Goal: Find specific page/section: Find specific page/section

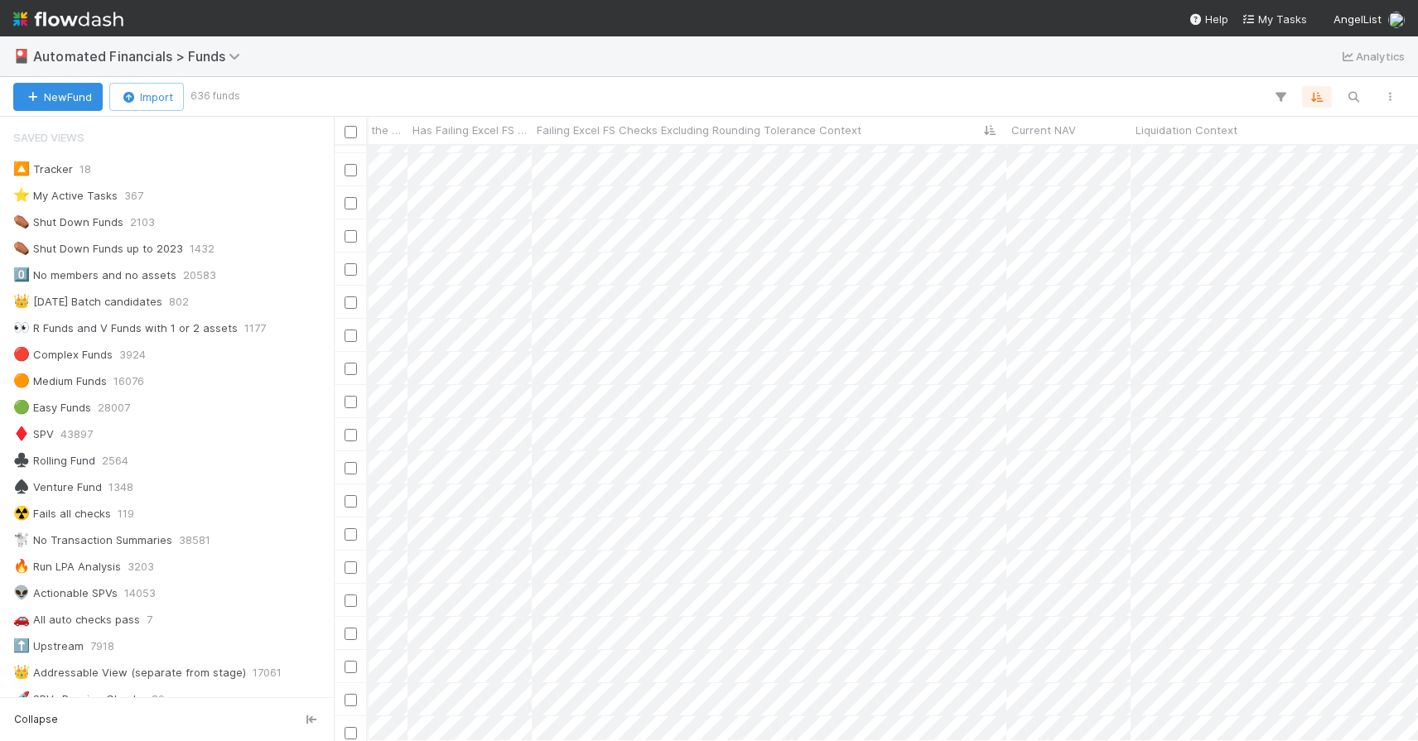
scroll to position [583, 1072]
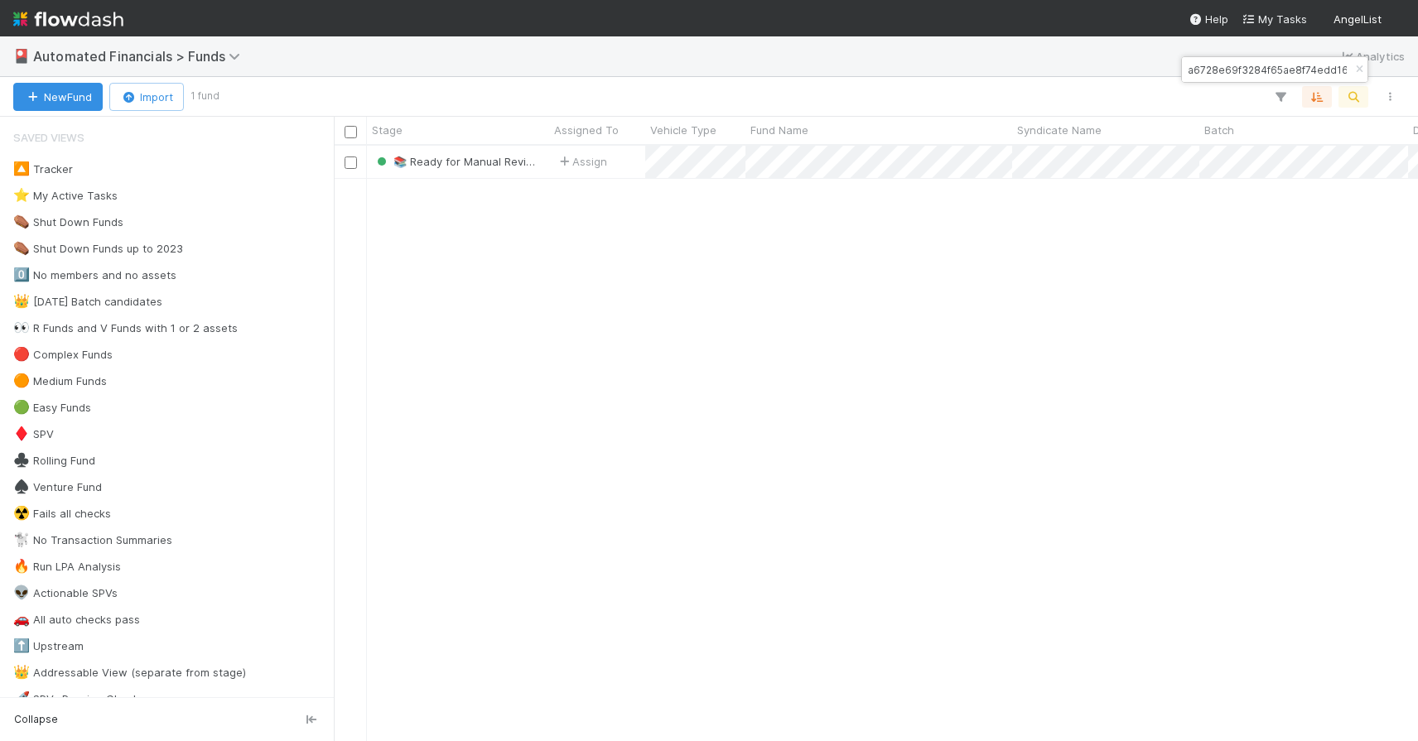
scroll to position [583, 1072]
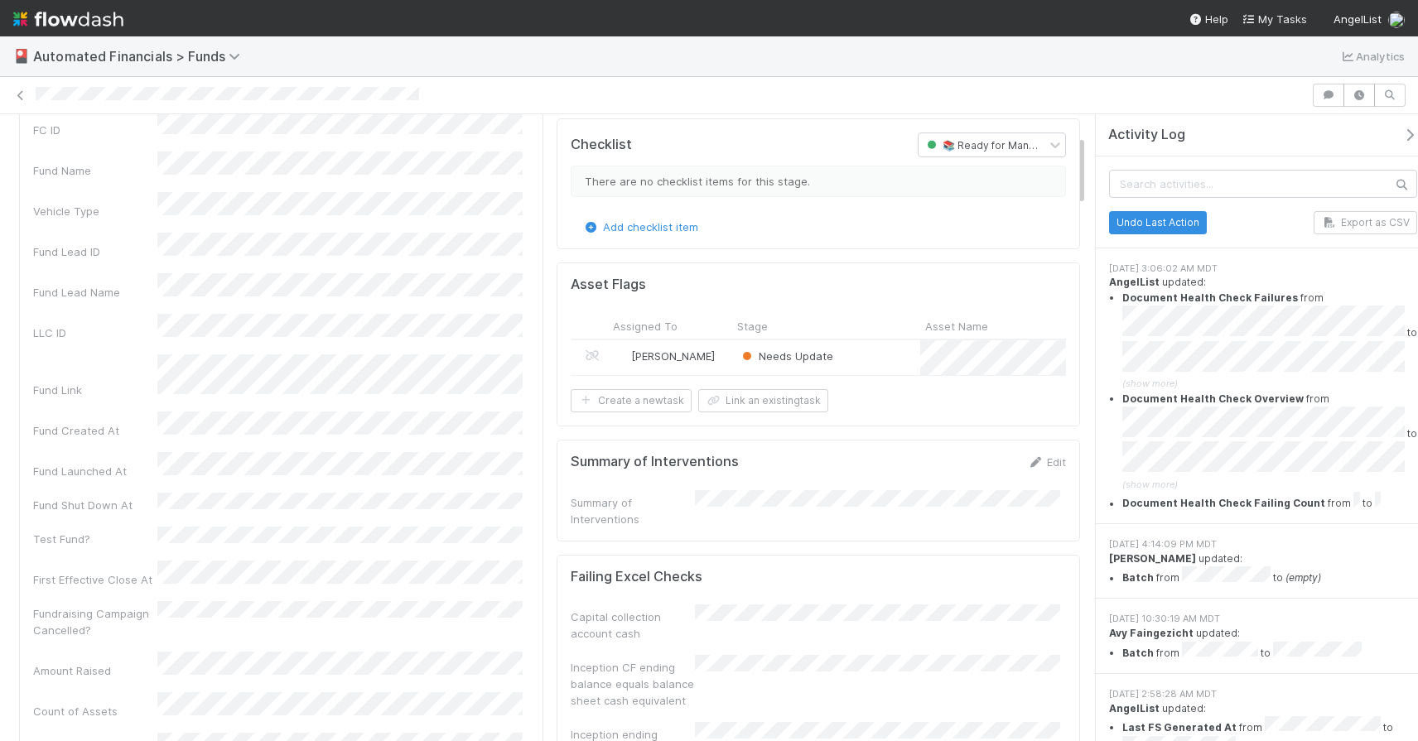
scroll to position [195, 0]
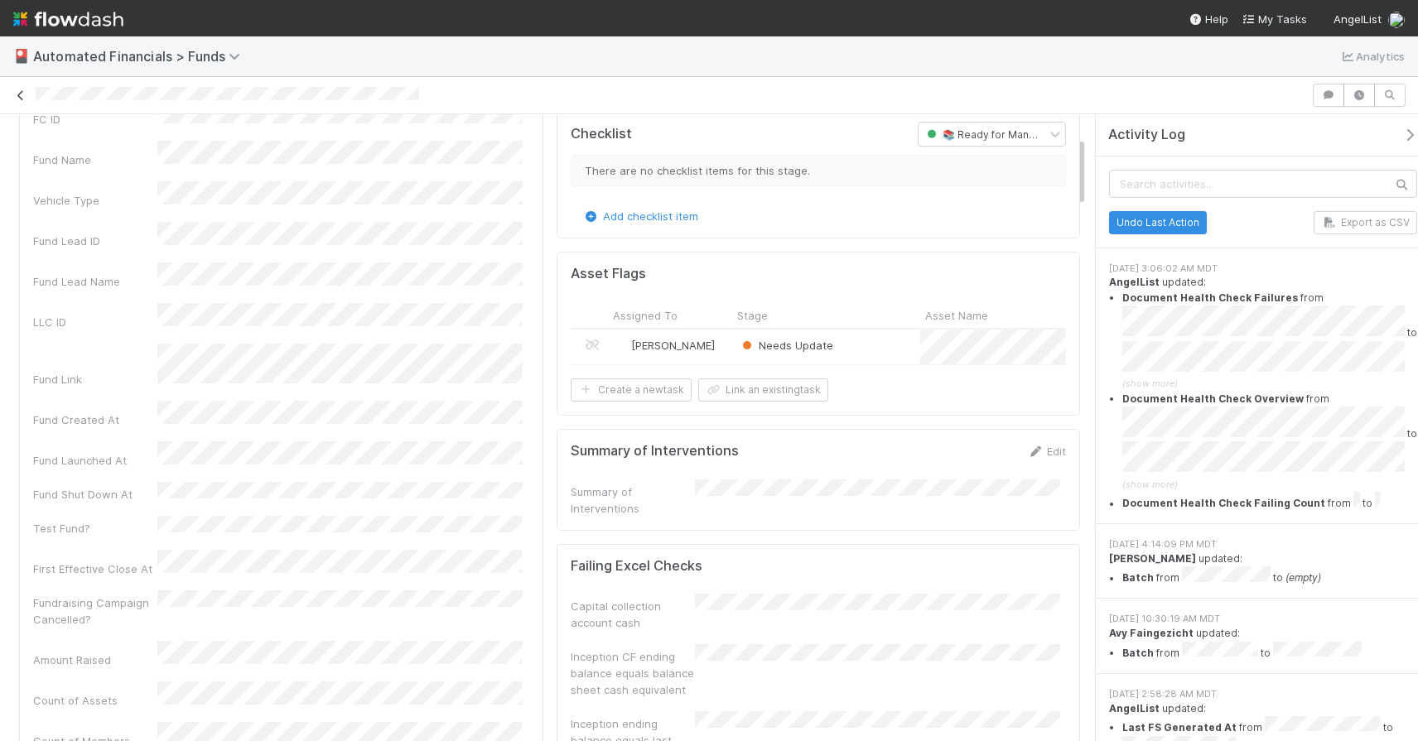
click at [17, 94] on icon at bounding box center [20, 95] width 17 height 11
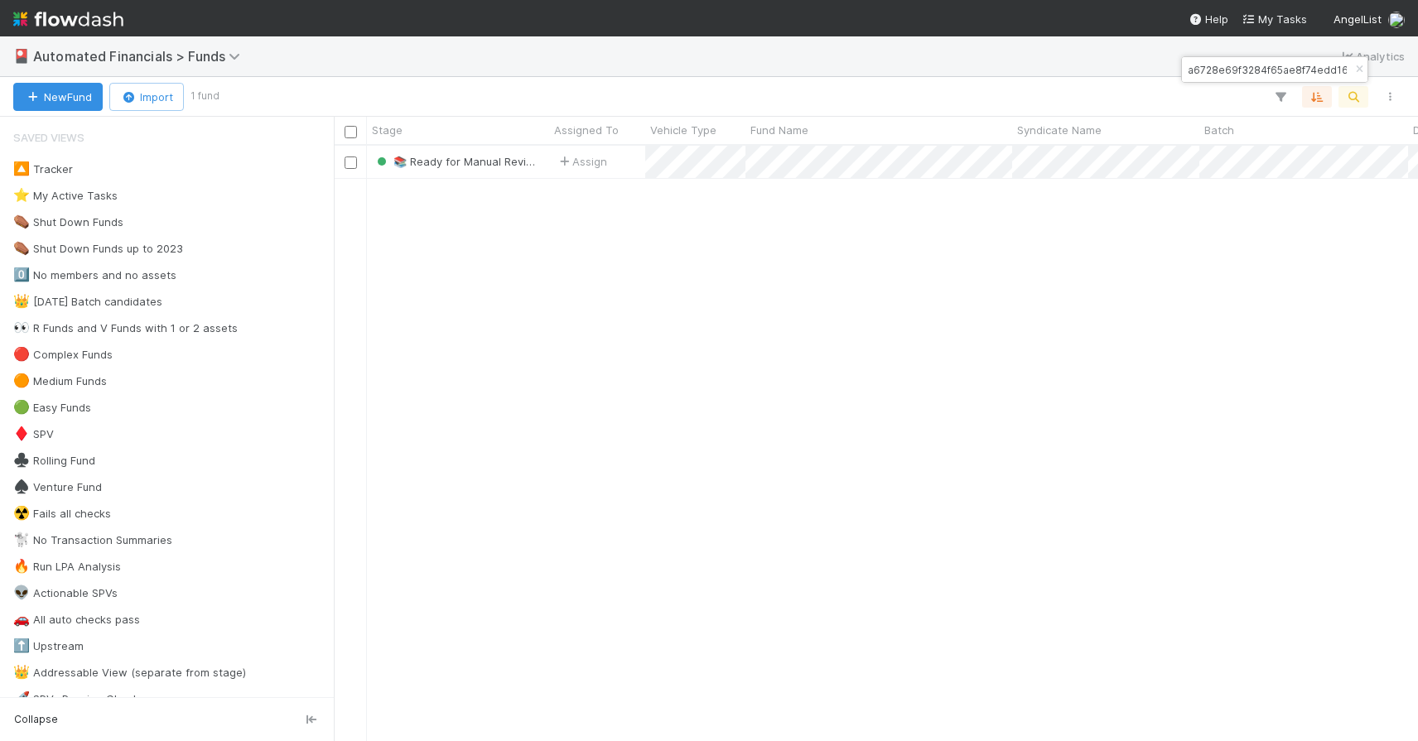
scroll to position [583, 1072]
click at [1353, 67] on icon "button" at bounding box center [1359, 70] width 17 height 10
click at [1350, 94] on icon "button" at bounding box center [1353, 96] width 17 height 15
type input "c7f5344f0be24304b60e869045ffc1ac"
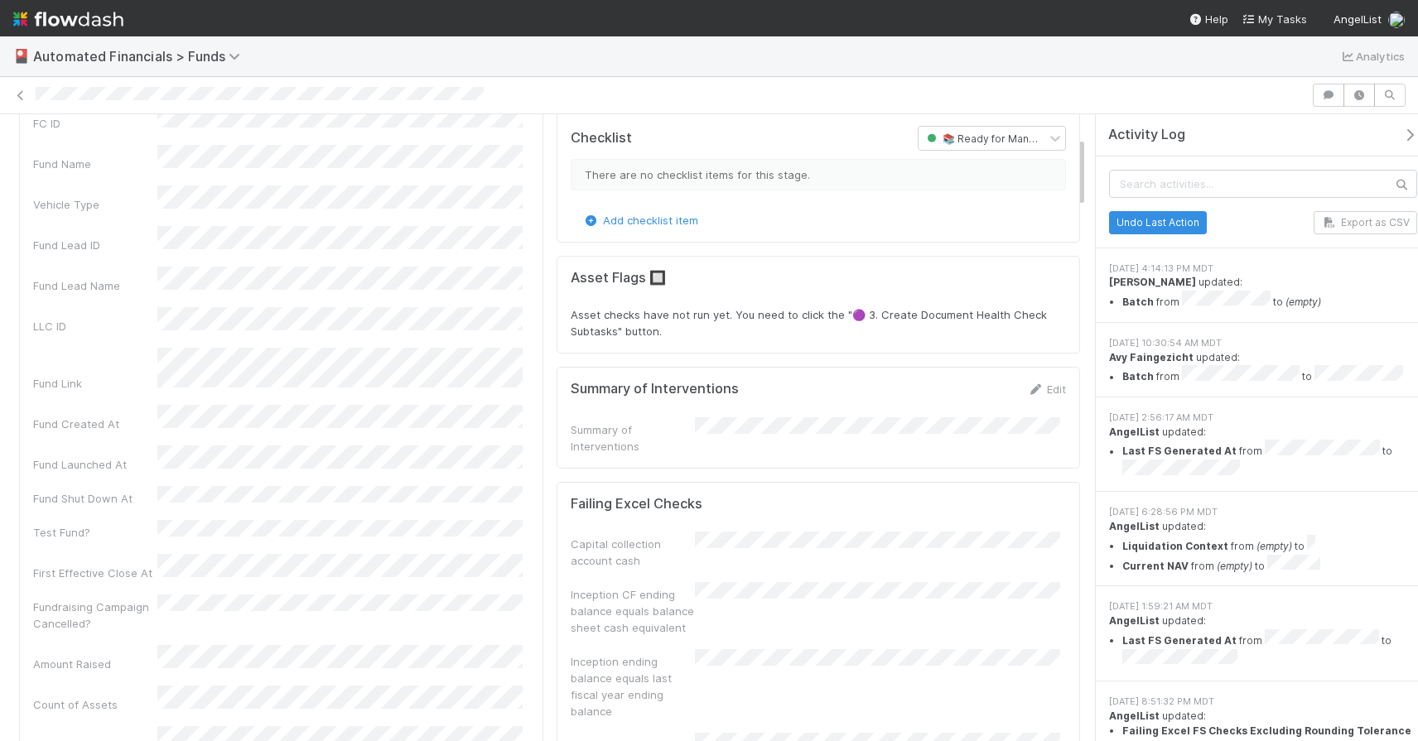
scroll to position [193, 0]
click at [23, 102] on link at bounding box center [20, 95] width 17 height 17
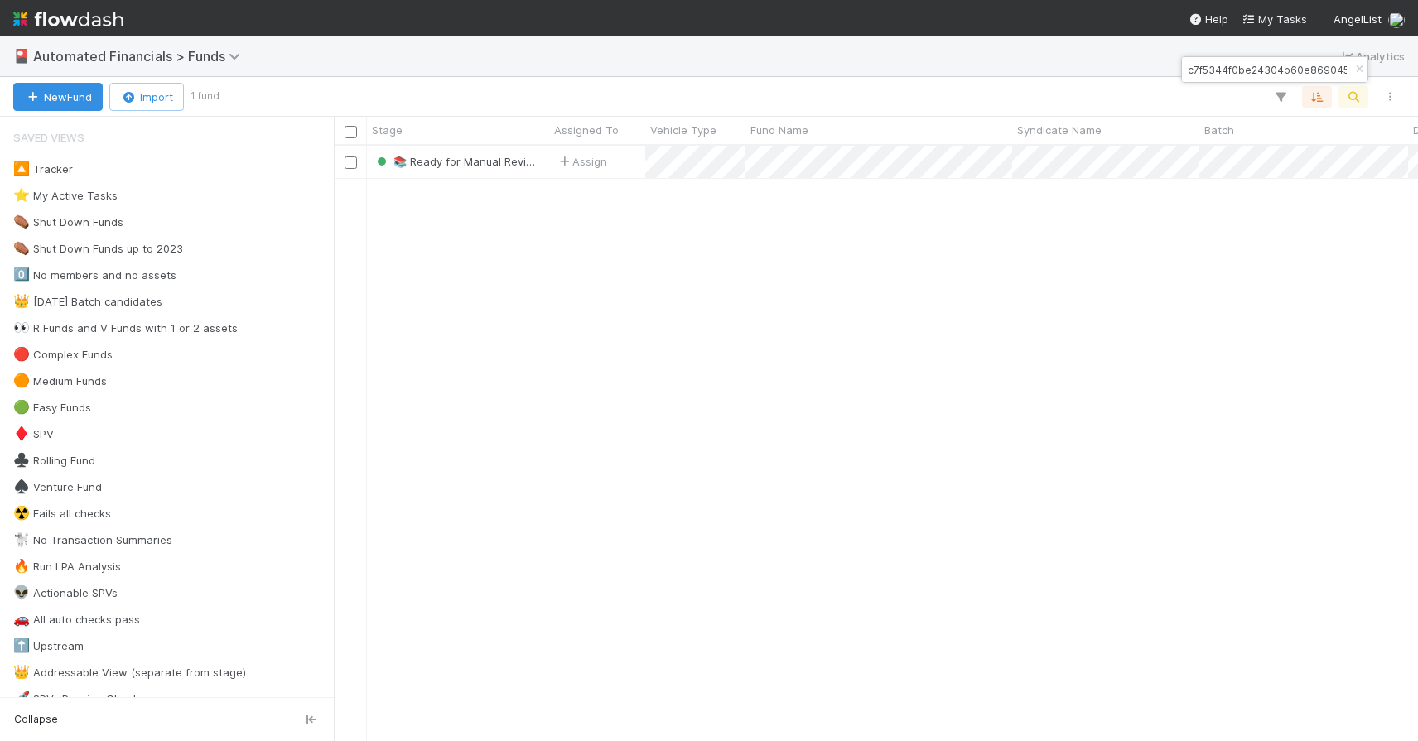
scroll to position [583, 1072]
click at [1353, 70] on icon "button" at bounding box center [1359, 70] width 17 height 10
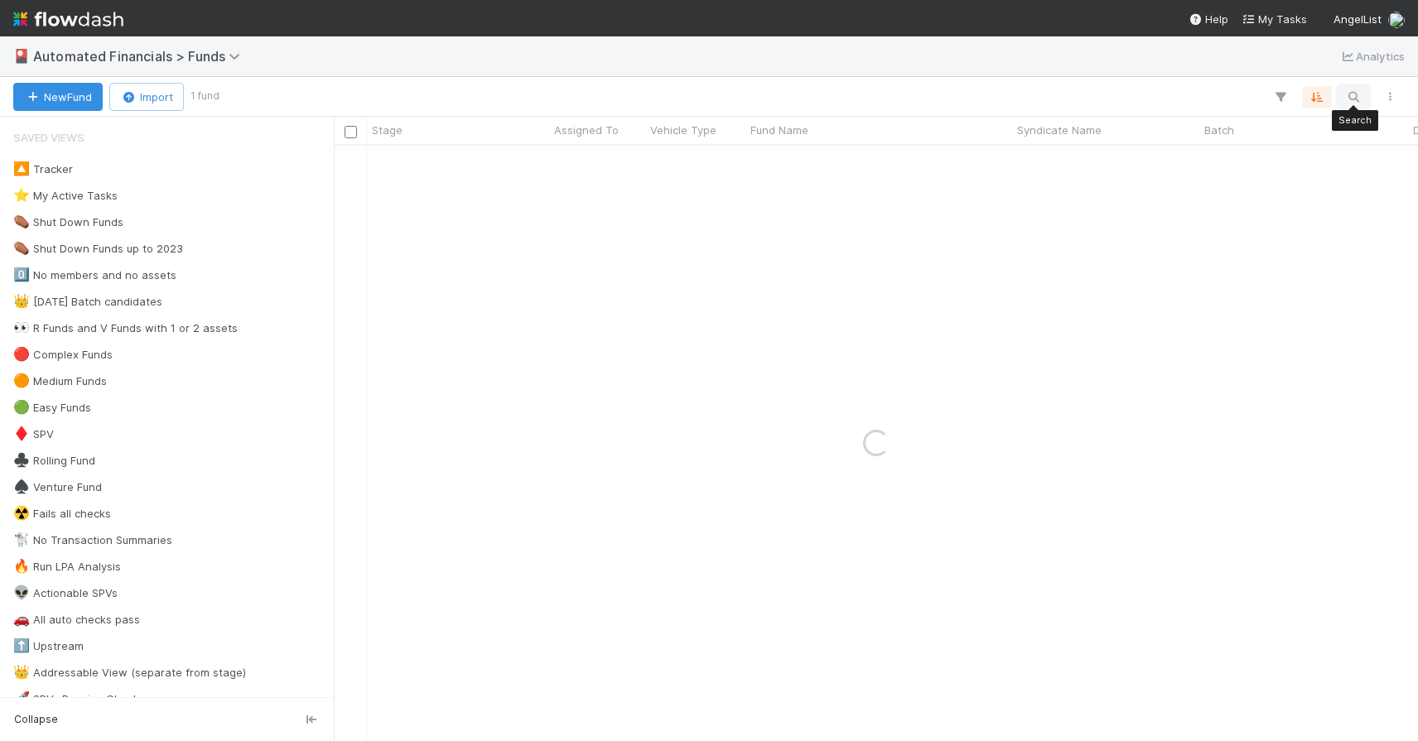
click at [1351, 91] on icon "button" at bounding box center [1353, 96] width 17 height 15
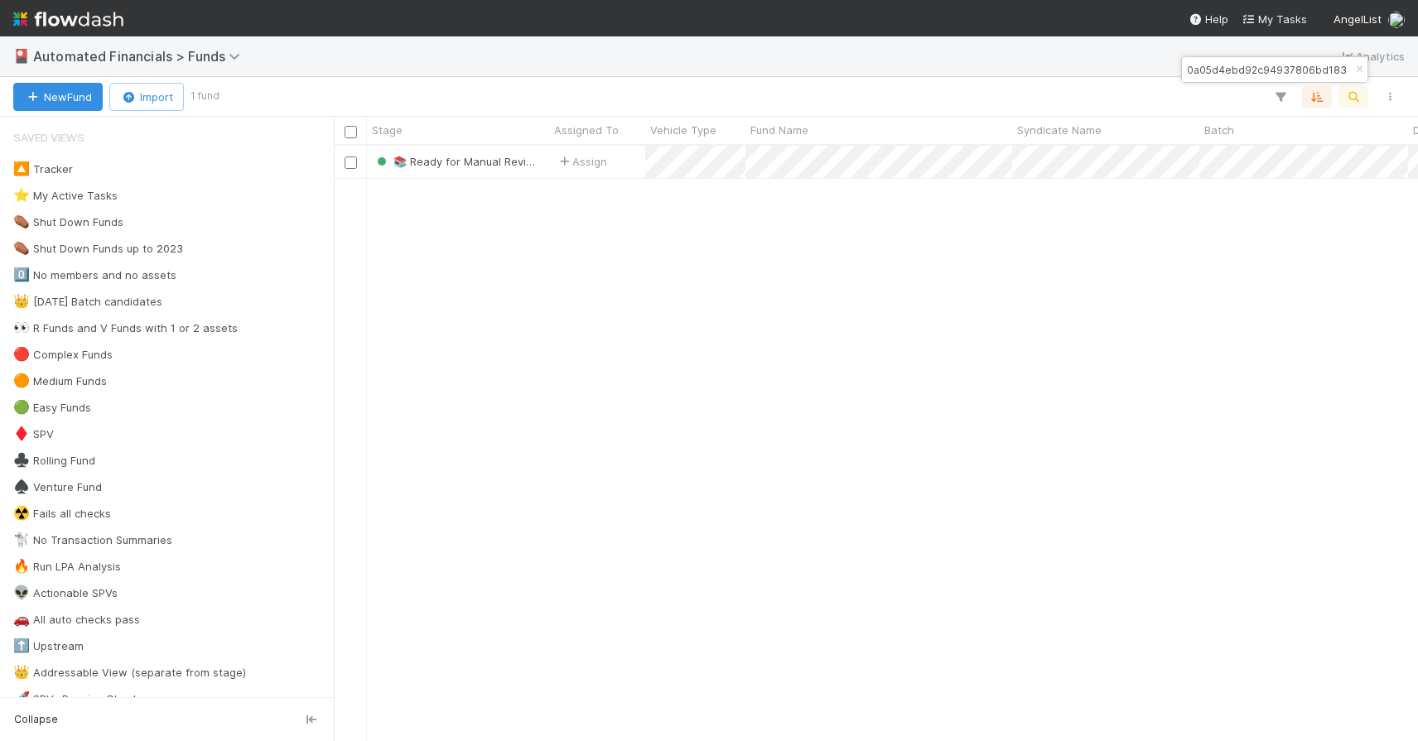
type input "af49fe10a05d4ebd92c94937806bd183"
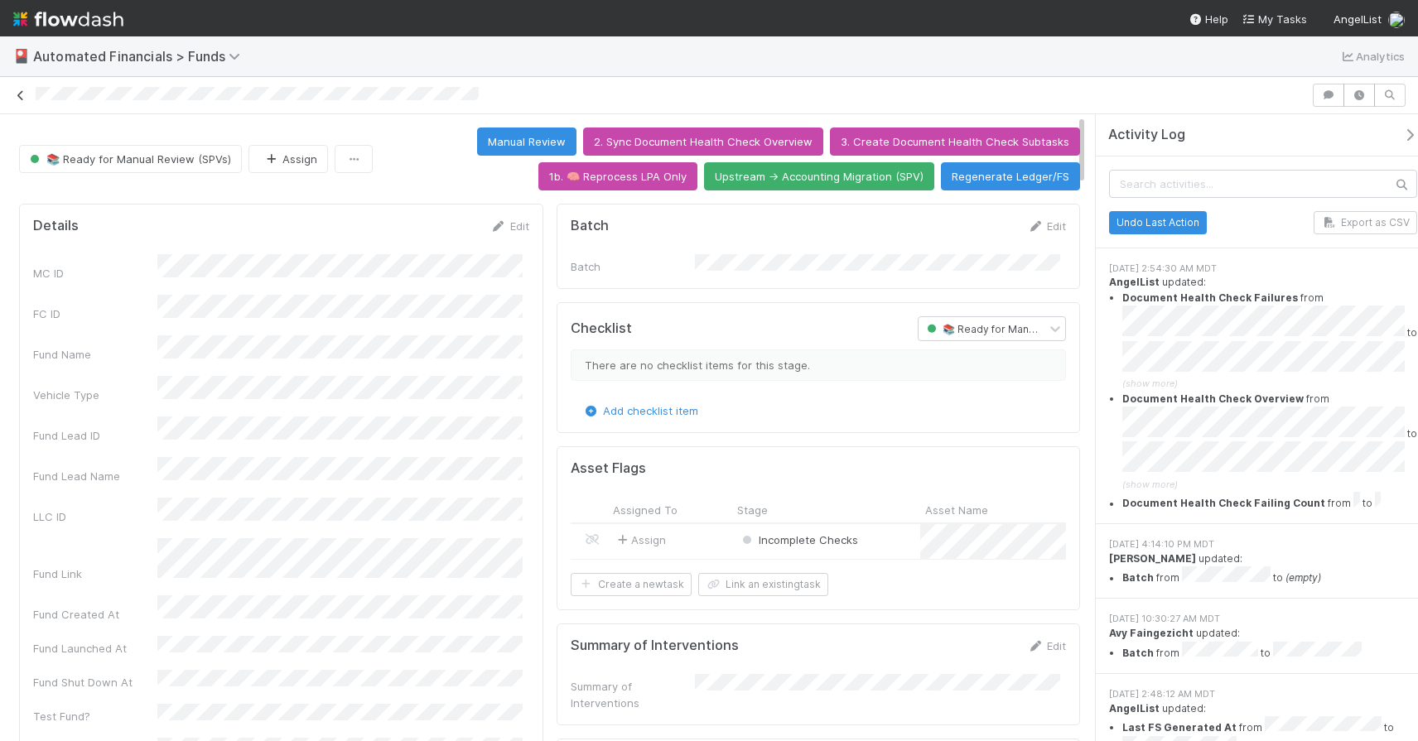
click at [26, 94] on icon at bounding box center [20, 95] width 17 height 11
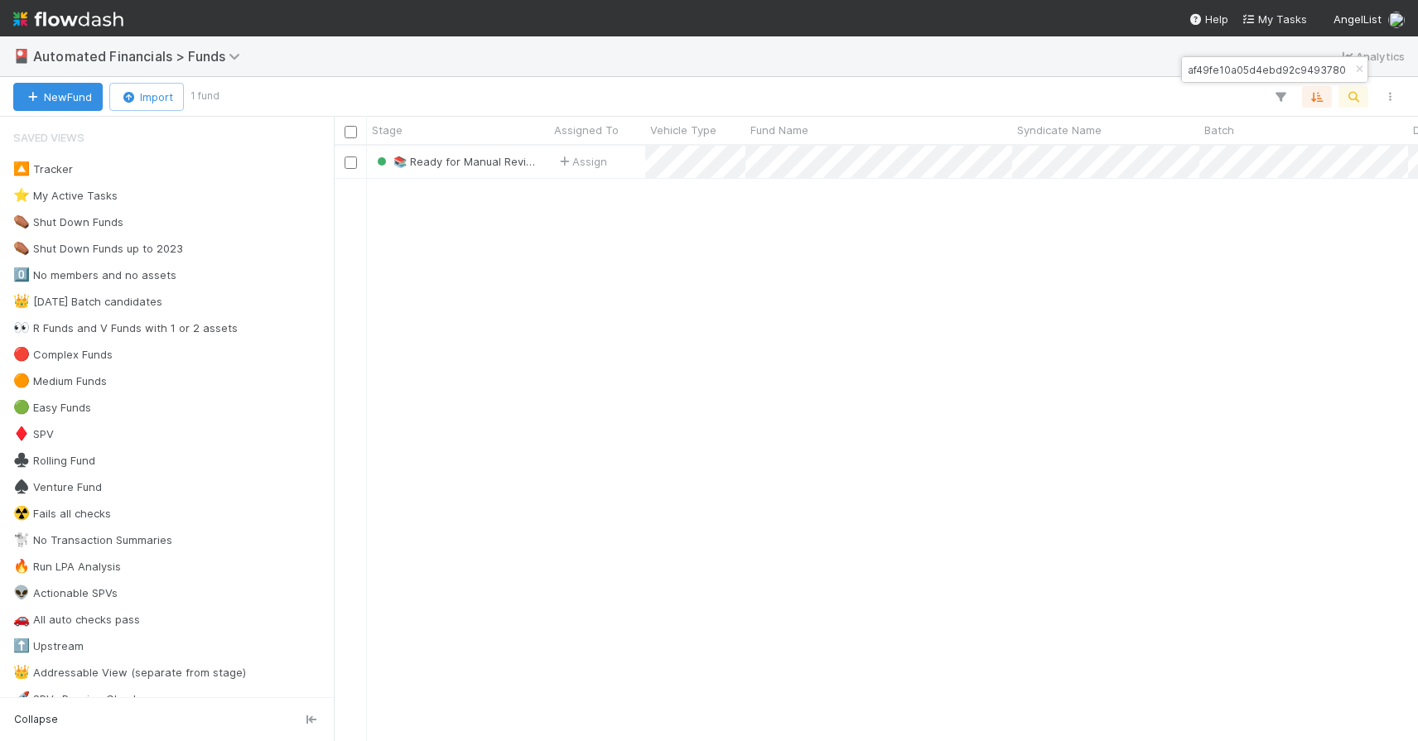
scroll to position [583, 1072]
click at [1358, 70] on icon "button" at bounding box center [1359, 70] width 17 height 10
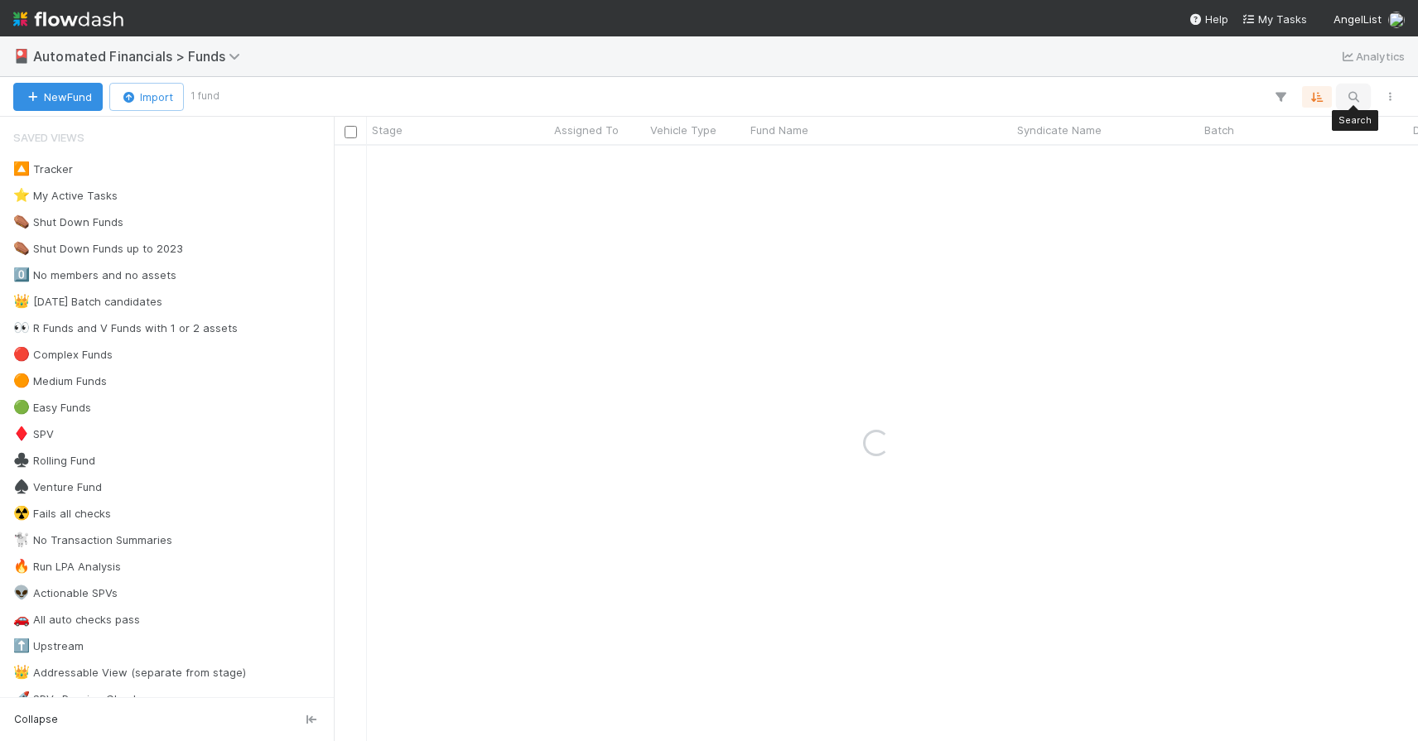
click at [1358, 90] on icon "button" at bounding box center [1353, 96] width 17 height 15
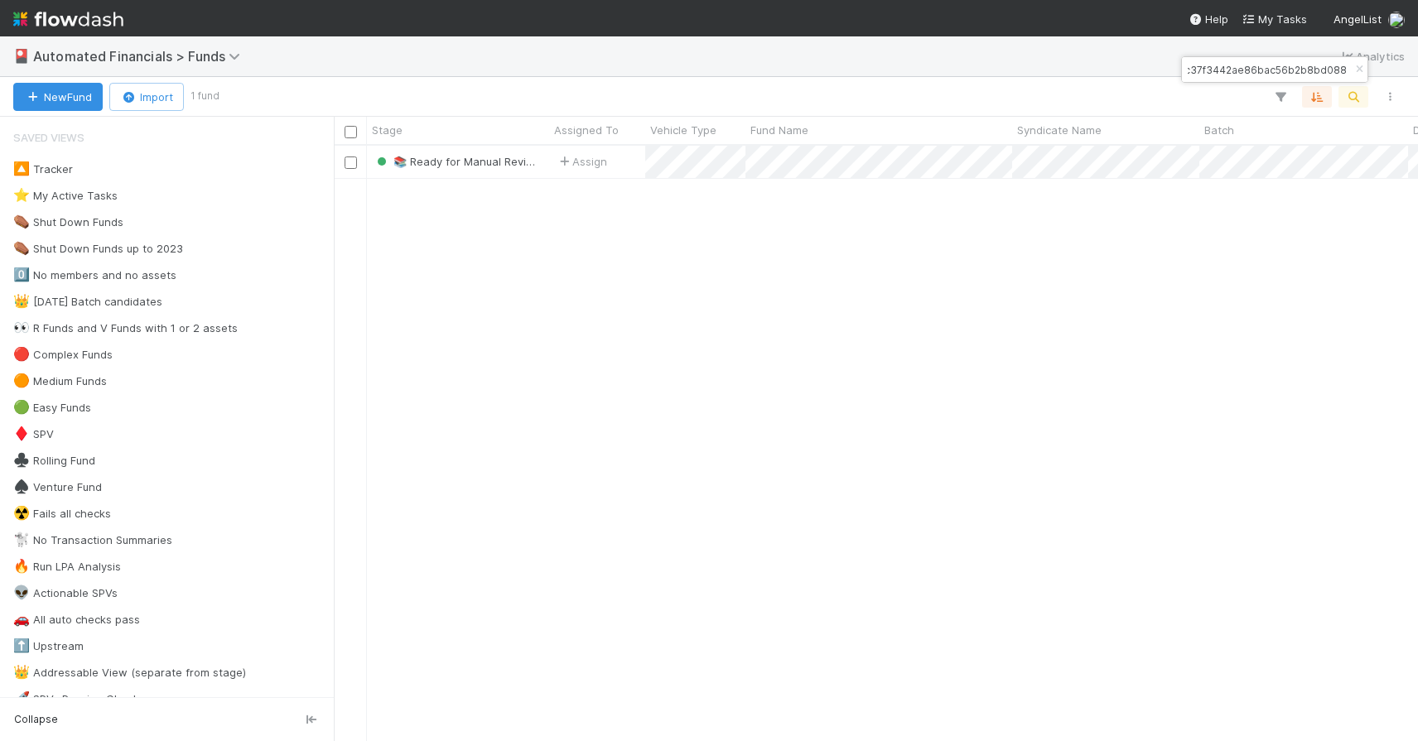
type input "fd1925c37f3442ae86bac56b2b8bd088"
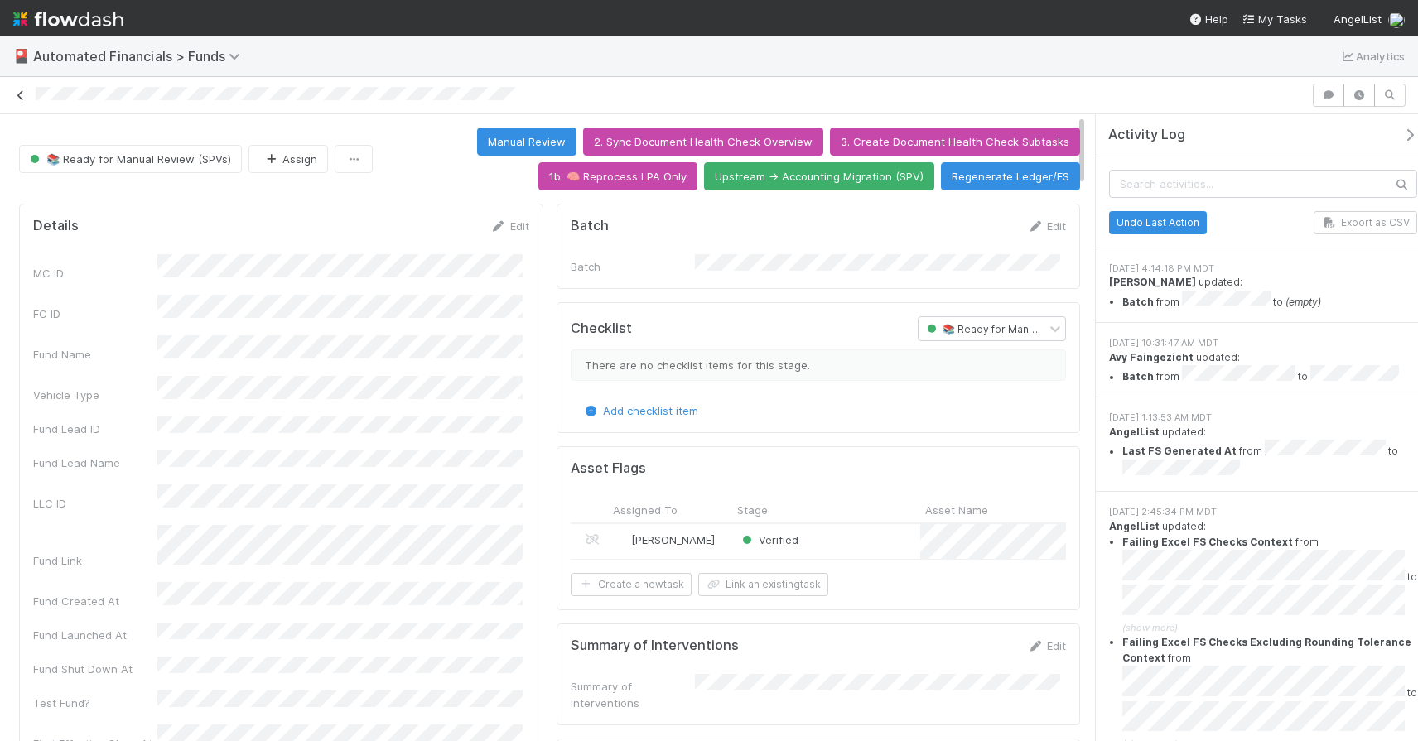
click at [21, 94] on icon at bounding box center [20, 95] width 17 height 11
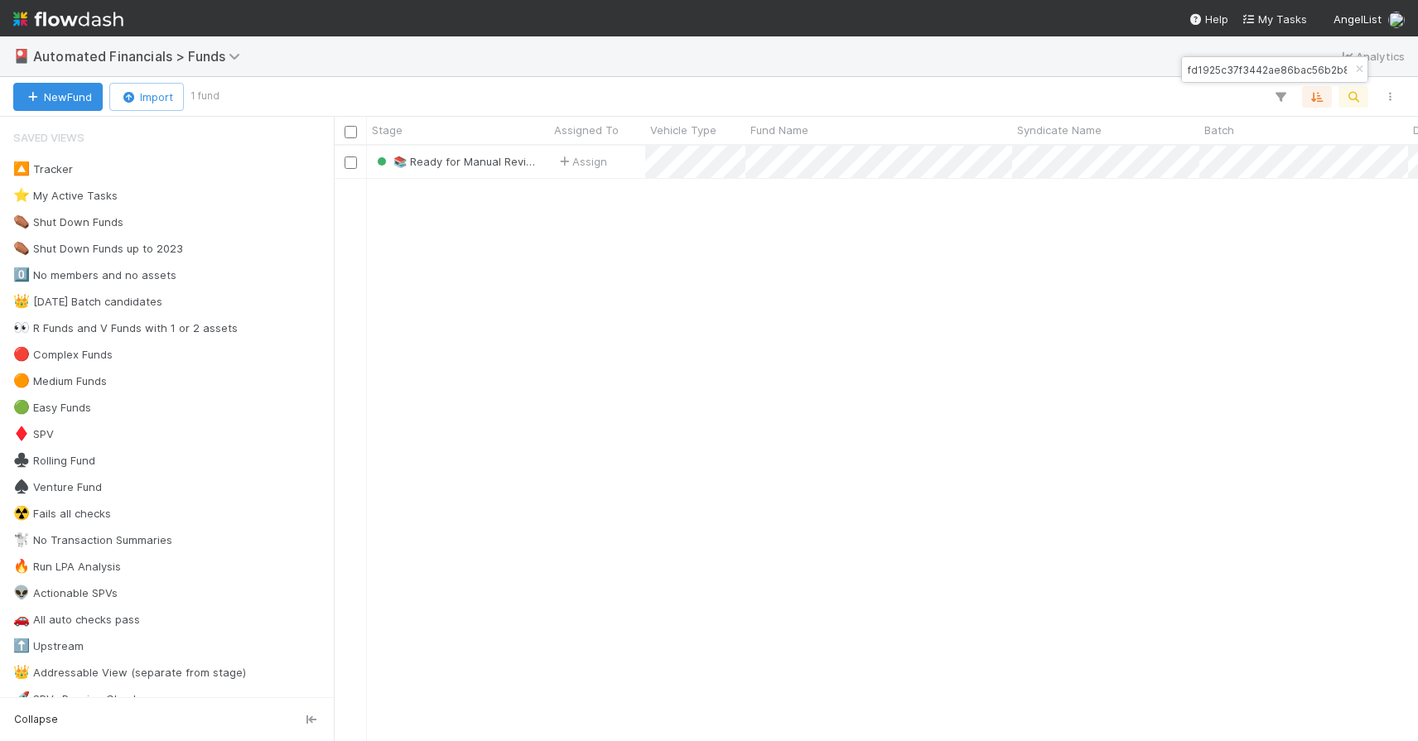
scroll to position [583, 1072]
click at [1354, 61] on button "button" at bounding box center [1359, 70] width 18 height 20
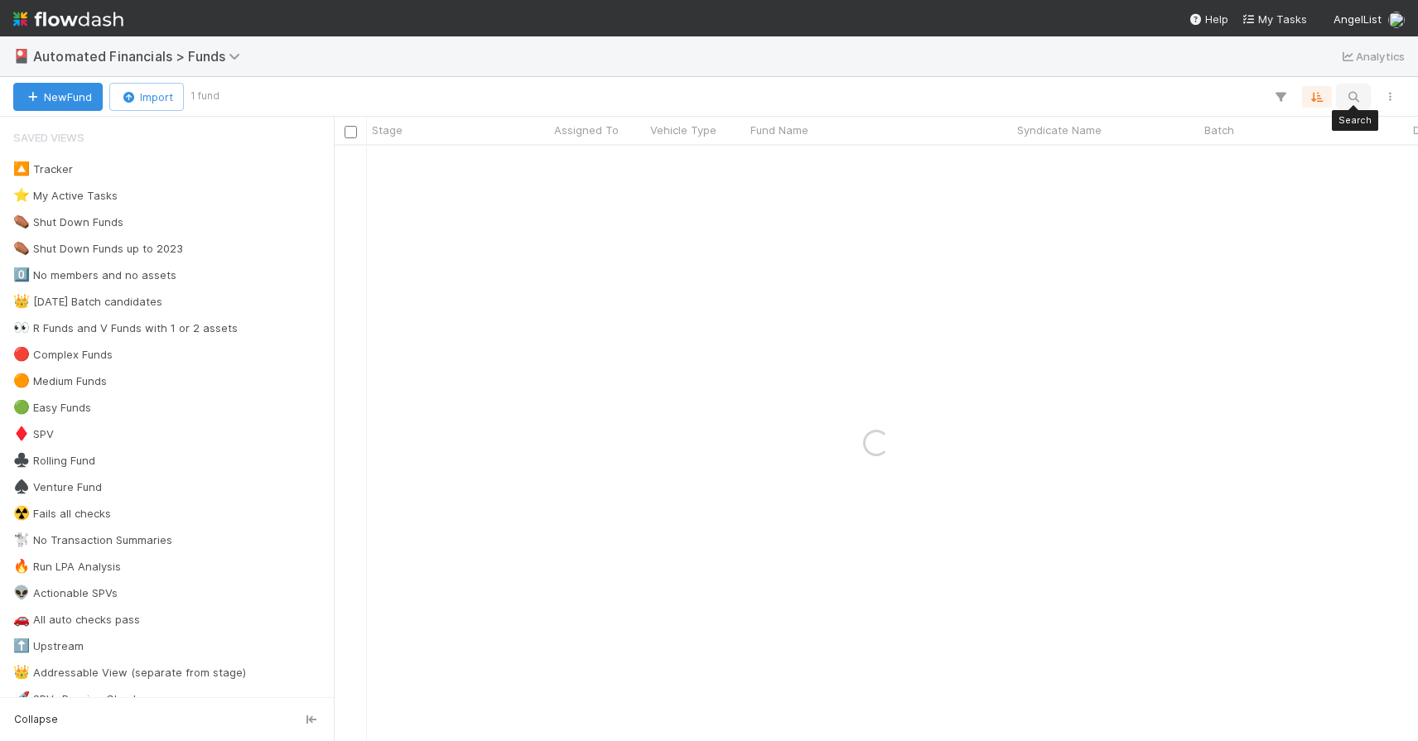
click at [1356, 97] on icon "button" at bounding box center [1353, 96] width 17 height 15
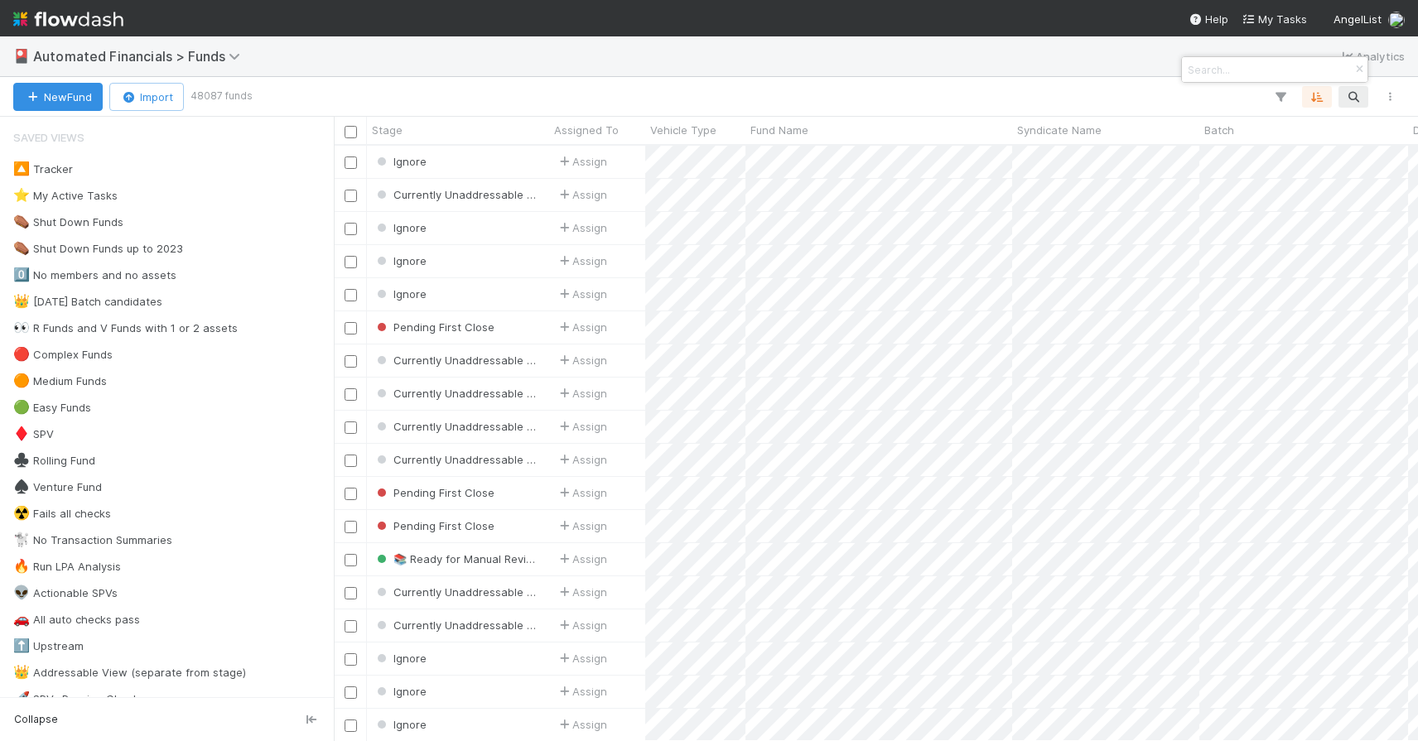
click at [1232, 74] on input at bounding box center [1267, 70] width 166 height 20
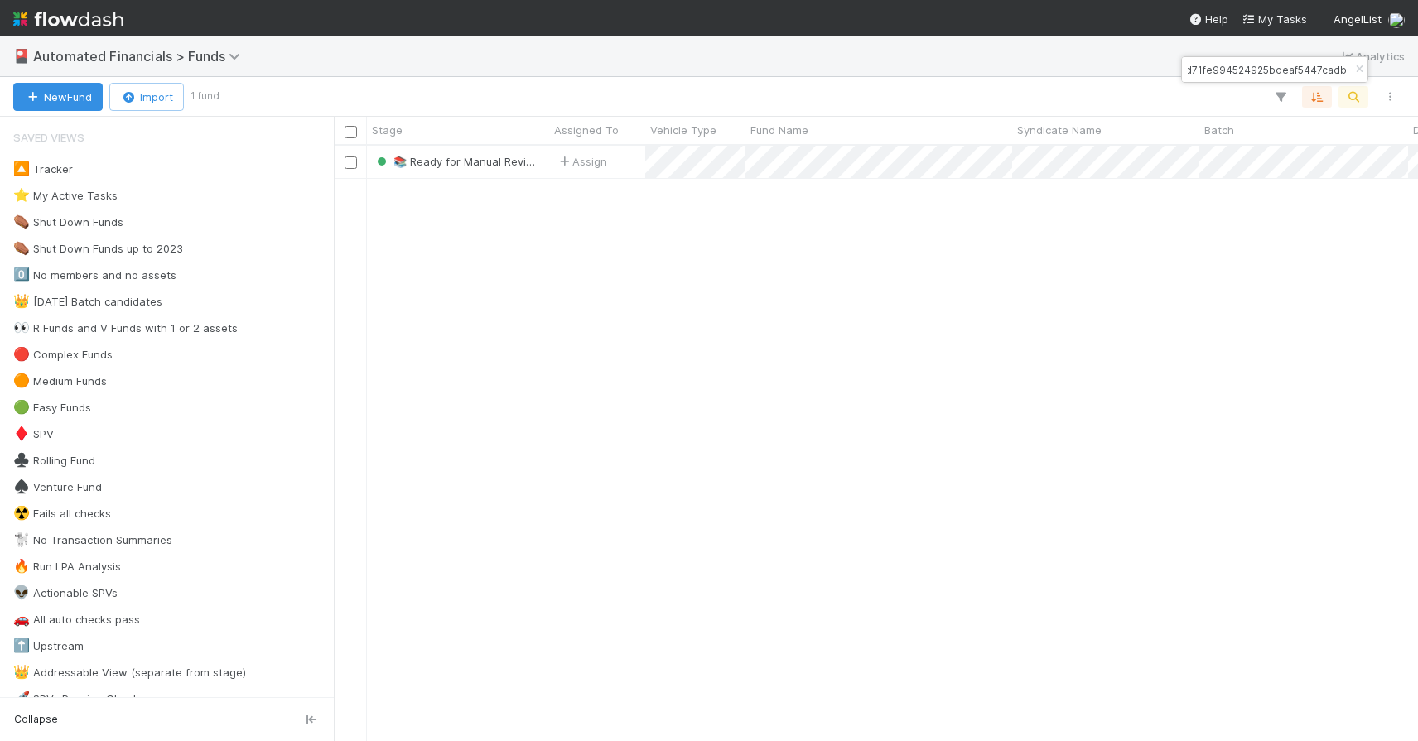
type input "71c19d71fe994524925bdeaf5447cadb"
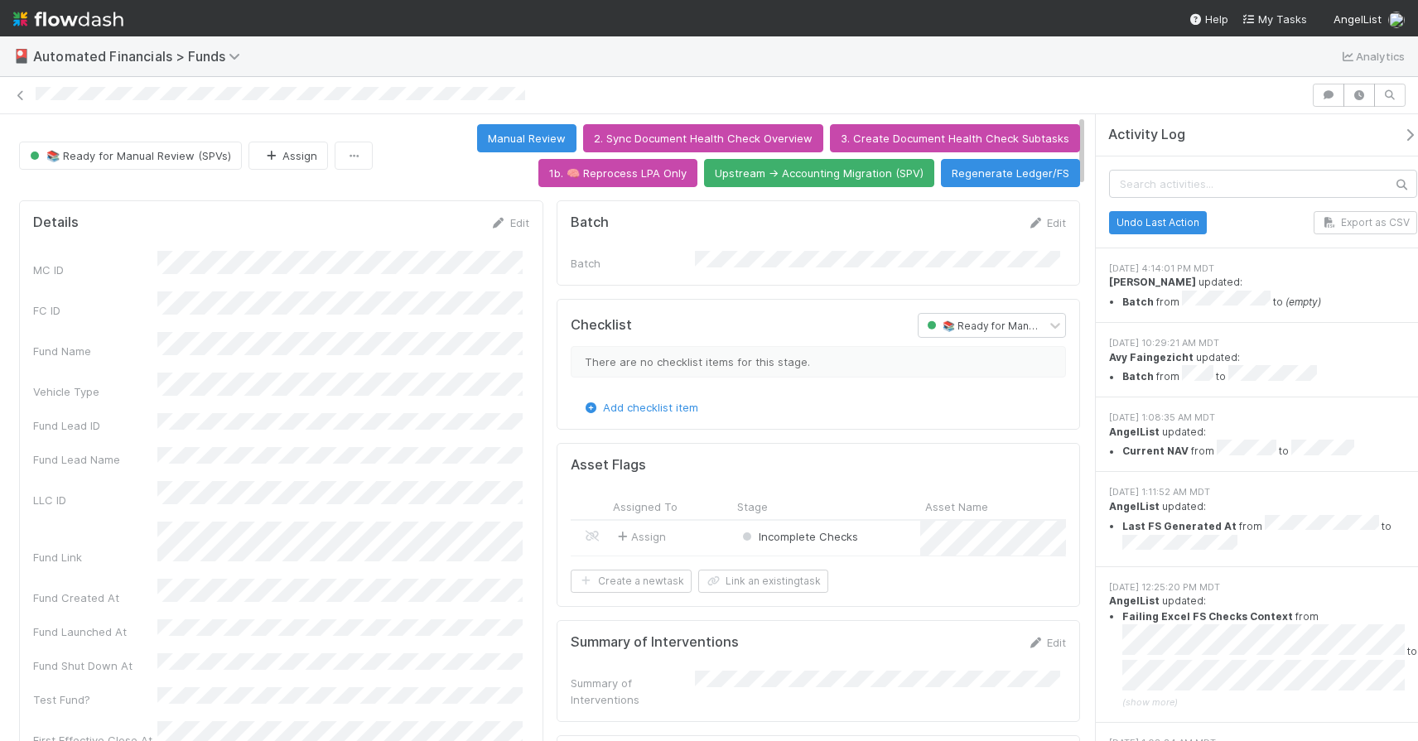
scroll to position [10, 0]
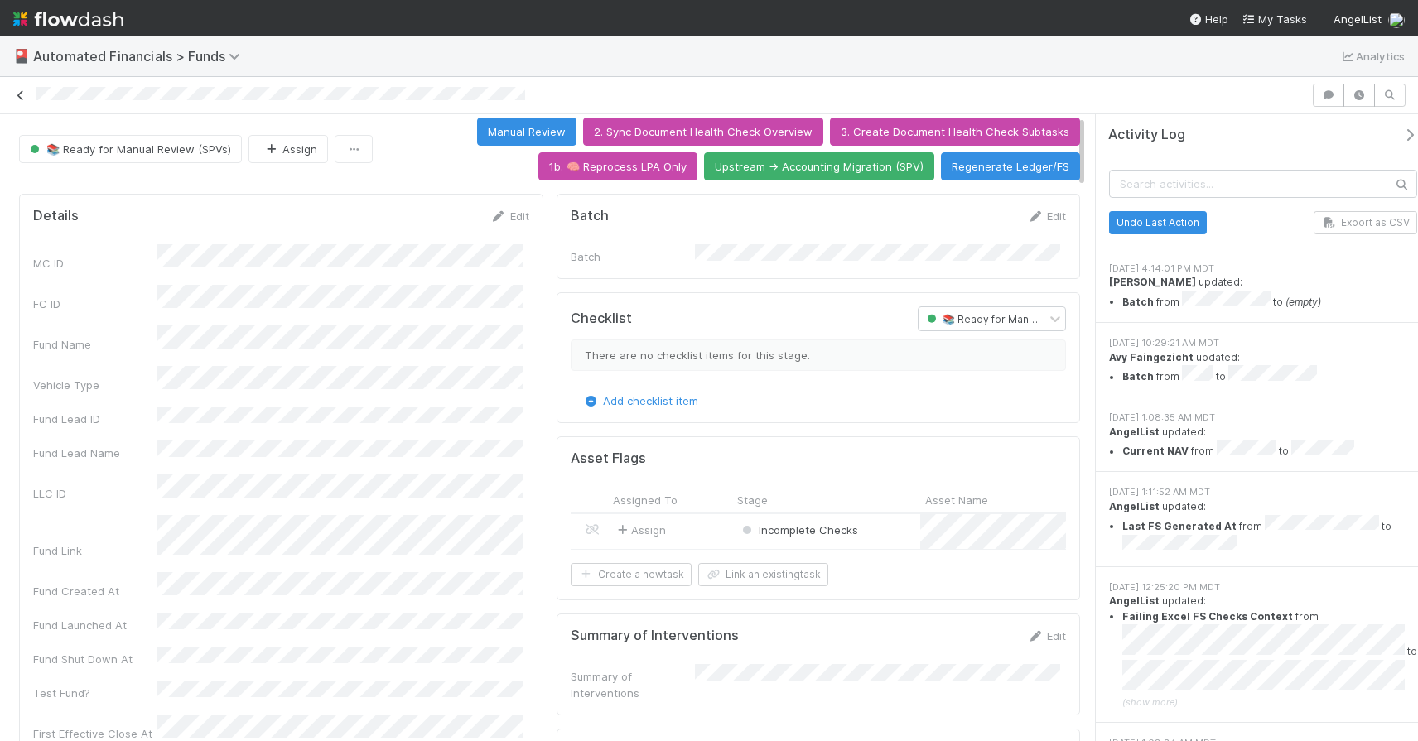
click at [22, 97] on icon at bounding box center [20, 95] width 17 height 11
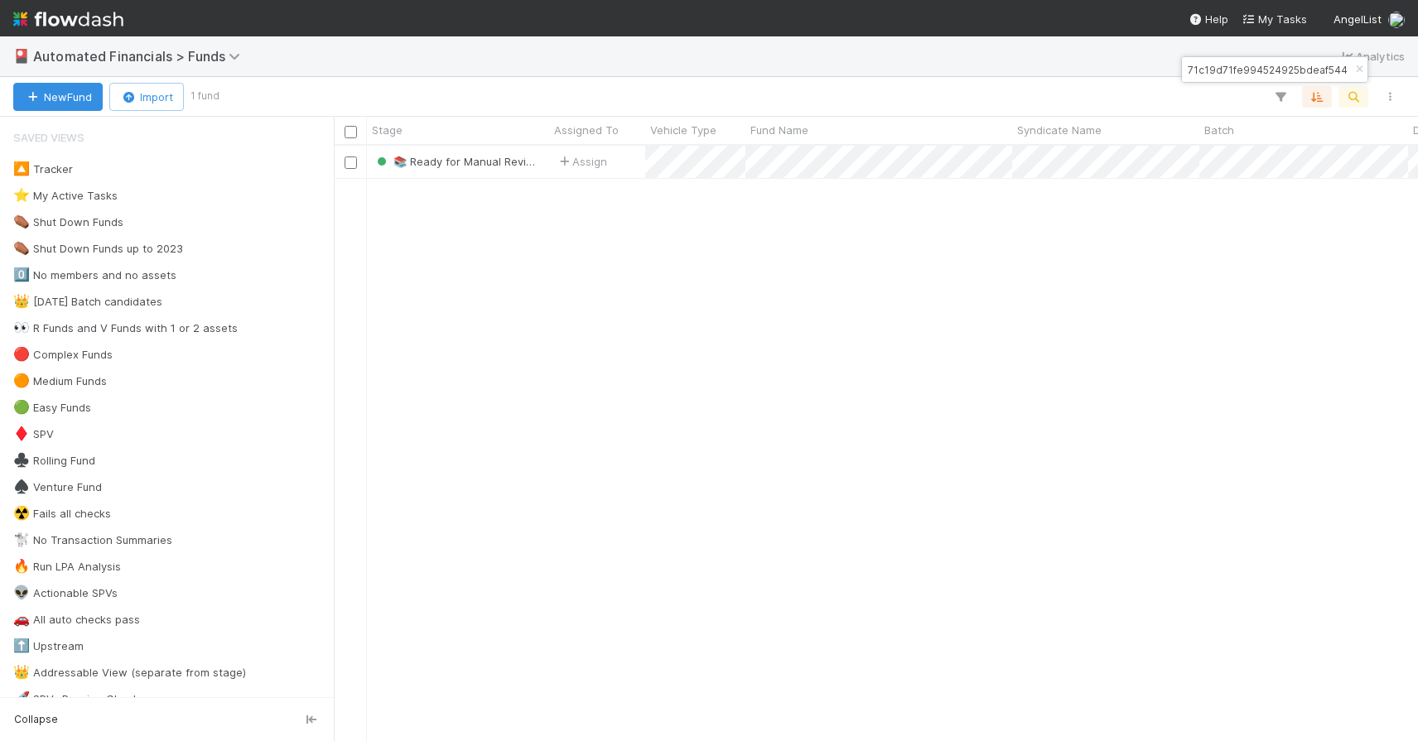
scroll to position [583, 1072]
click at [1357, 70] on icon "button" at bounding box center [1359, 70] width 17 height 10
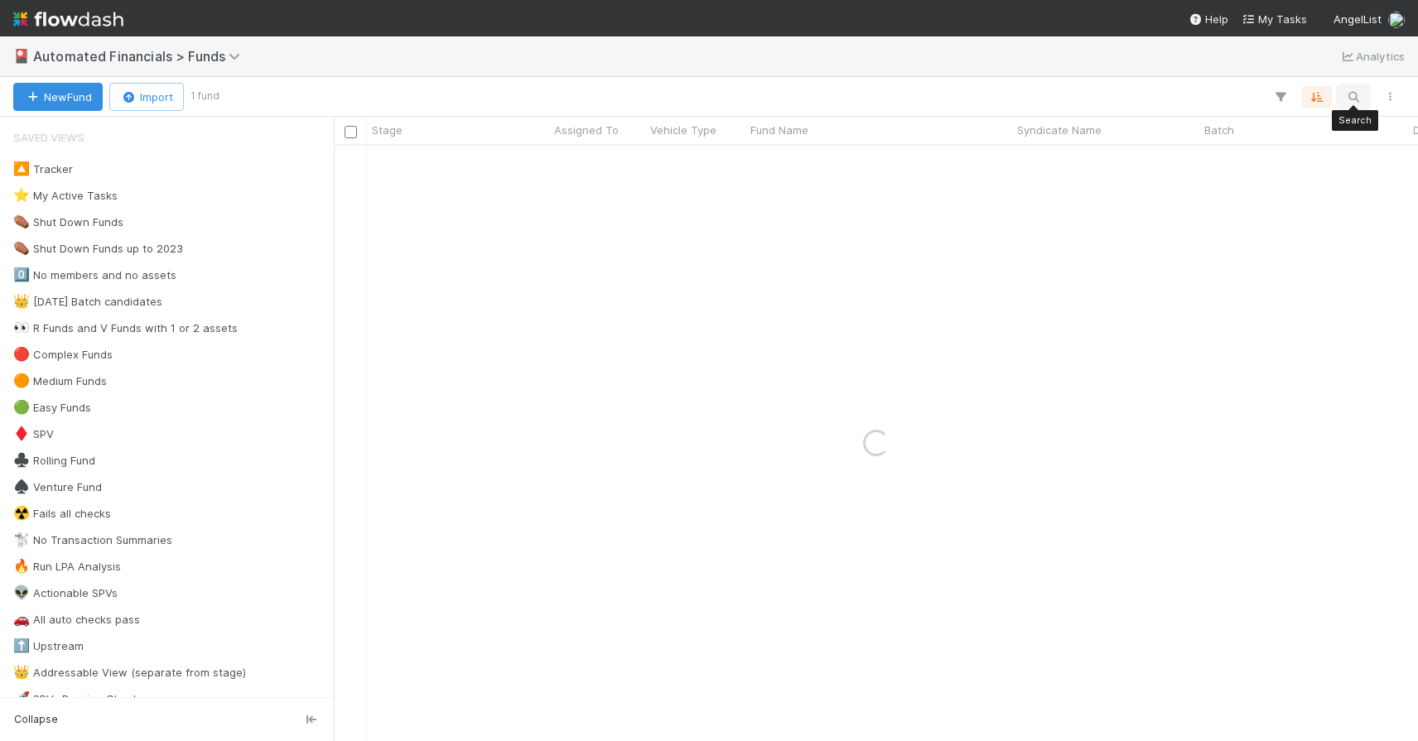
click at [1351, 94] on icon "button" at bounding box center [1353, 96] width 17 height 15
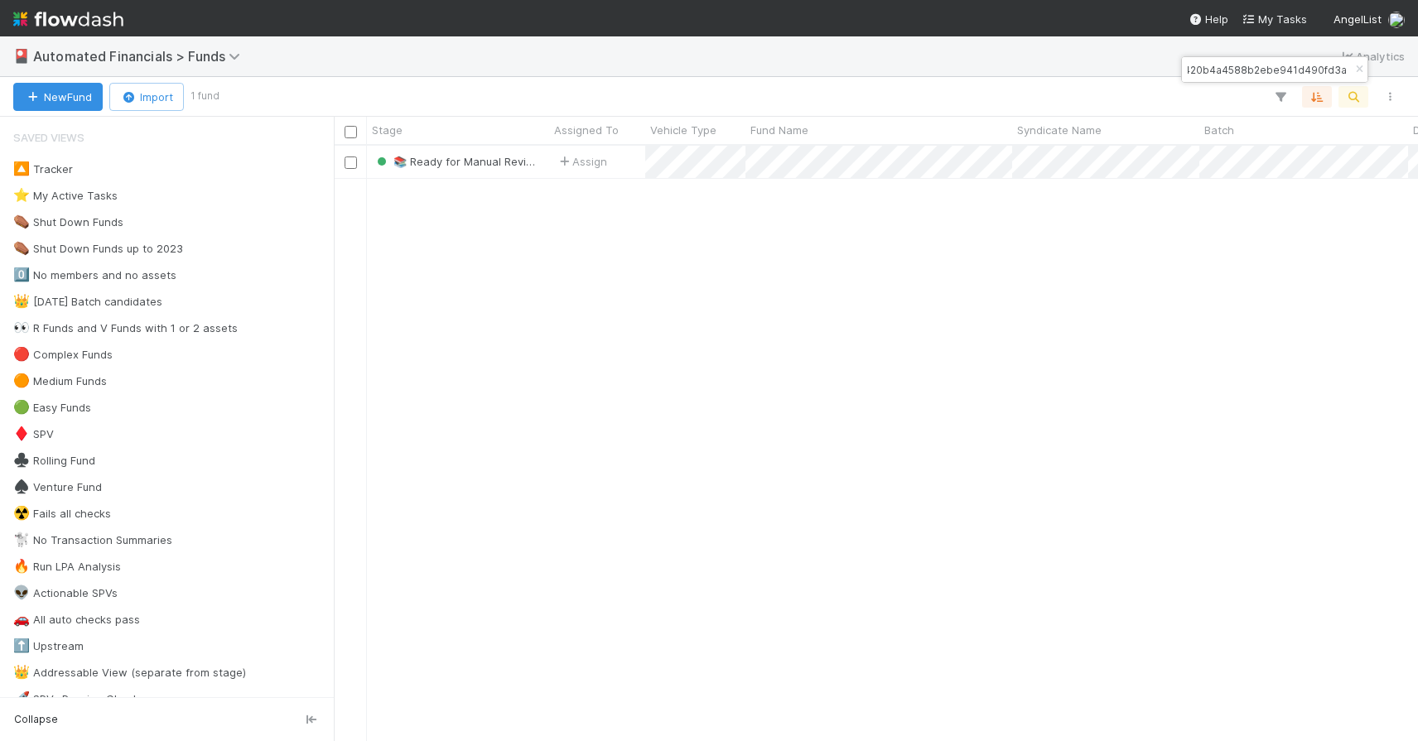
type input "e663bc420b4a4588b2ebe941d490fd3a"
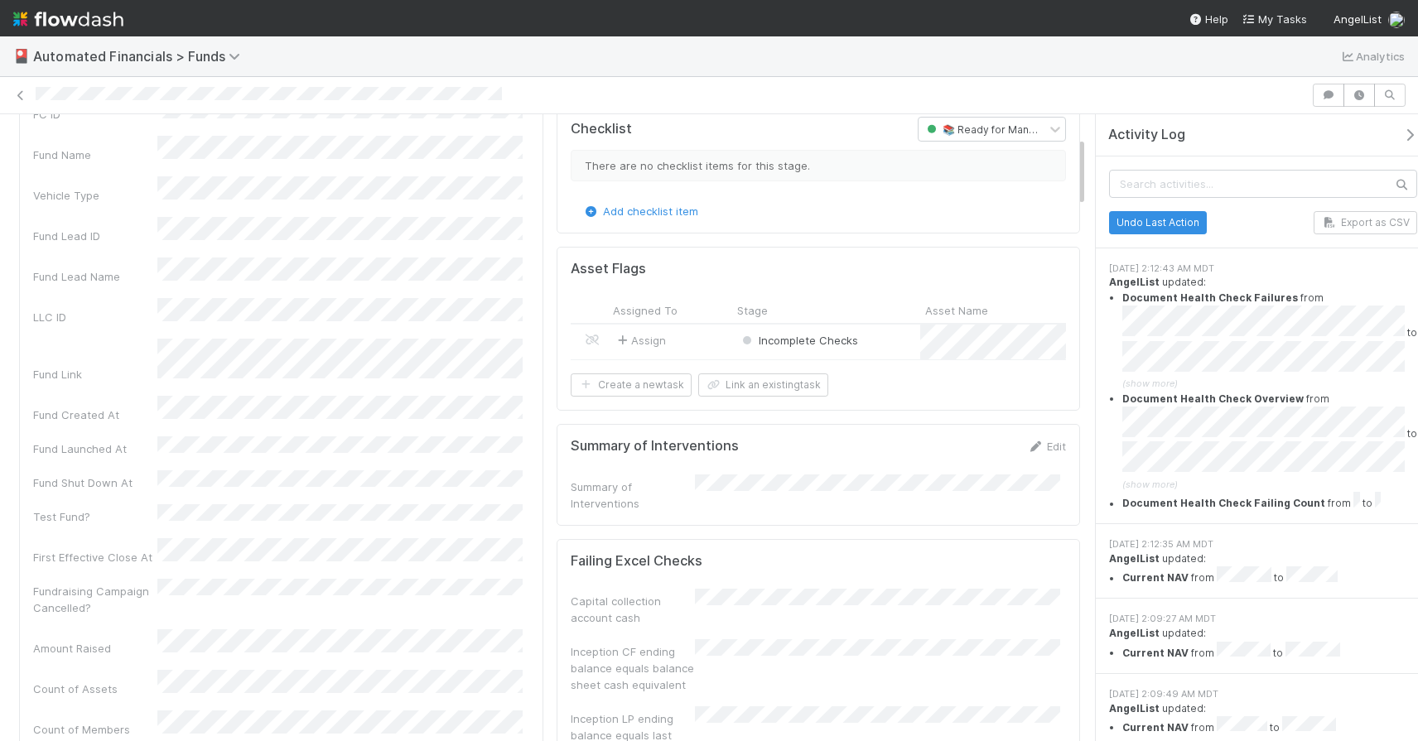
scroll to position [200, 0]
click at [19, 98] on icon at bounding box center [20, 95] width 17 height 11
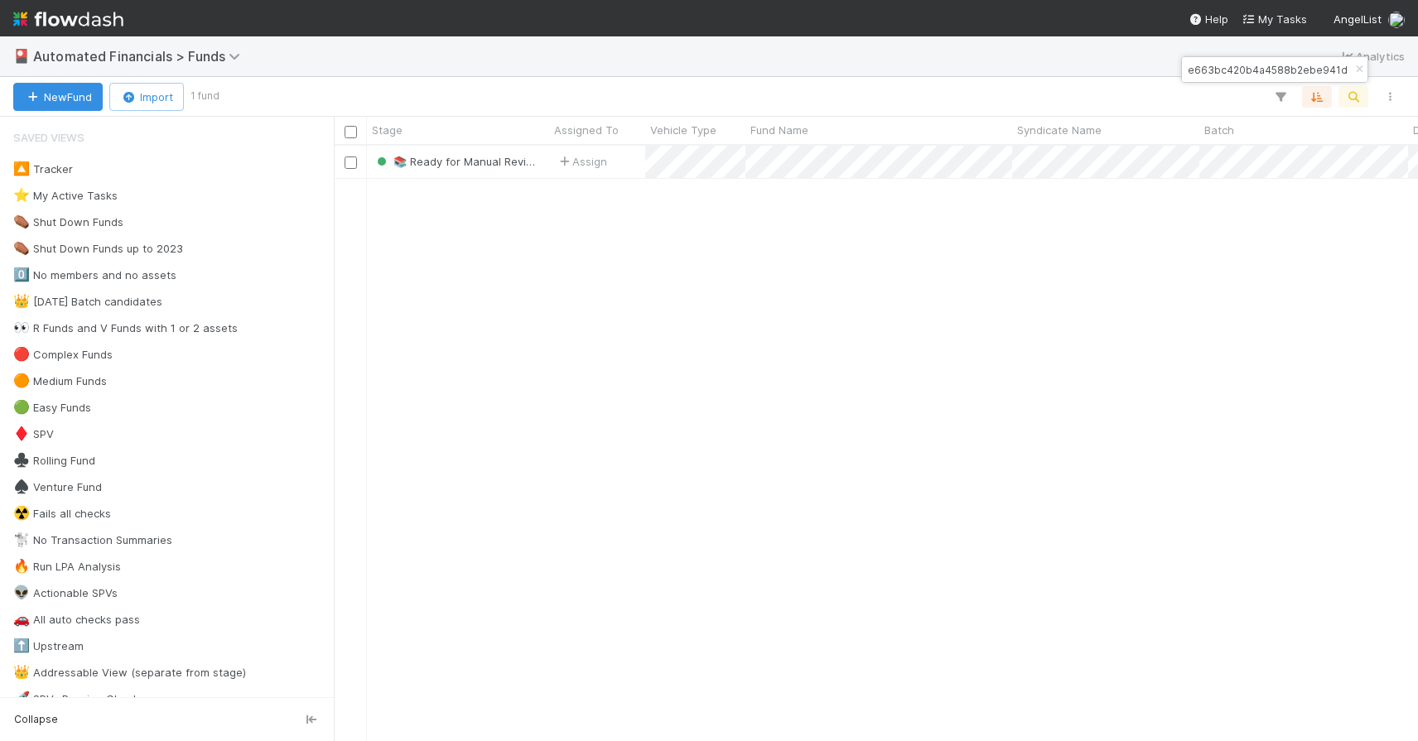
scroll to position [583, 1072]
click at [1357, 70] on icon "button" at bounding box center [1359, 70] width 17 height 10
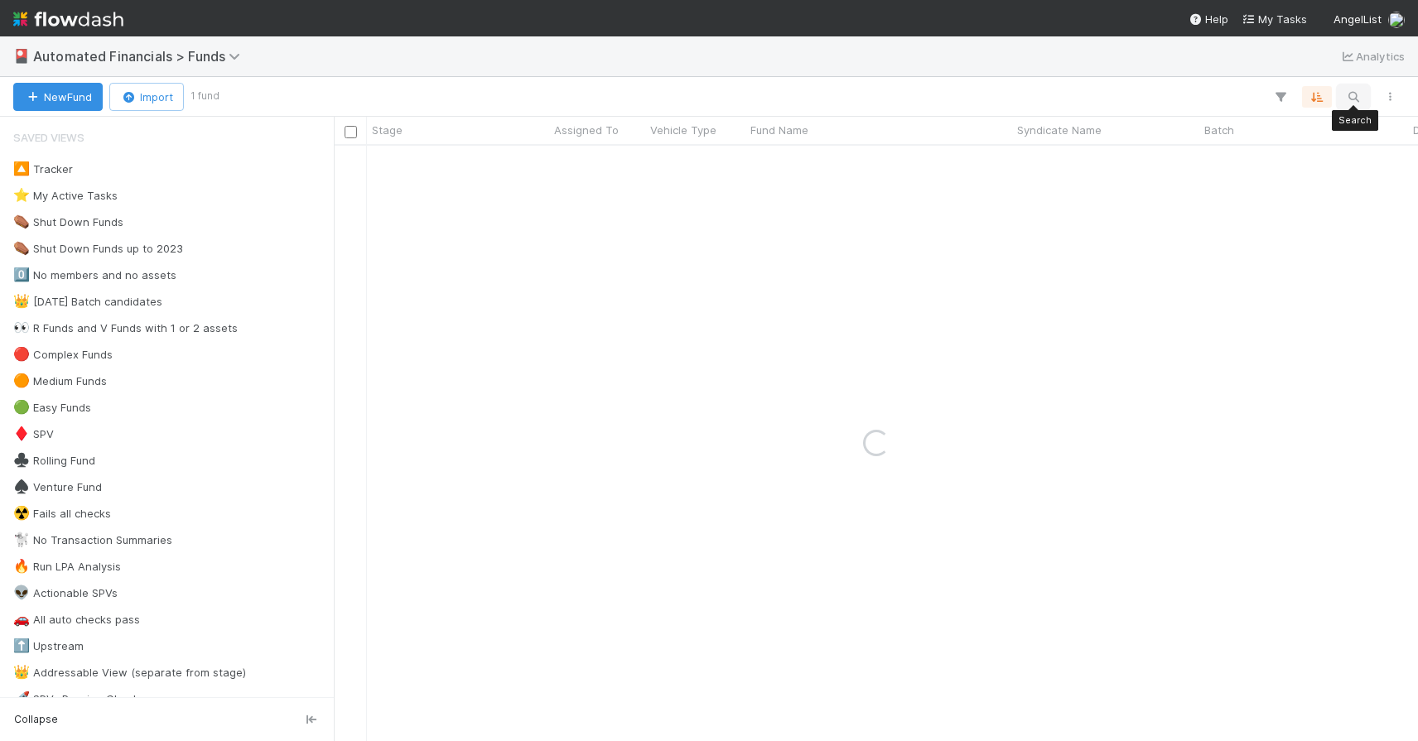
click at [1353, 92] on icon "button" at bounding box center [1353, 96] width 17 height 15
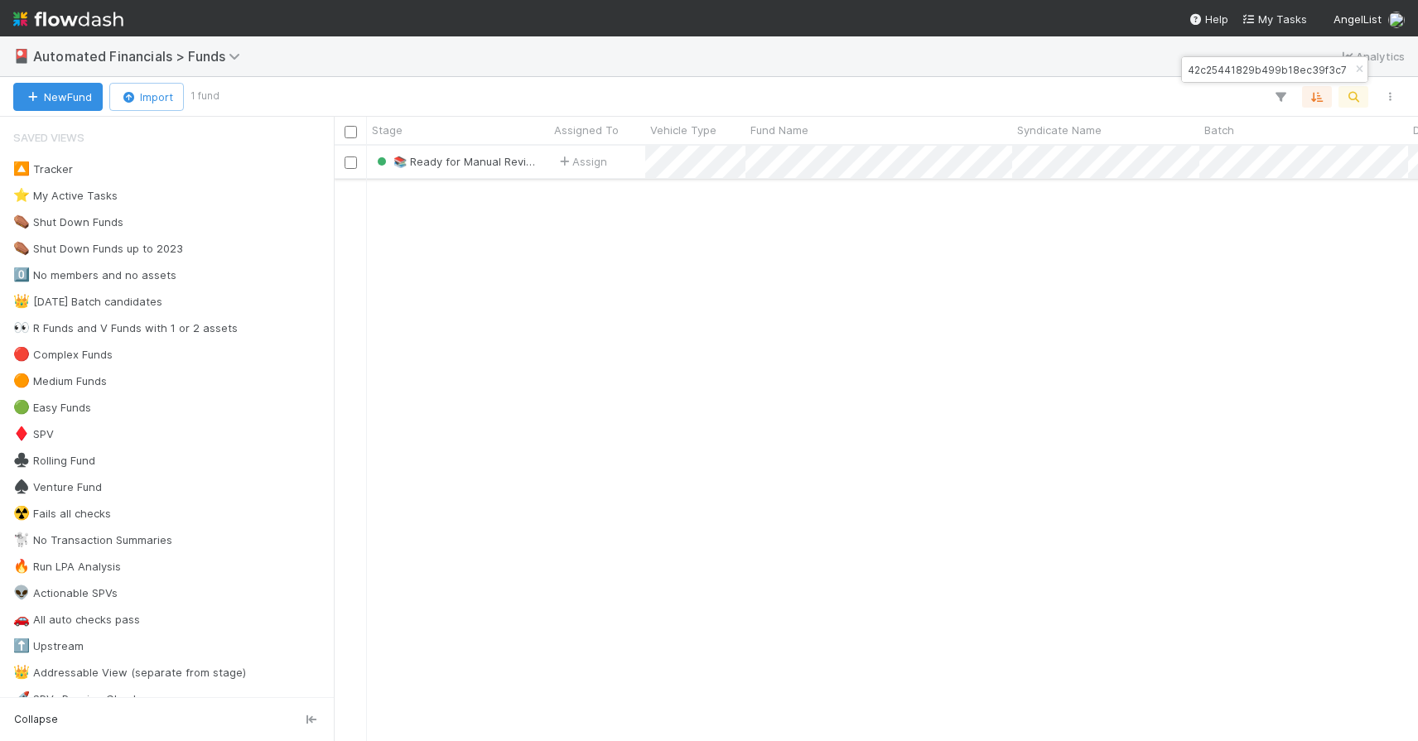
type input "e27a7342c25441829b499b18ec39f3c7"
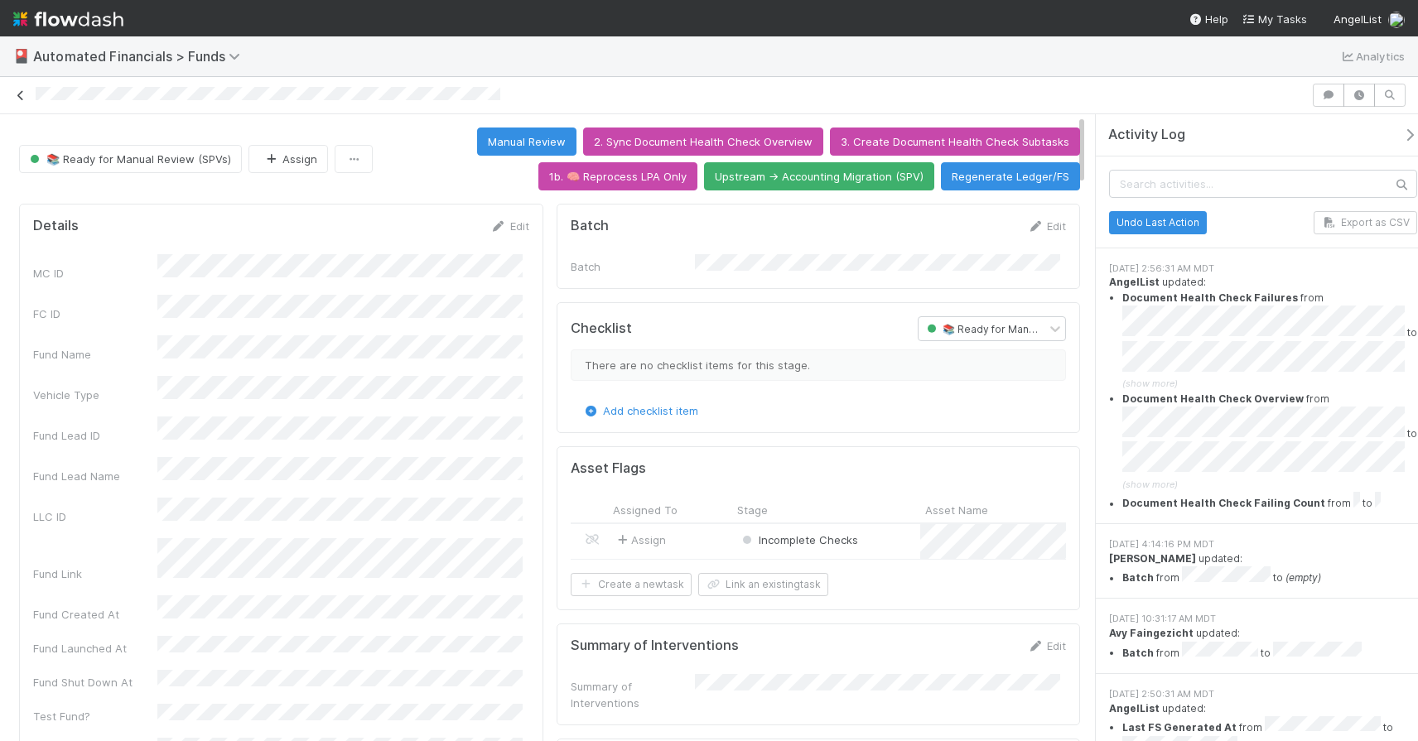
click at [23, 96] on icon at bounding box center [20, 95] width 17 height 11
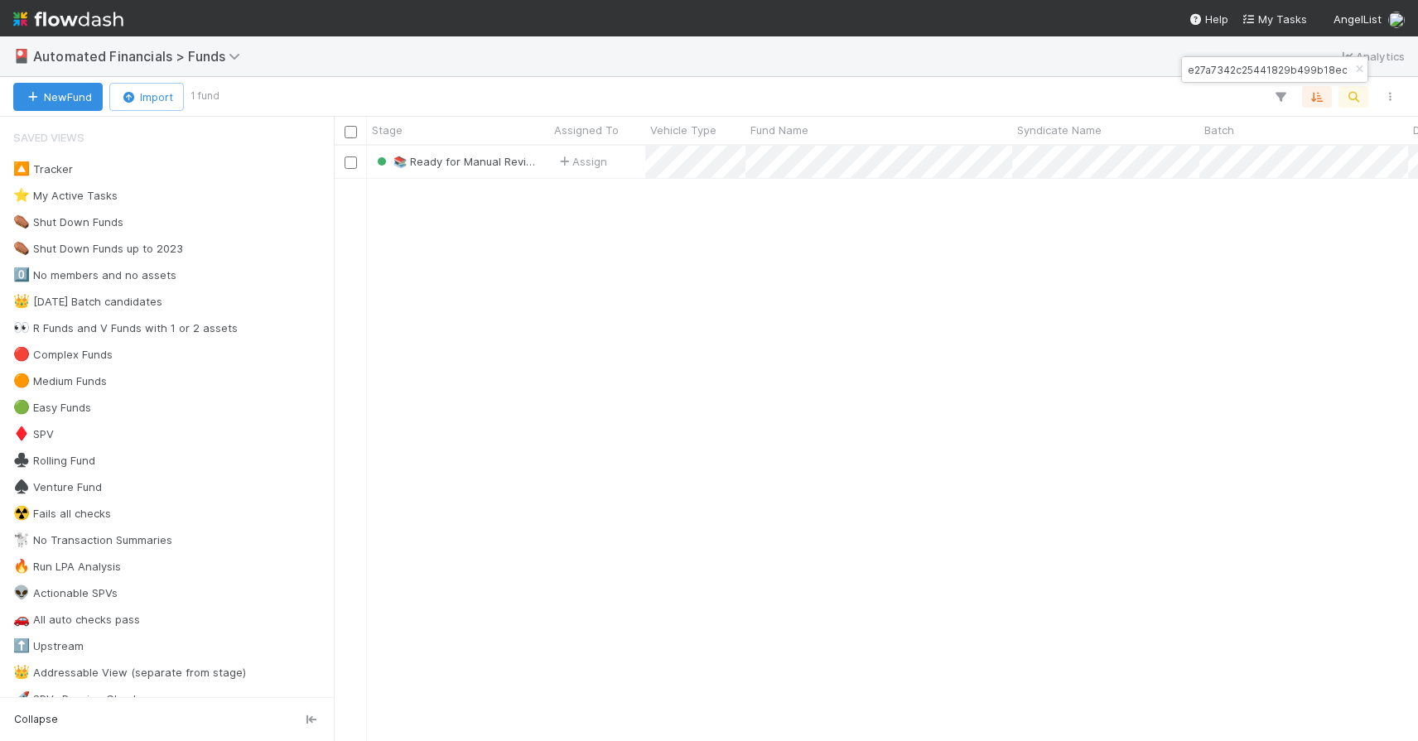
scroll to position [583, 1072]
click at [1357, 67] on icon "button" at bounding box center [1359, 70] width 17 height 10
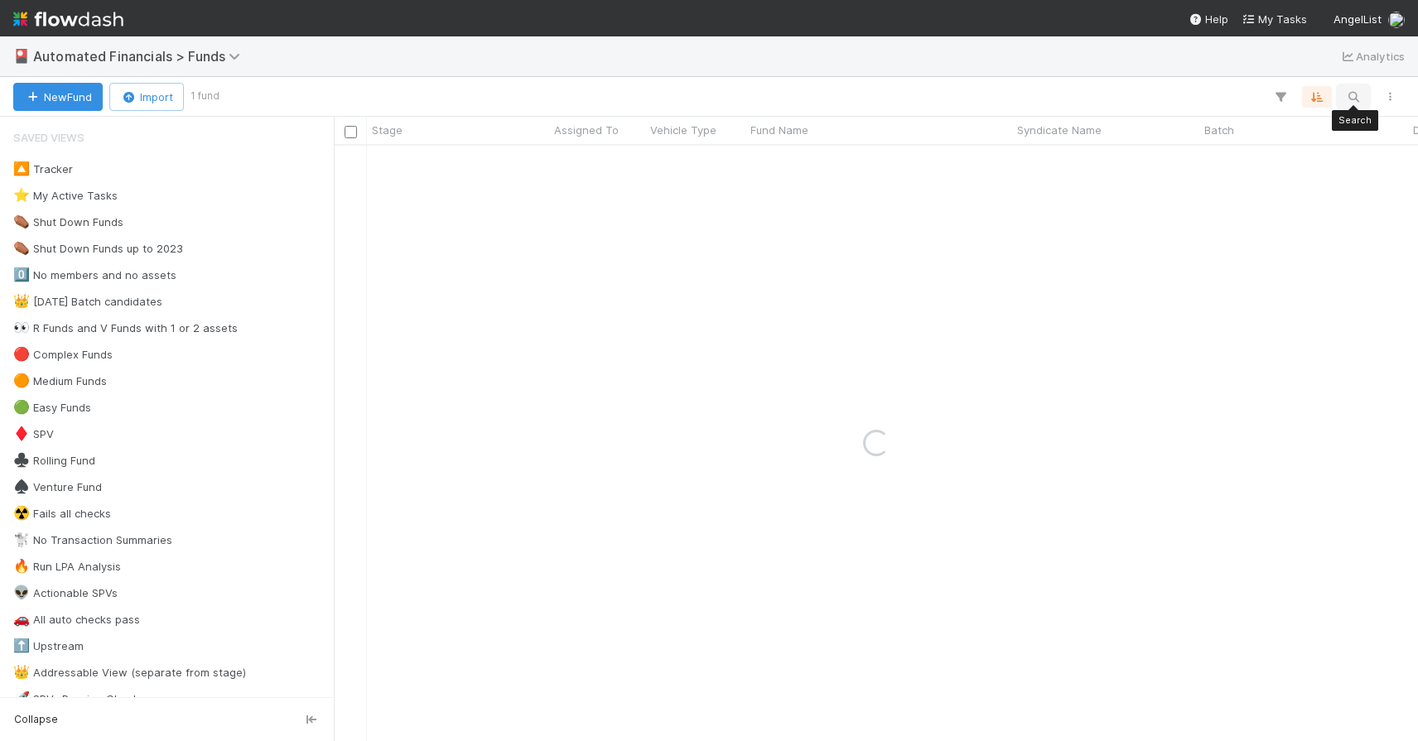
click at [1357, 104] on button "button" at bounding box center [1353, 97] width 30 height 22
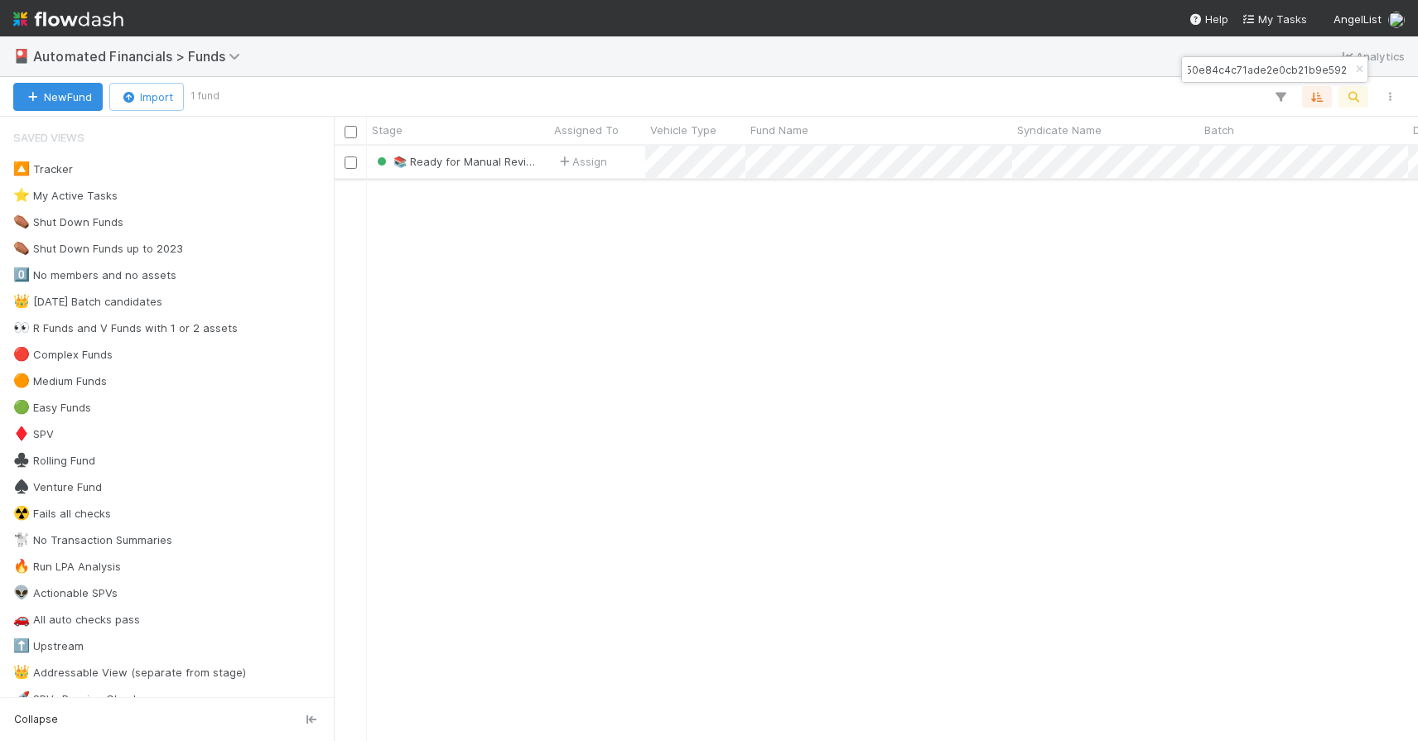
type input "3a075950e84c4c71ade2e0cb21b9e592"
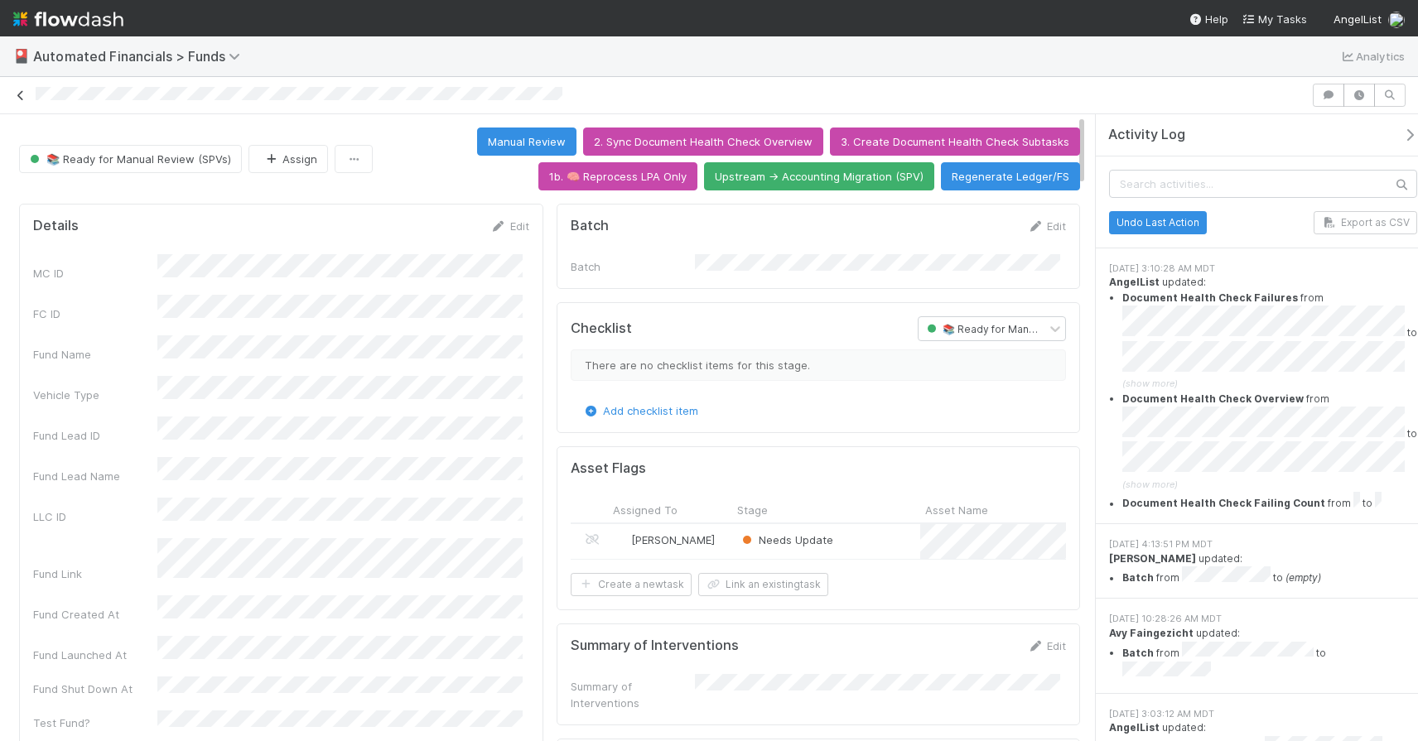
click at [20, 94] on icon at bounding box center [20, 95] width 17 height 11
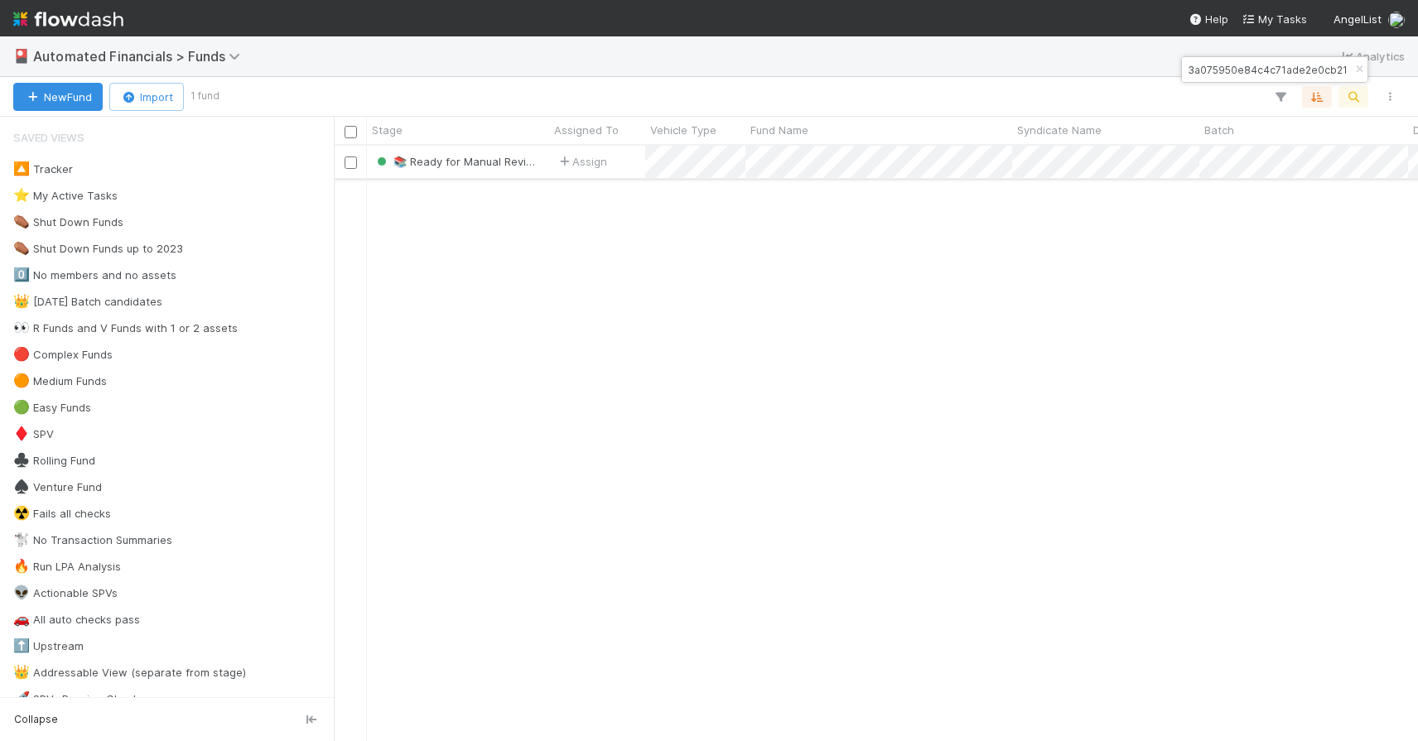
scroll to position [583, 1072]
click at [1359, 65] on icon "button" at bounding box center [1359, 70] width 17 height 10
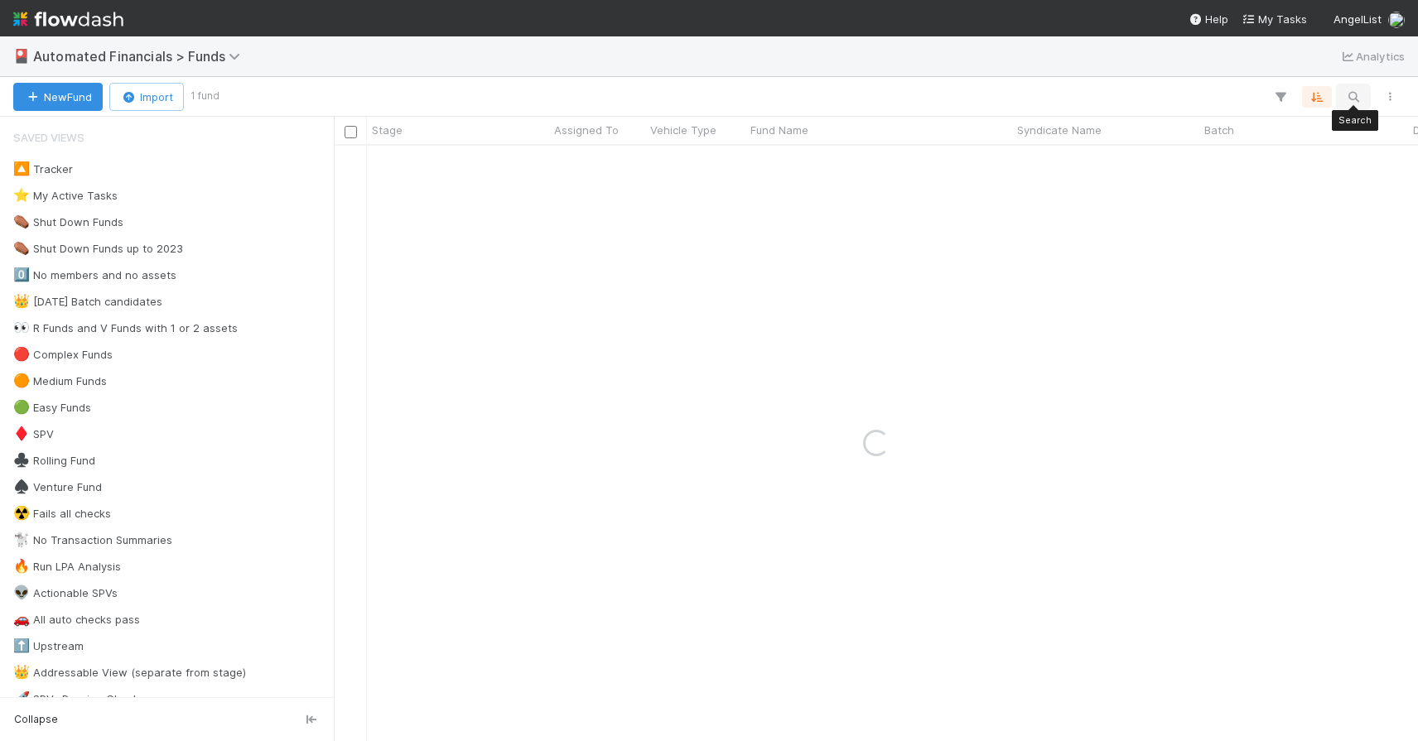
click at [1350, 100] on icon "button" at bounding box center [1353, 96] width 17 height 15
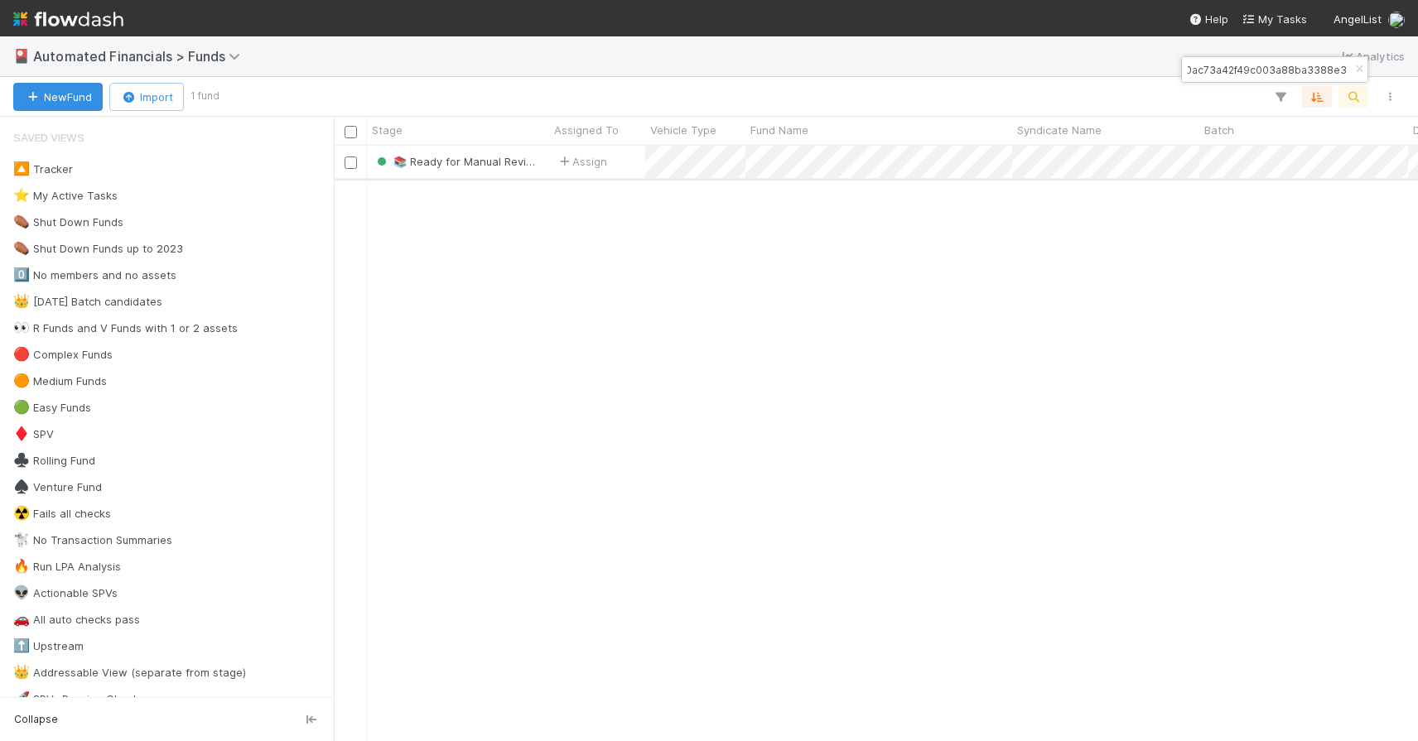
type input "d8d6630ac73a42f49c003a88ba3388e3"
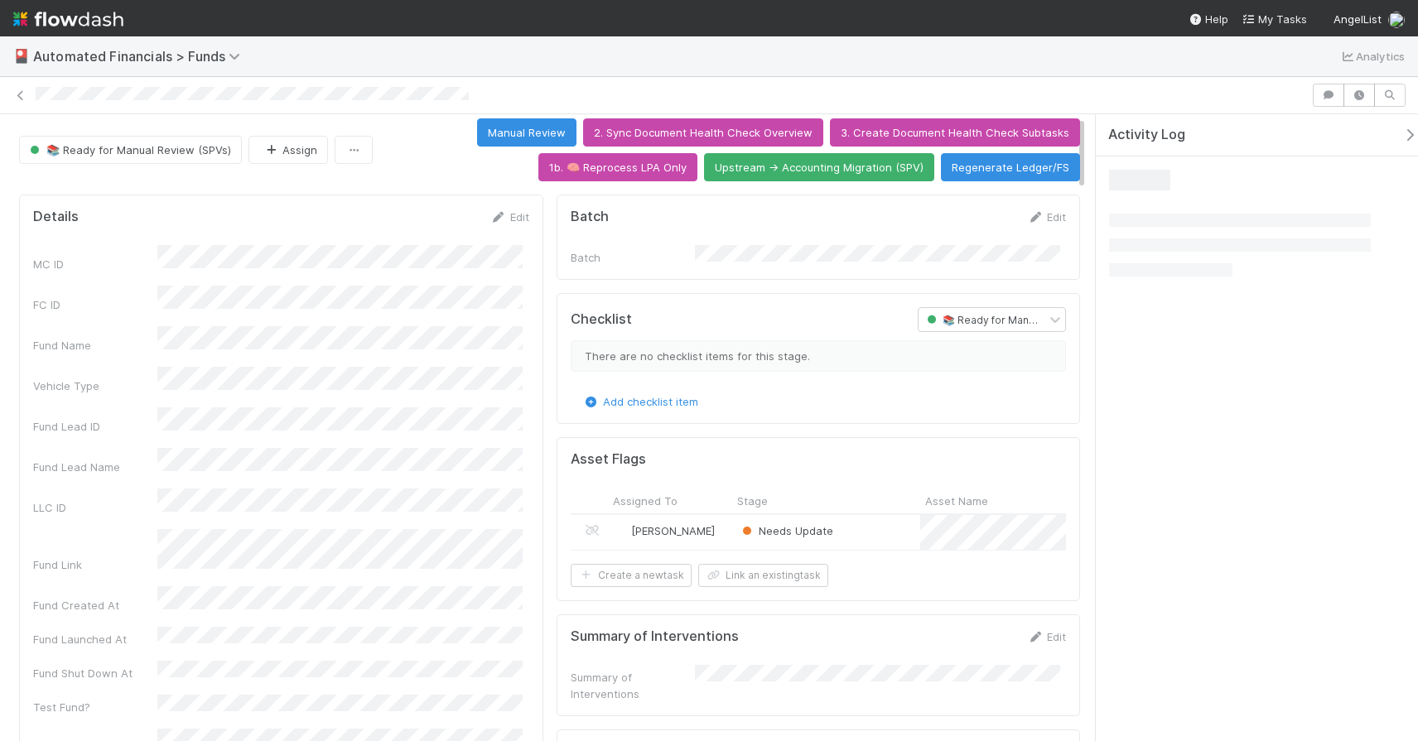
scroll to position [18, 0]
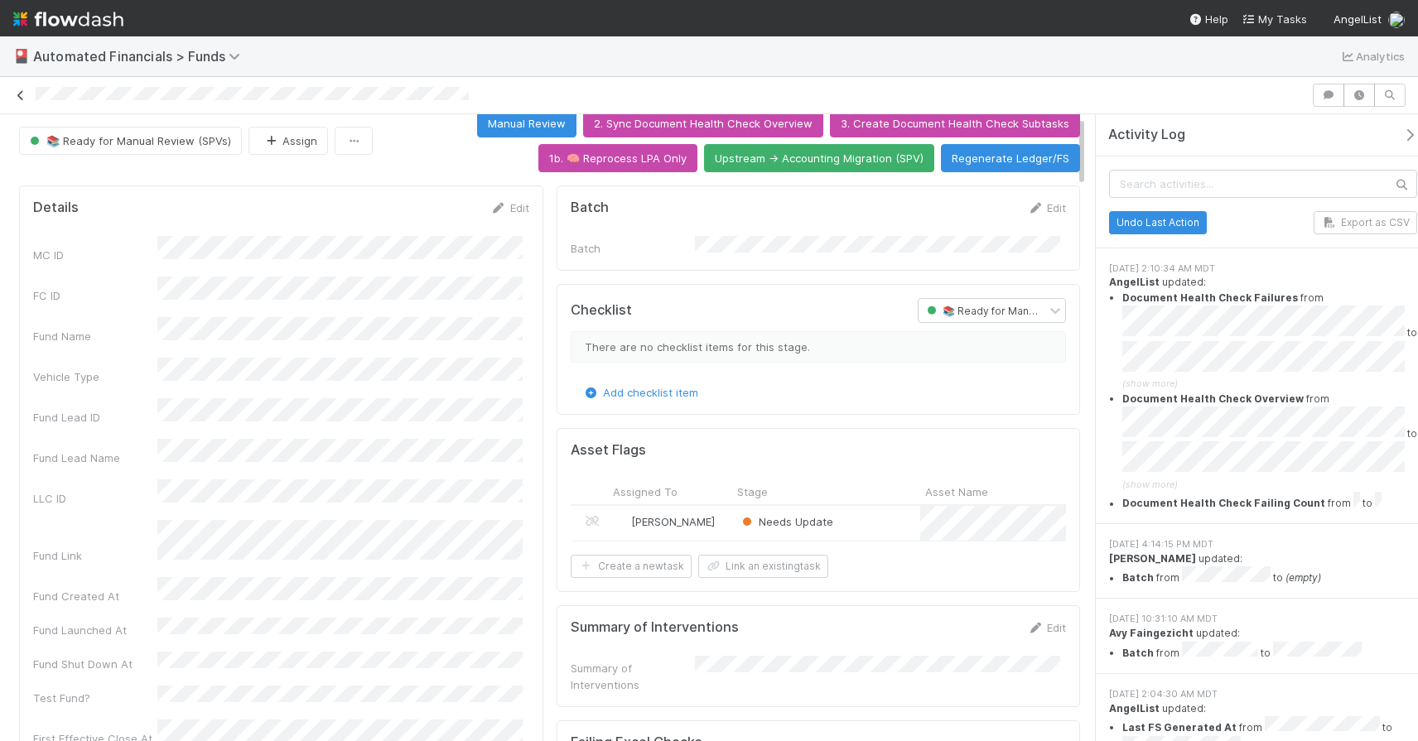
click at [27, 95] on icon at bounding box center [20, 95] width 17 height 11
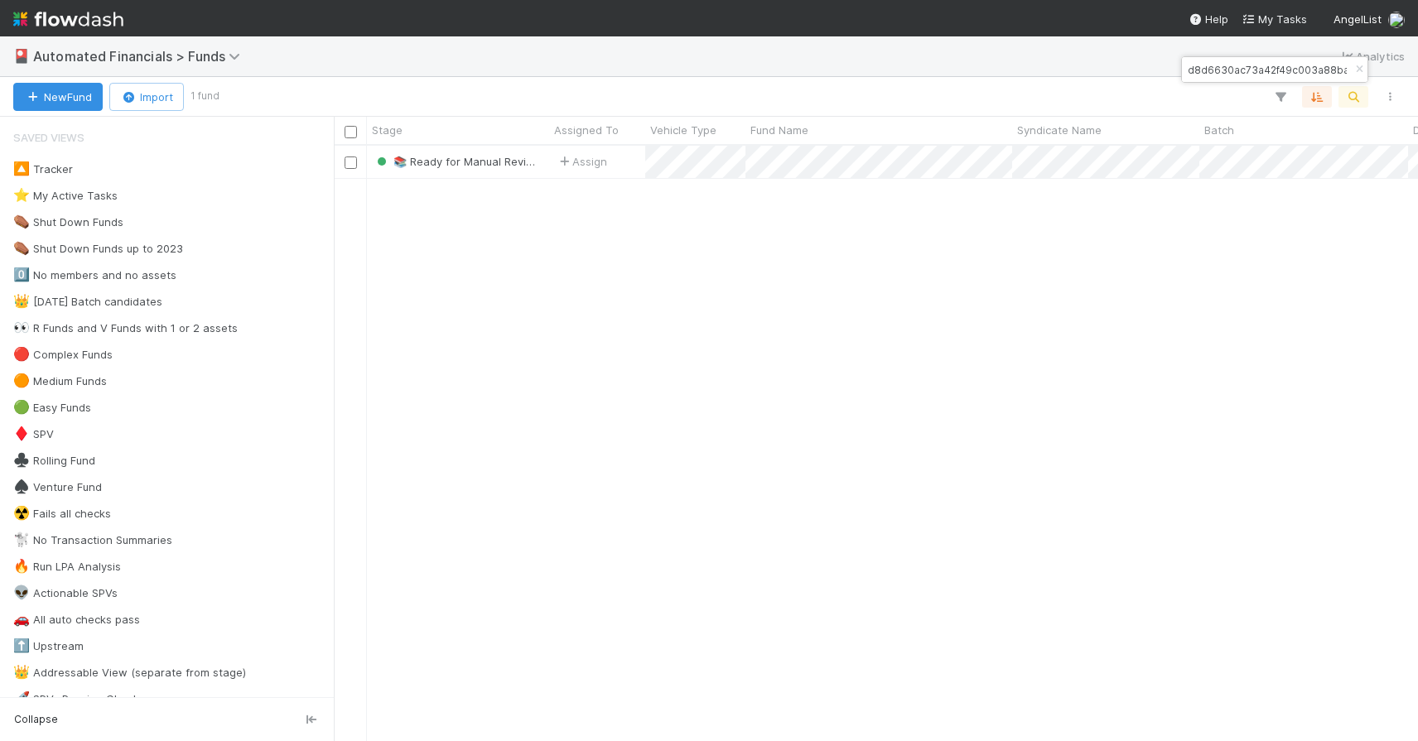
scroll to position [583, 1072]
click at [1353, 71] on icon "button" at bounding box center [1359, 70] width 17 height 10
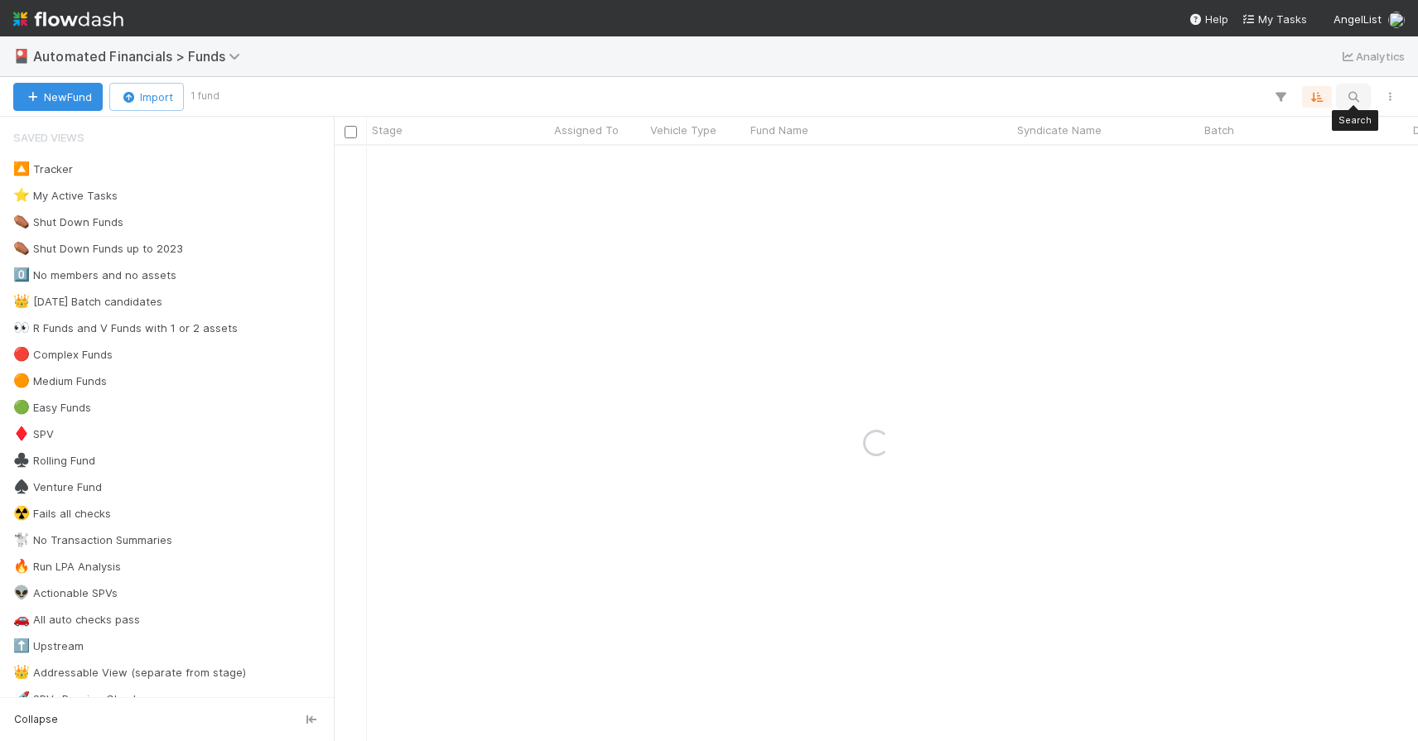
click at [1354, 97] on icon "button" at bounding box center [1353, 96] width 17 height 15
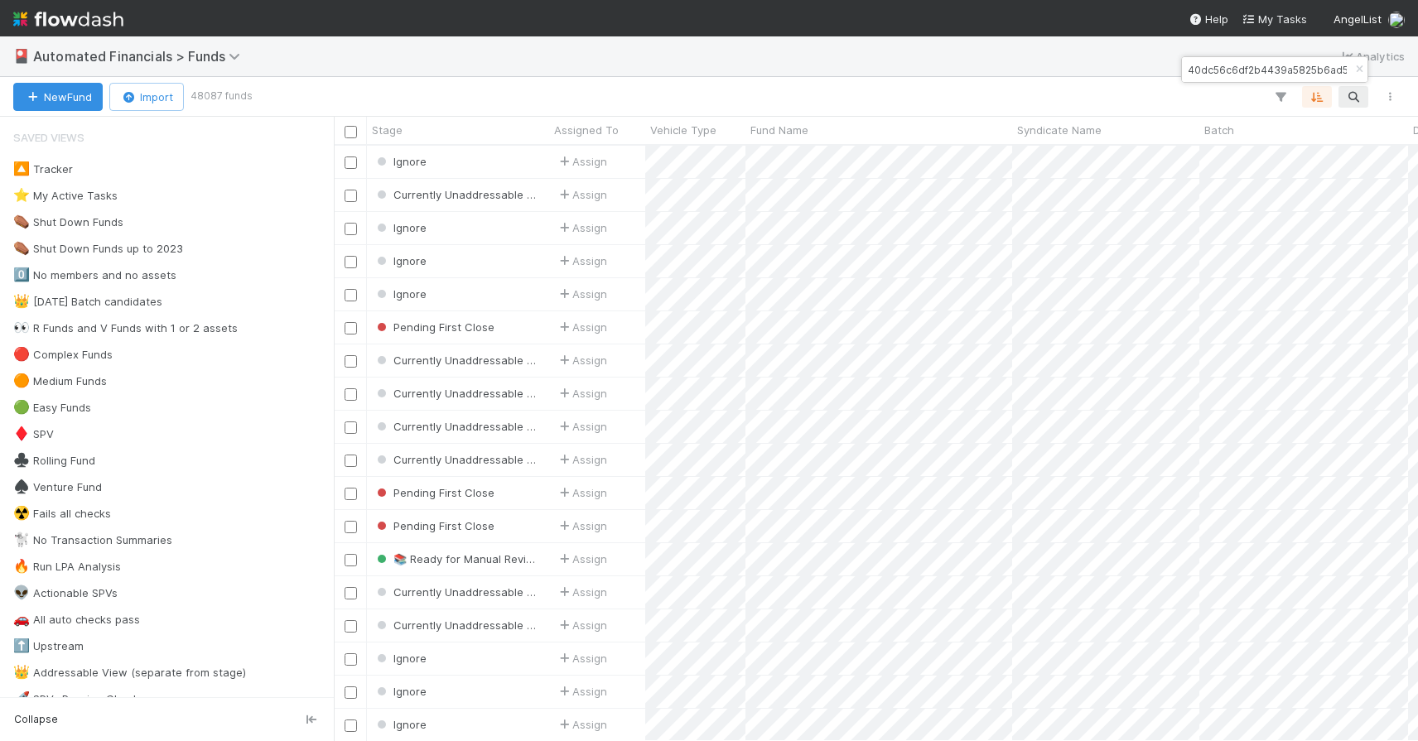
scroll to position [0, 75]
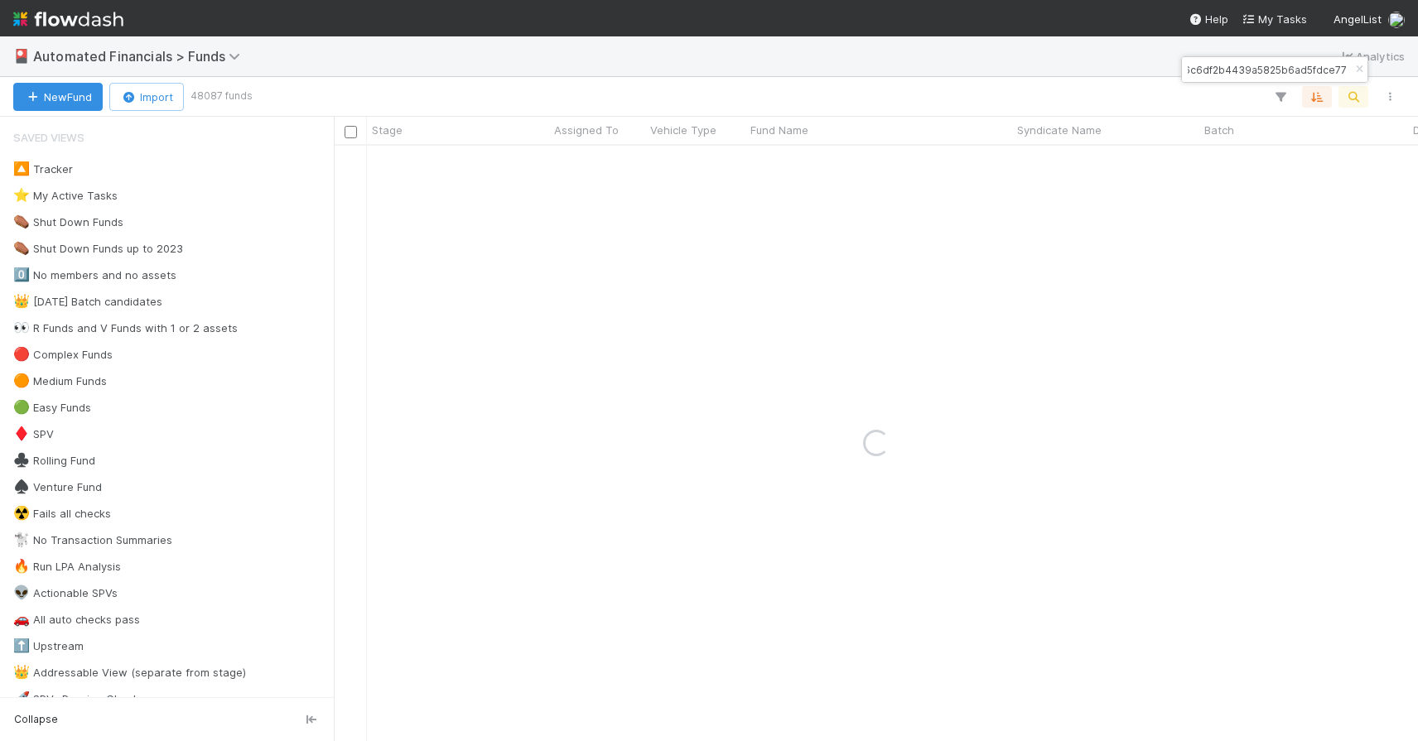
type input "40dc56c6df2b4439a5825b6ad5fdce77"
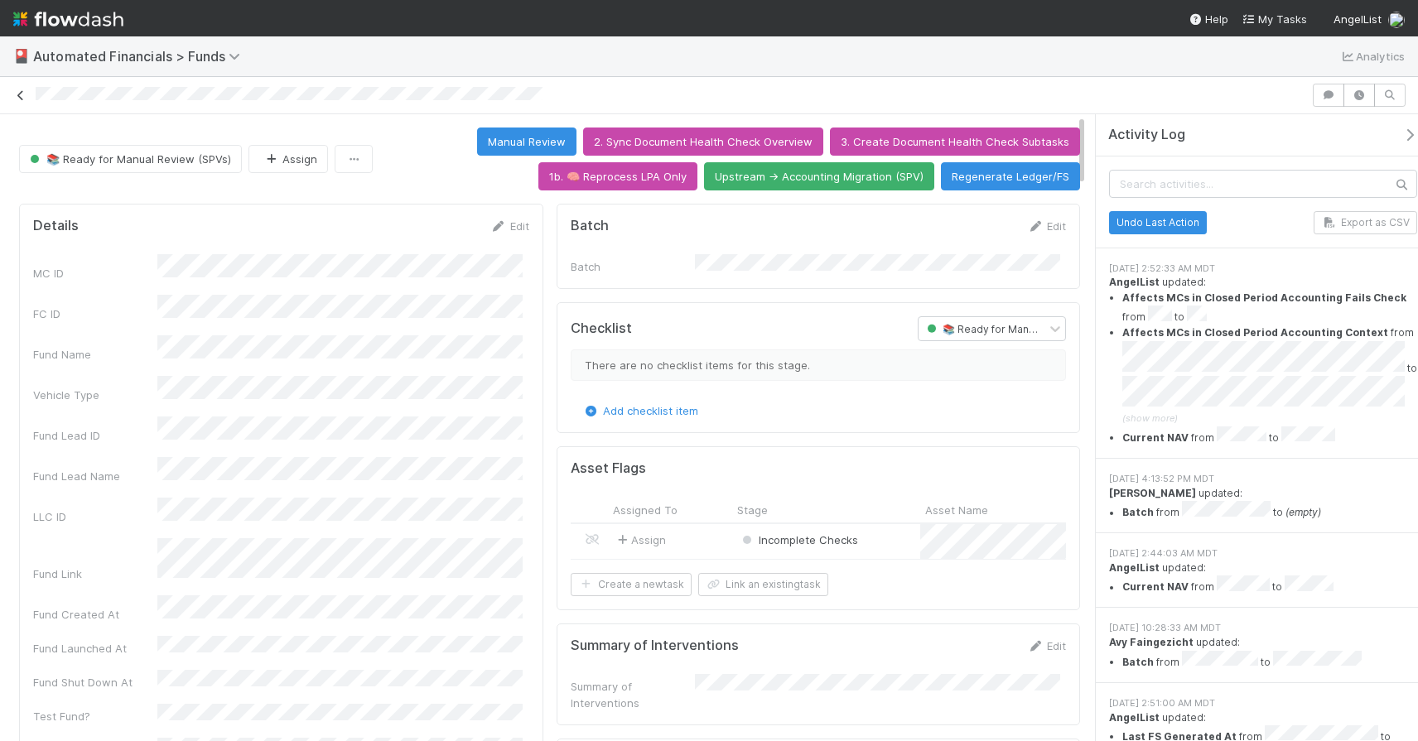
click at [28, 96] on icon at bounding box center [20, 95] width 17 height 11
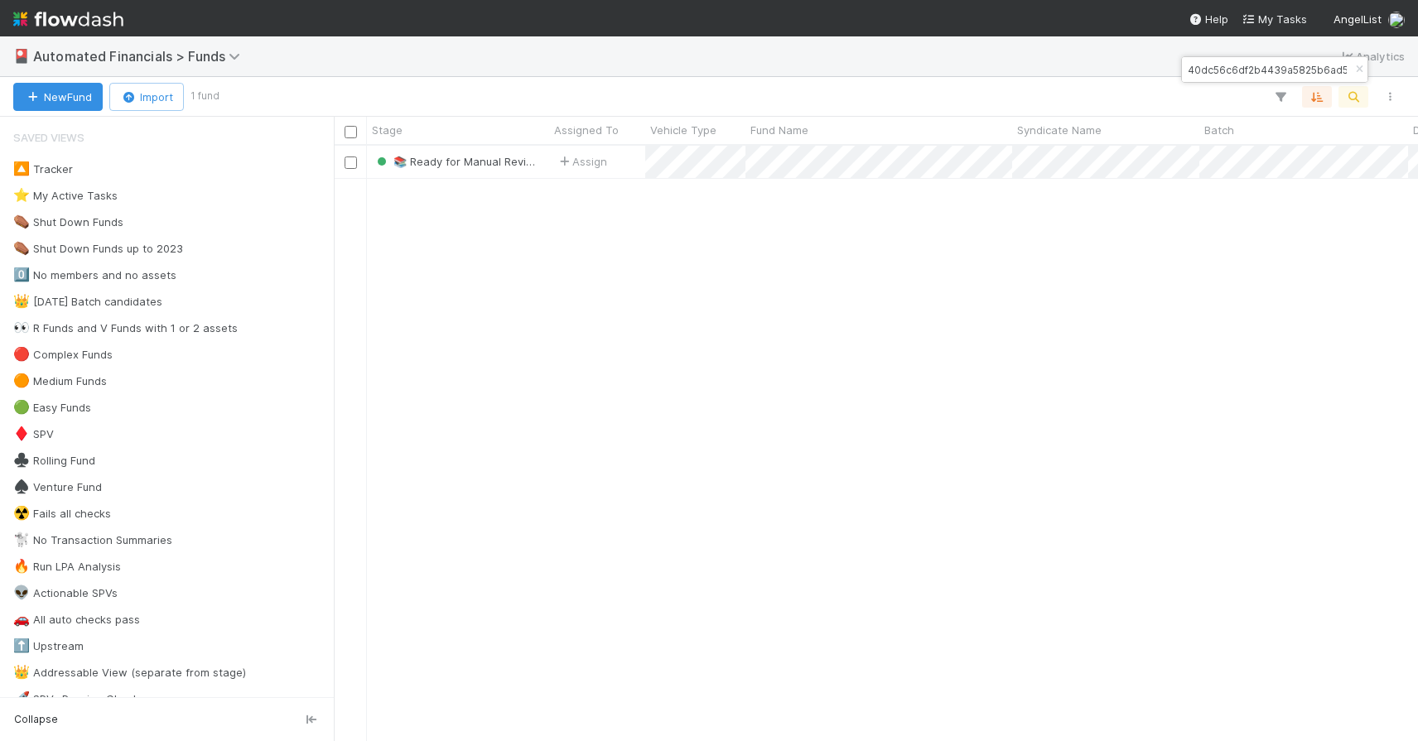
scroll to position [583, 1072]
click at [1356, 67] on icon "button" at bounding box center [1359, 70] width 17 height 10
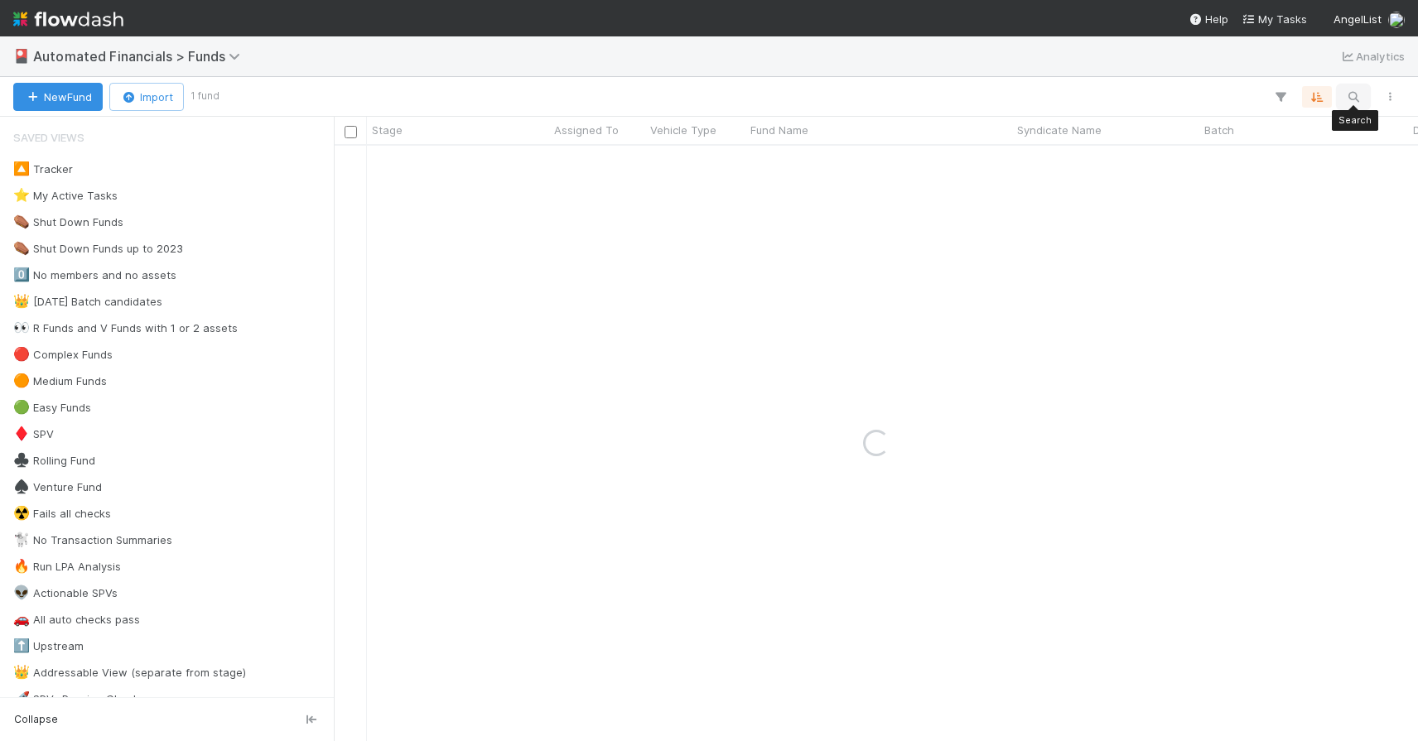
click at [1352, 97] on icon "button" at bounding box center [1353, 96] width 17 height 15
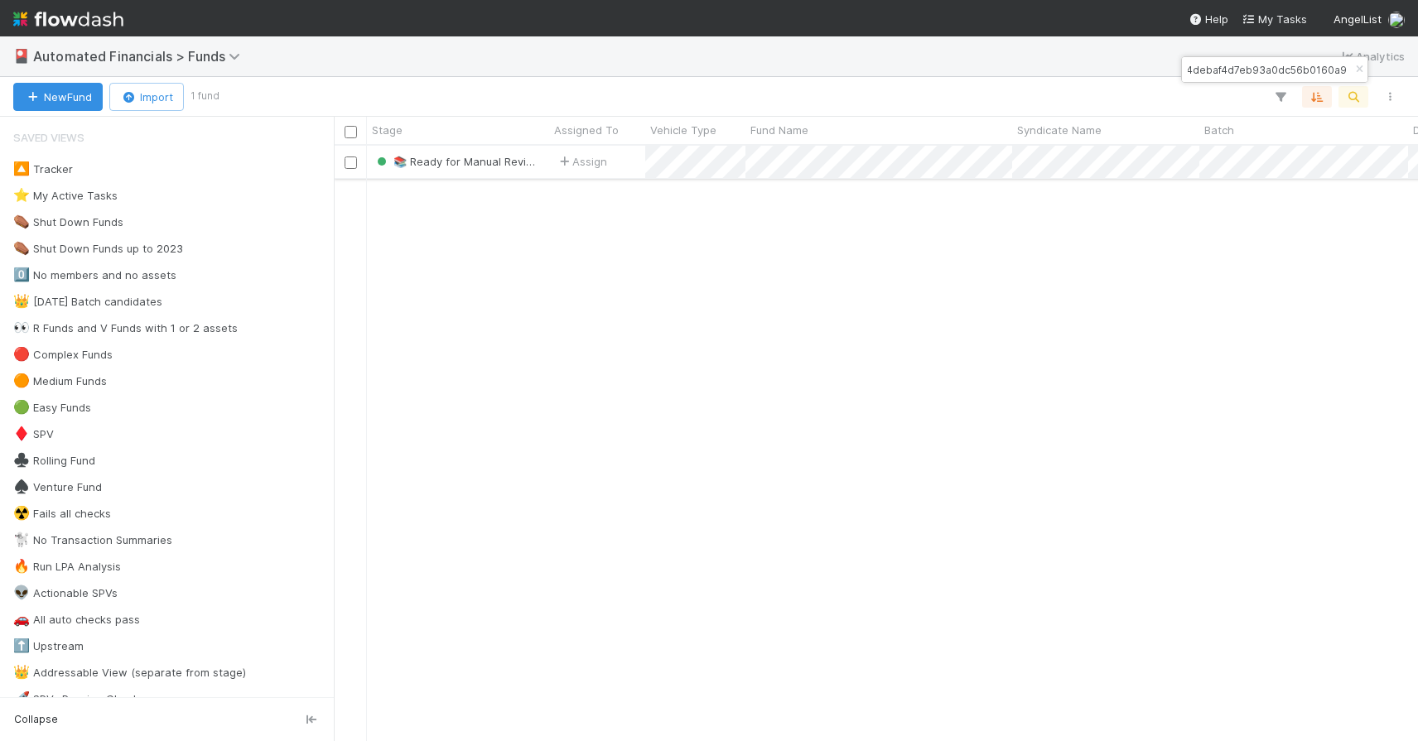
type input "36d3704debaf4d7eb93a0dc56b0160a9"
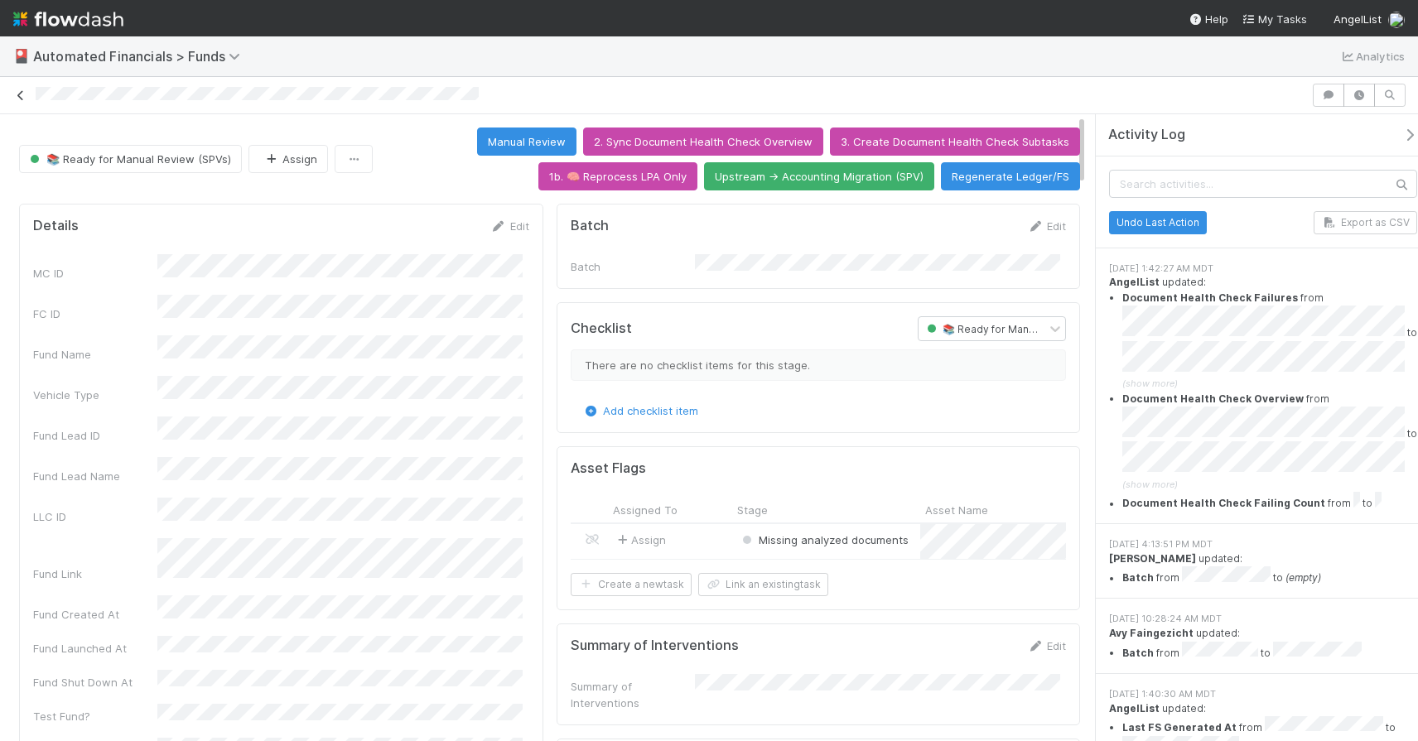
click at [23, 98] on icon at bounding box center [20, 95] width 17 height 11
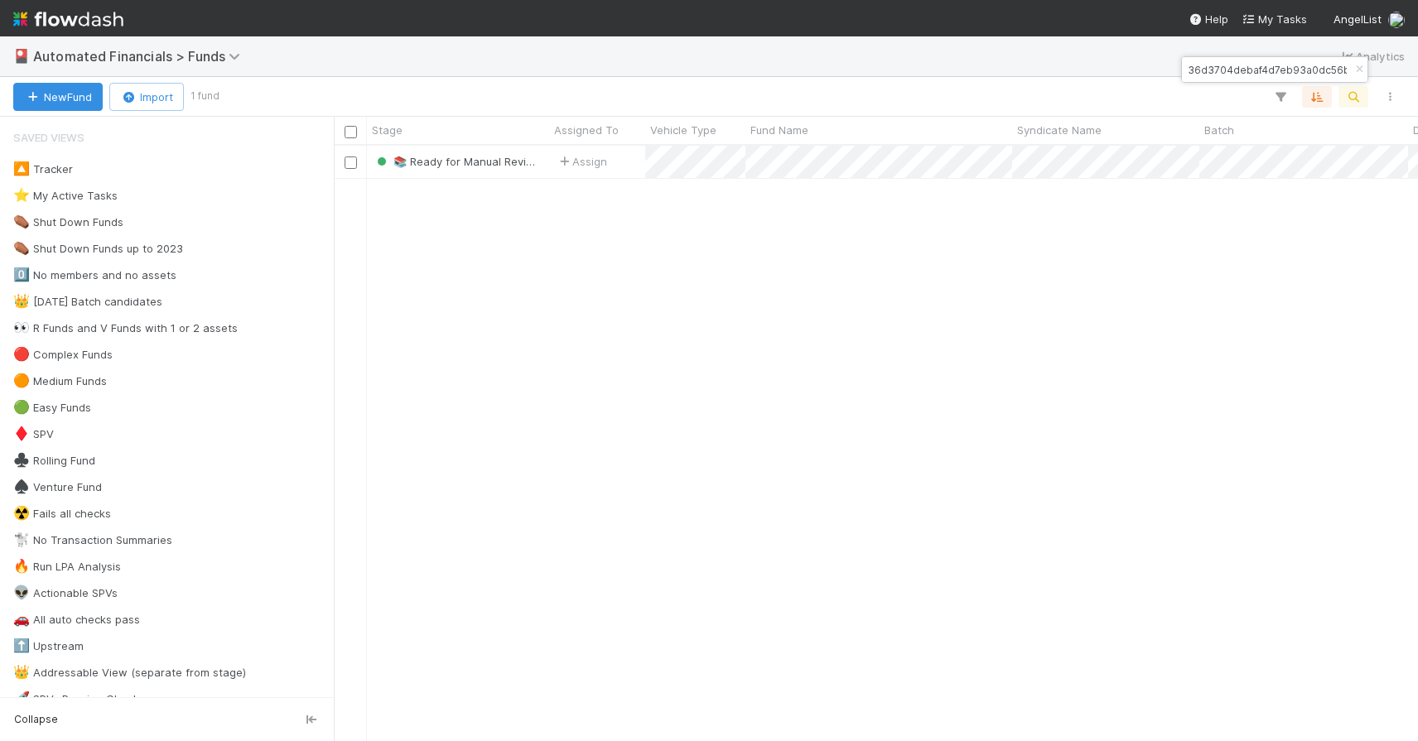
scroll to position [583, 1072]
click at [1360, 69] on icon "button" at bounding box center [1359, 70] width 17 height 10
click at [1358, 91] on icon "button" at bounding box center [1353, 96] width 17 height 15
type input "d19523ba8a7943c2a0420ff1d24121d5"
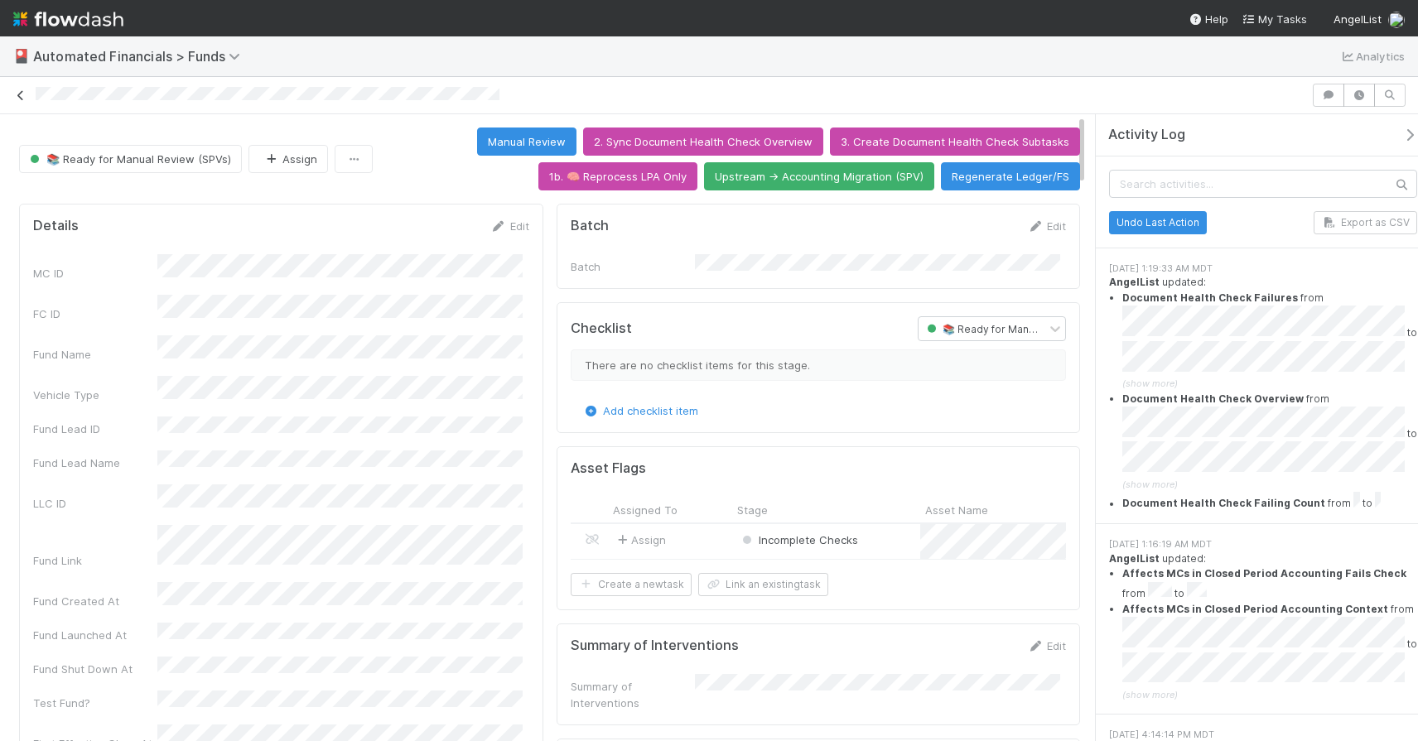
click at [17, 91] on icon at bounding box center [20, 95] width 17 height 11
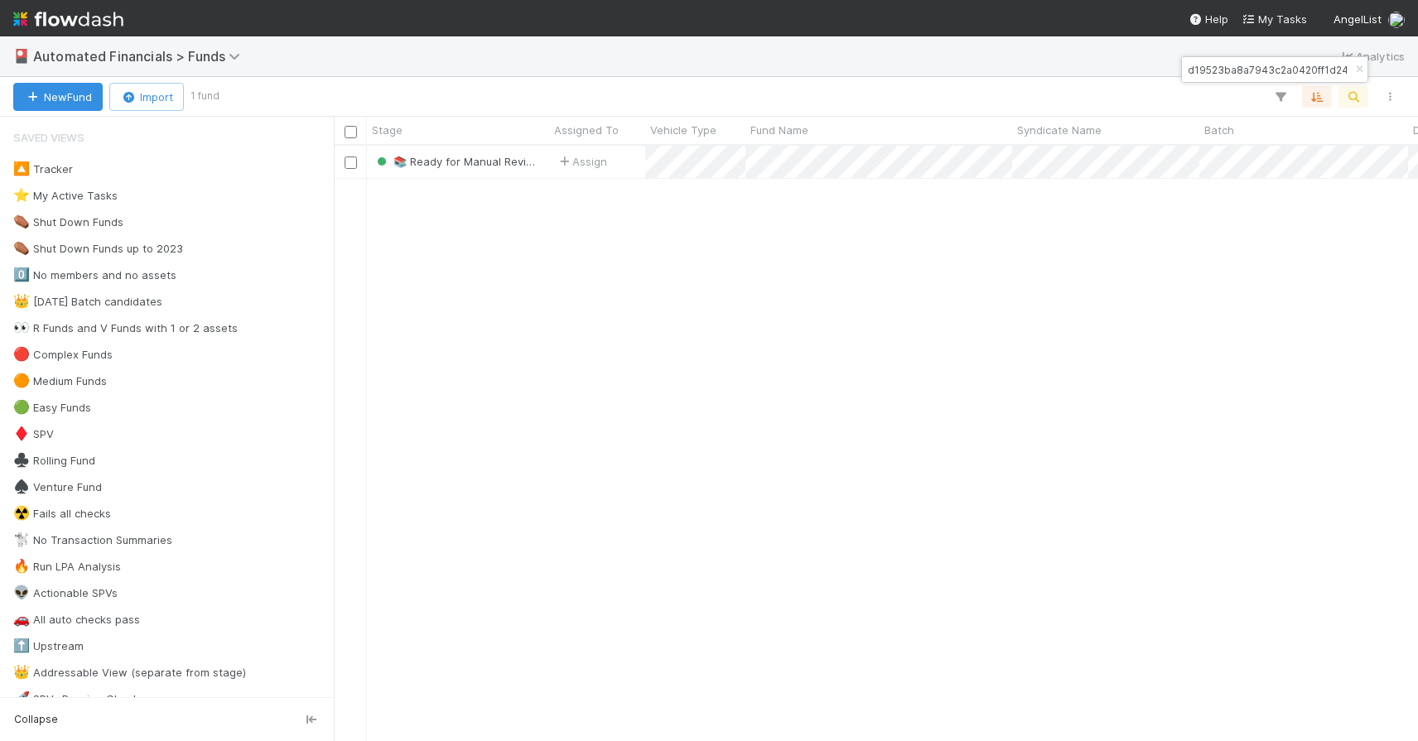
scroll to position [583, 1072]
click at [1361, 66] on icon "button" at bounding box center [1359, 70] width 17 height 10
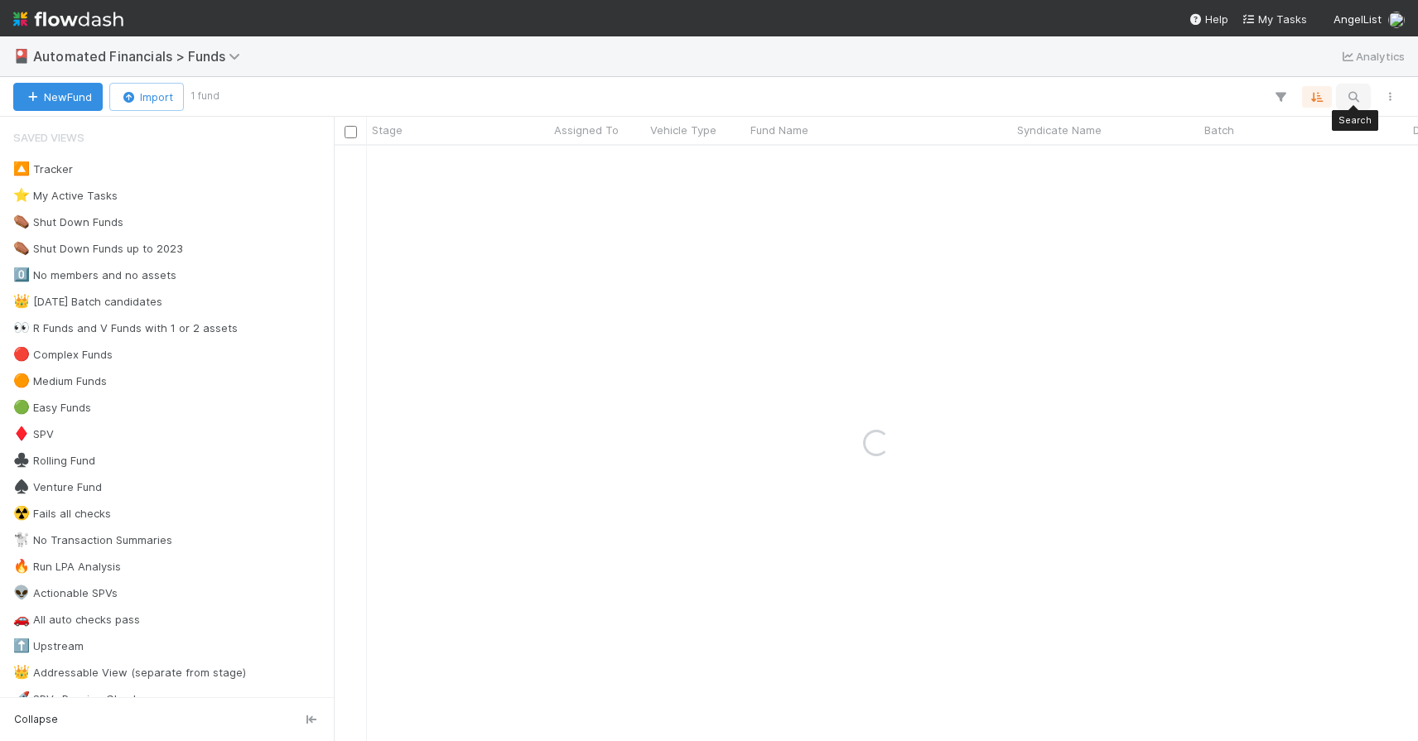
click at [1356, 93] on icon "button" at bounding box center [1353, 96] width 17 height 15
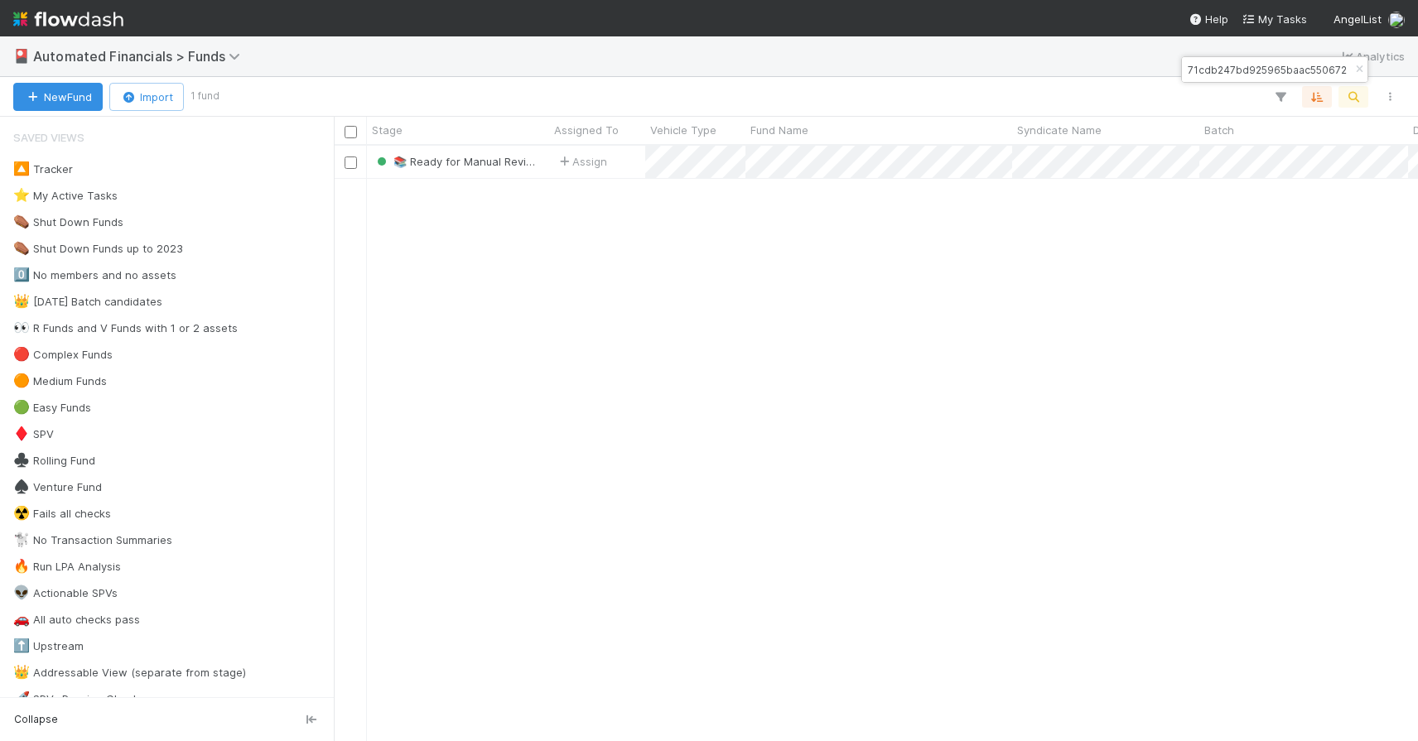
type input "a1966471cdb247bd925965baac550672"
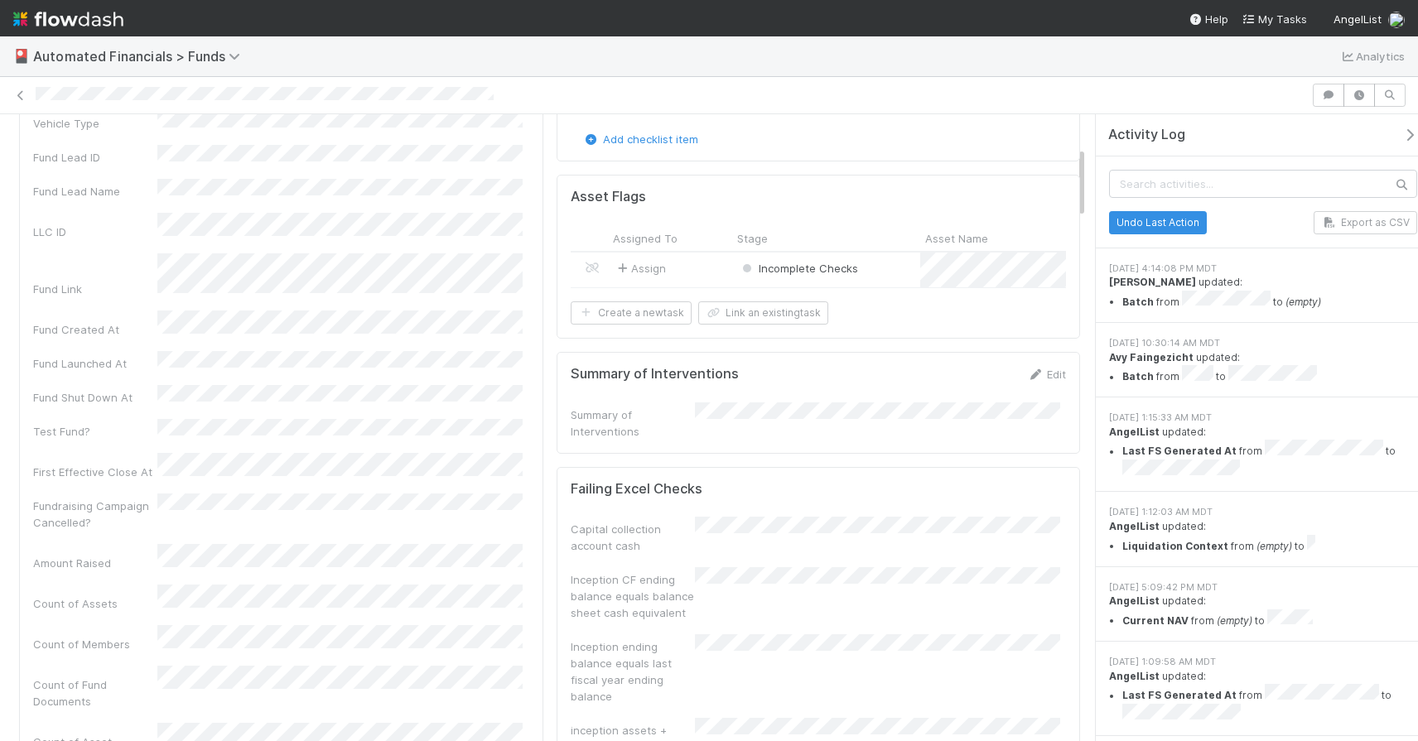
scroll to position [294, 0]
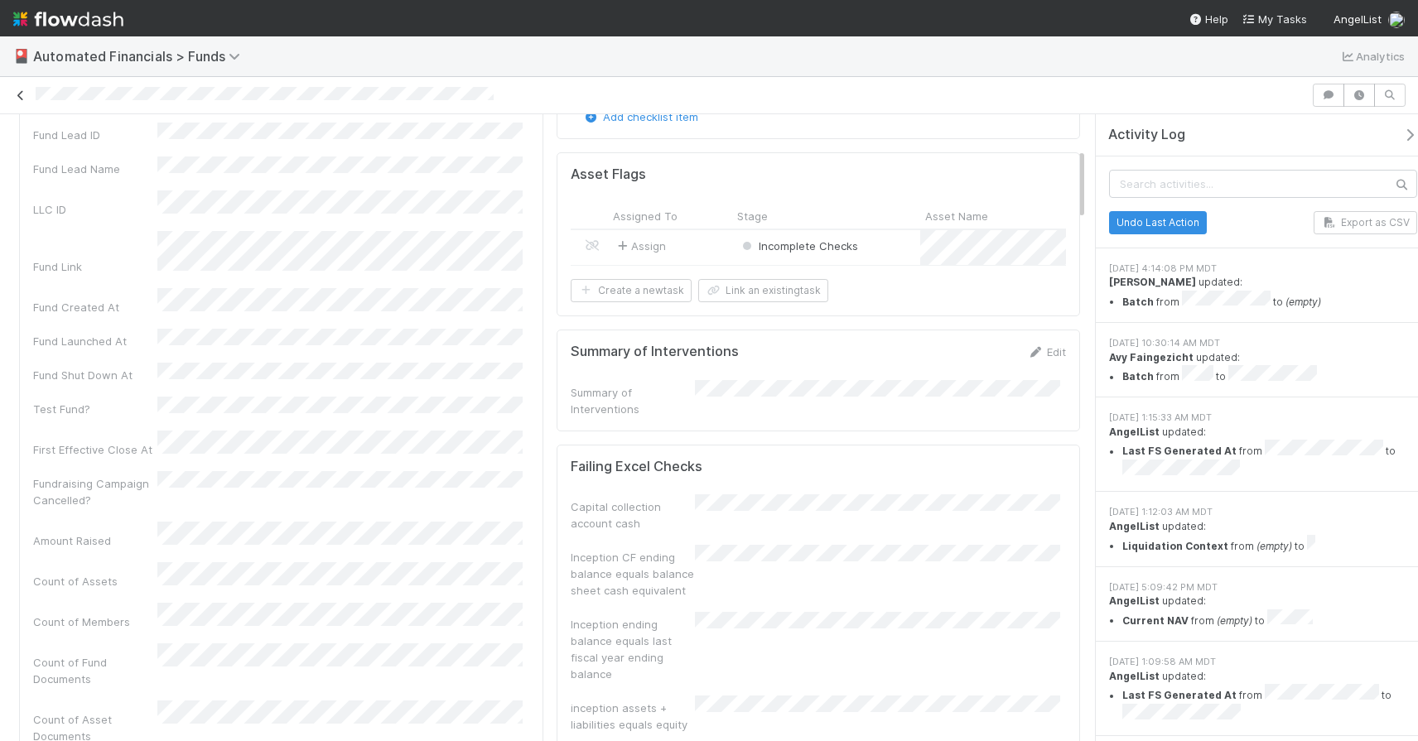
click at [24, 95] on icon at bounding box center [20, 95] width 17 height 11
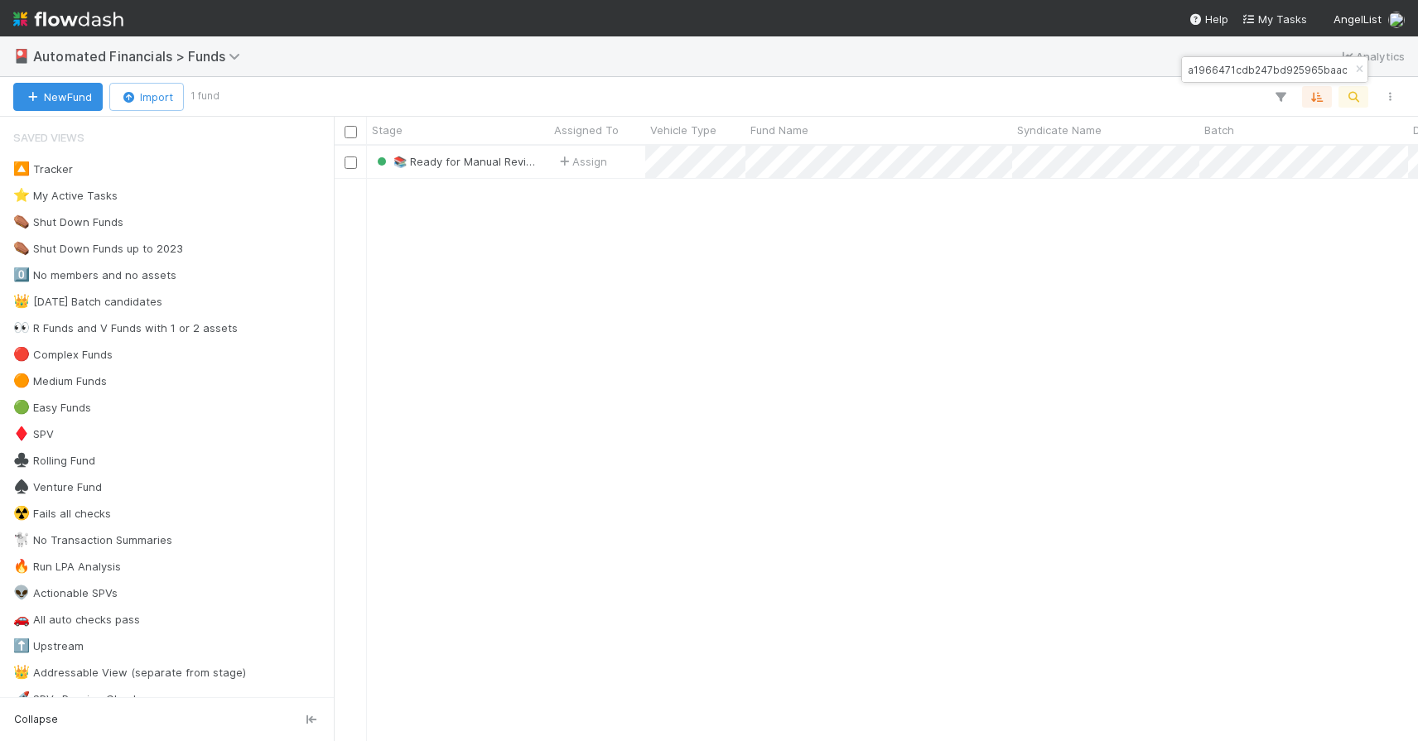
scroll to position [583, 1072]
click at [1358, 70] on icon "button" at bounding box center [1359, 70] width 17 height 10
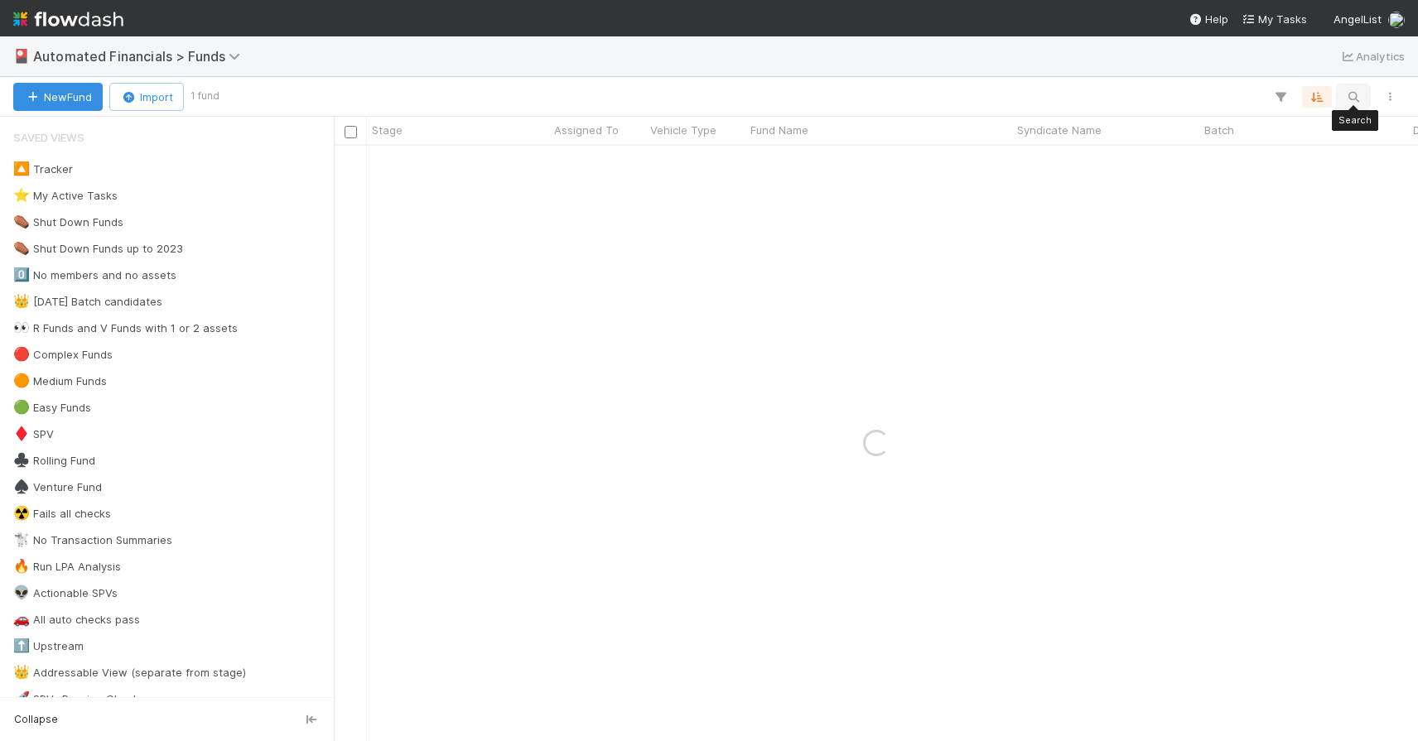
click at [1349, 99] on icon "button" at bounding box center [1353, 96] width 17 height 15
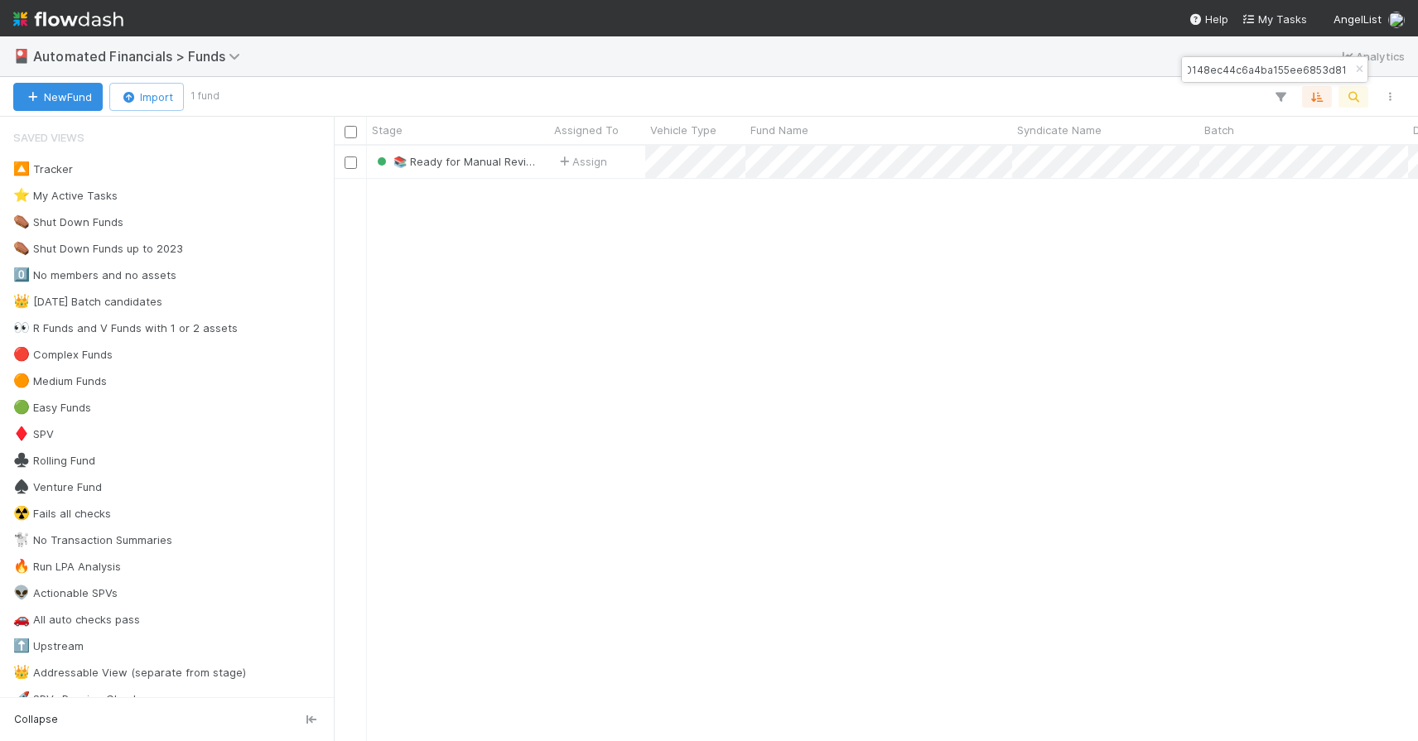
type input "14c00c0148ec44c6a4ba155ee6853d81"
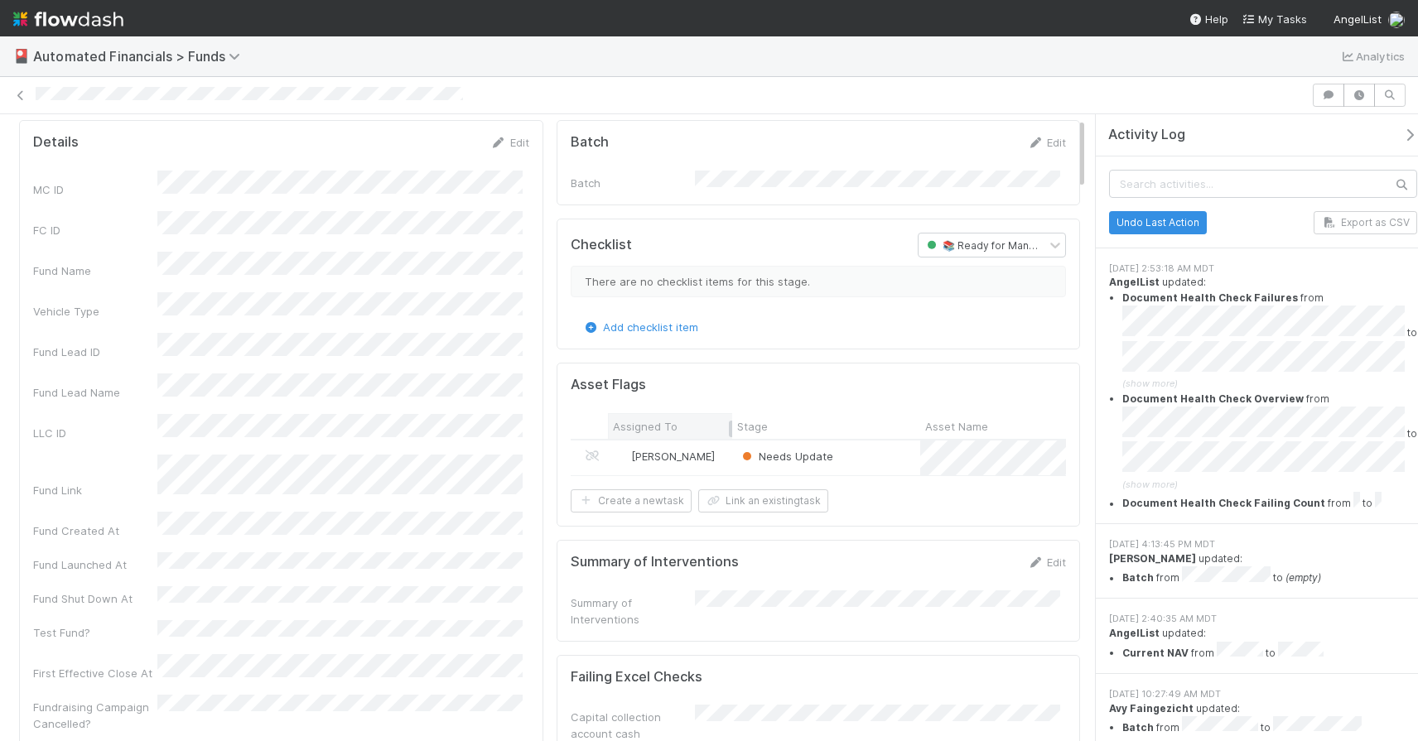
scroll to position [90, 0]
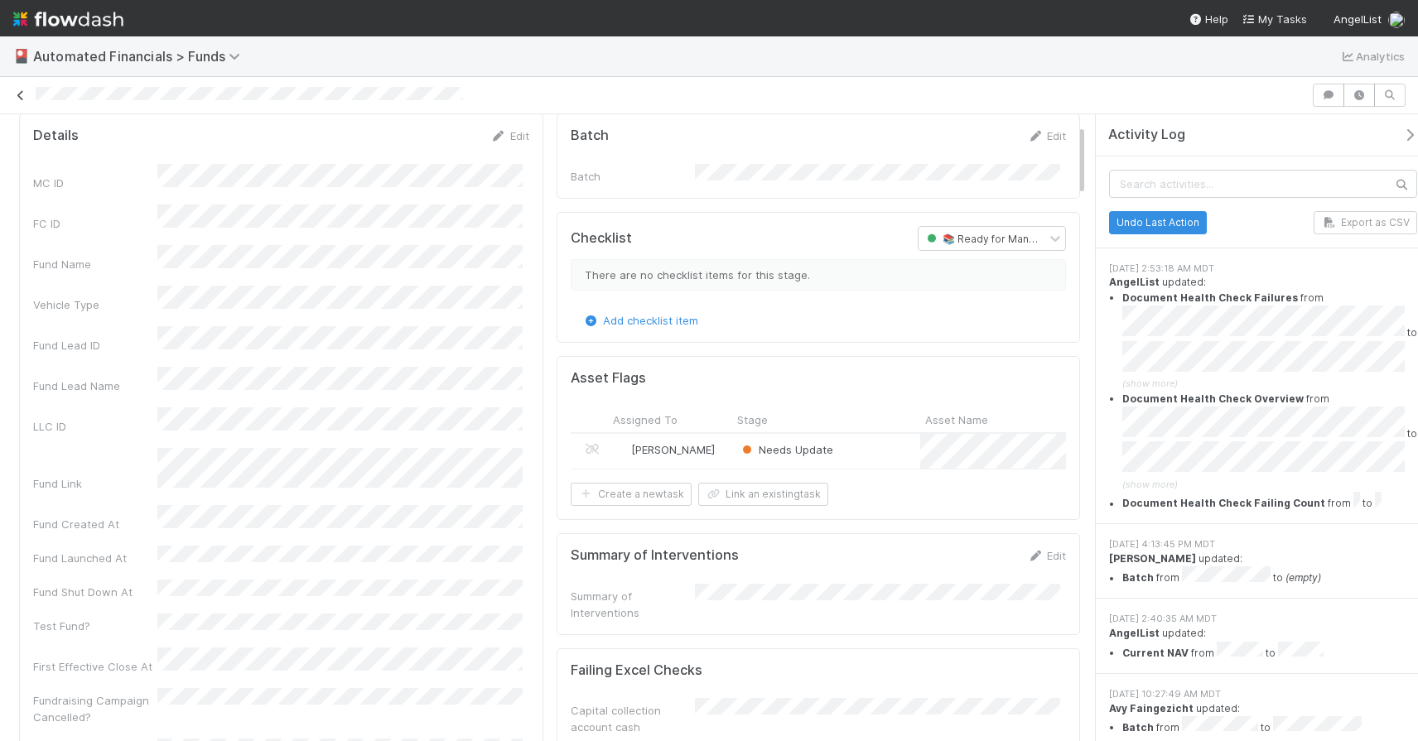
click at [21, 95] on icon at bounding box center [20, 95] width 17 height 11
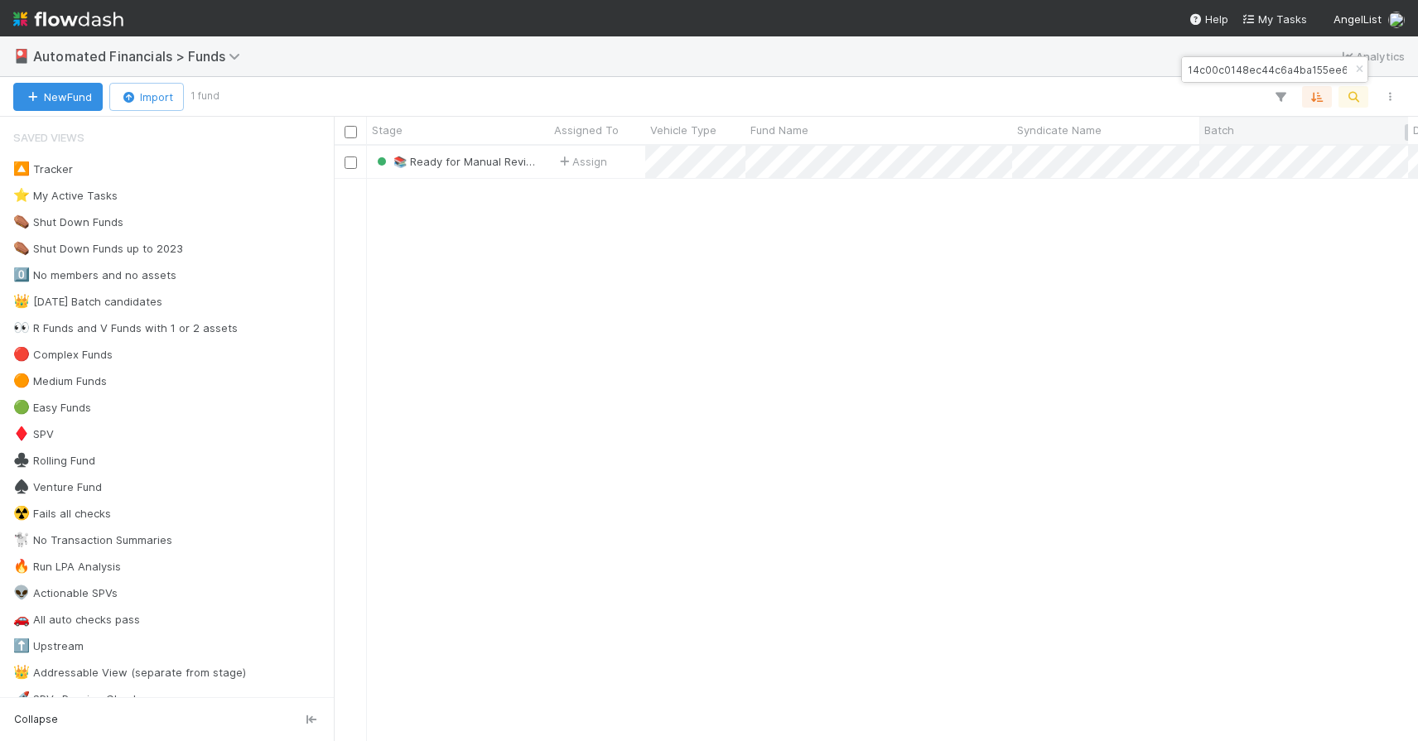
scroll to position [583, 1072]
click at [1356, 68] on icon "button" at bounding box center [1359, 70] width 17 height 10
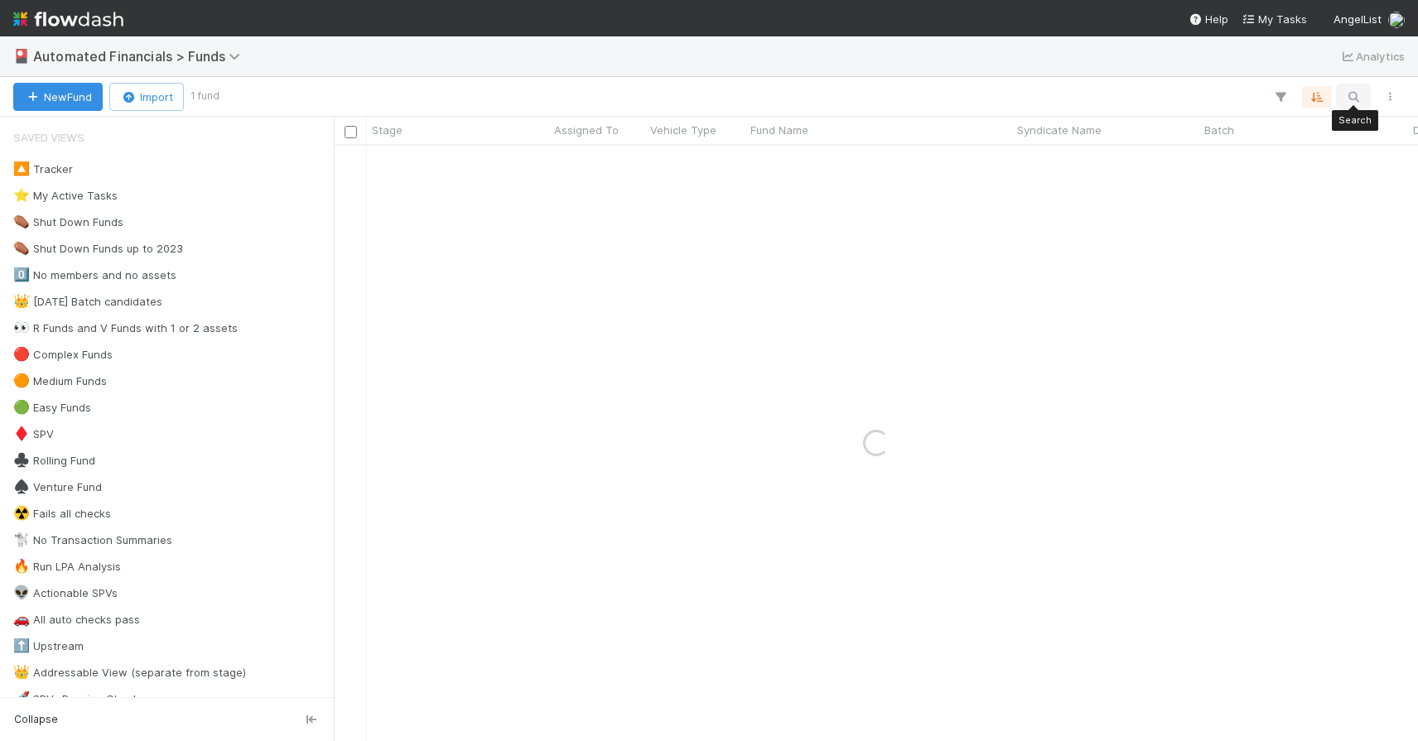
click at [1355, 94] on icon "button" at bounding box center [1353, 96] width 17 height 15
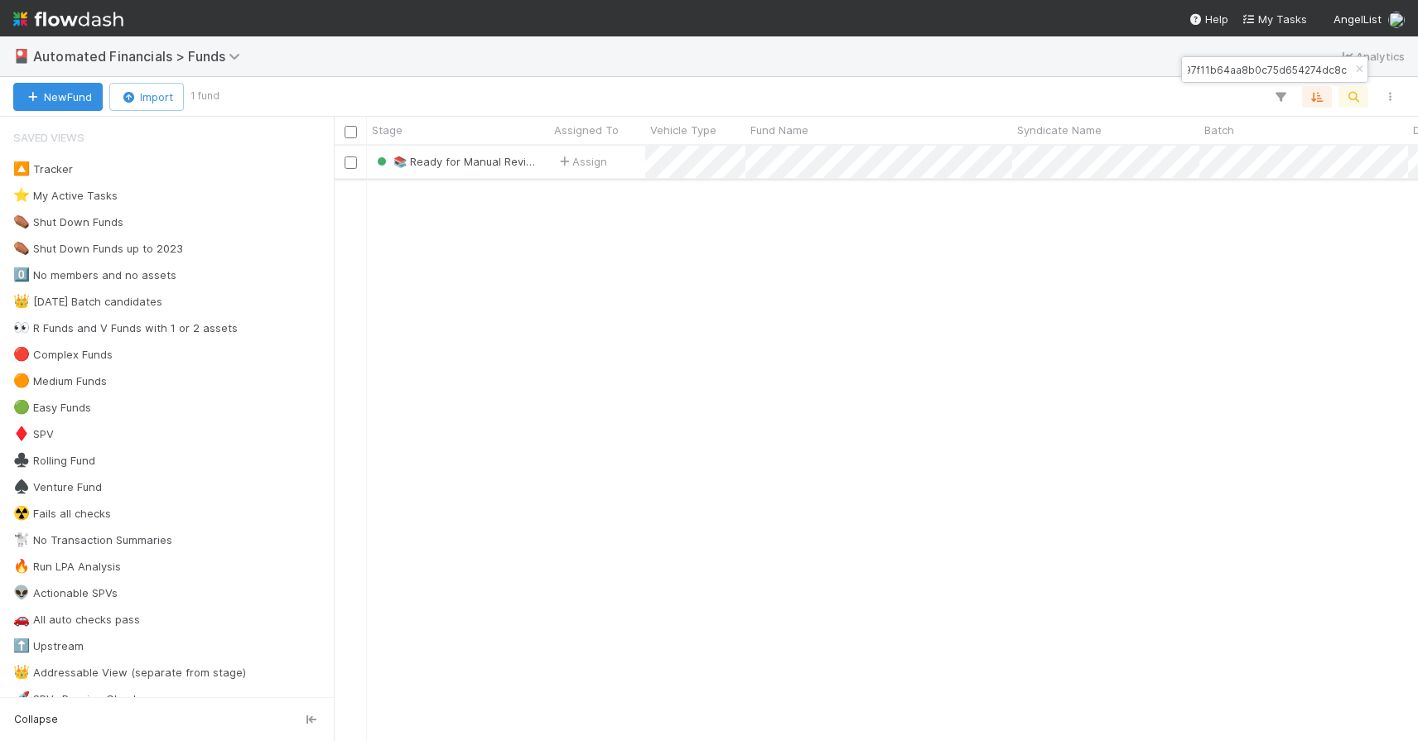
type input "bec7c97f11b64aa8b0c75d654274dc8c"
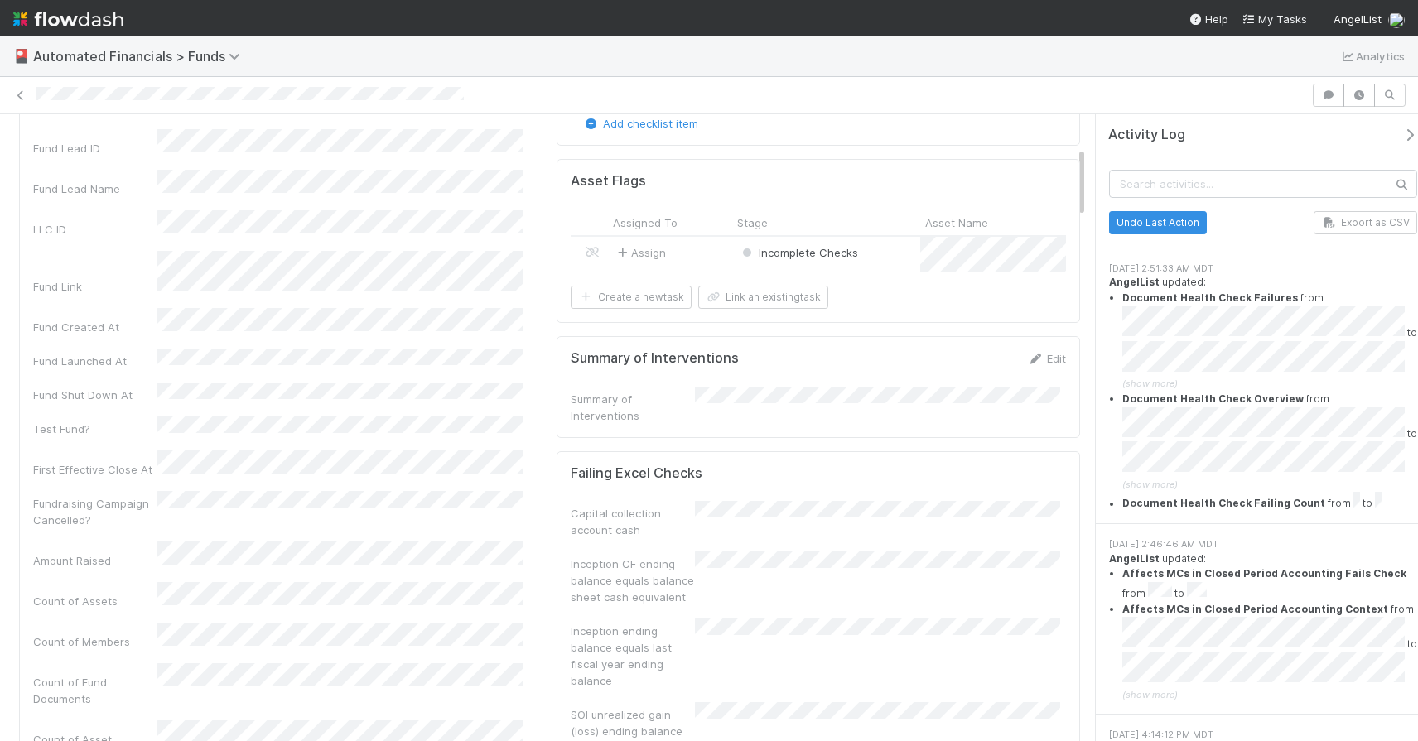
scroll to position [287, 0]
click at [18, 98] on icon at bounding box center [20, 95] width 17 height 11
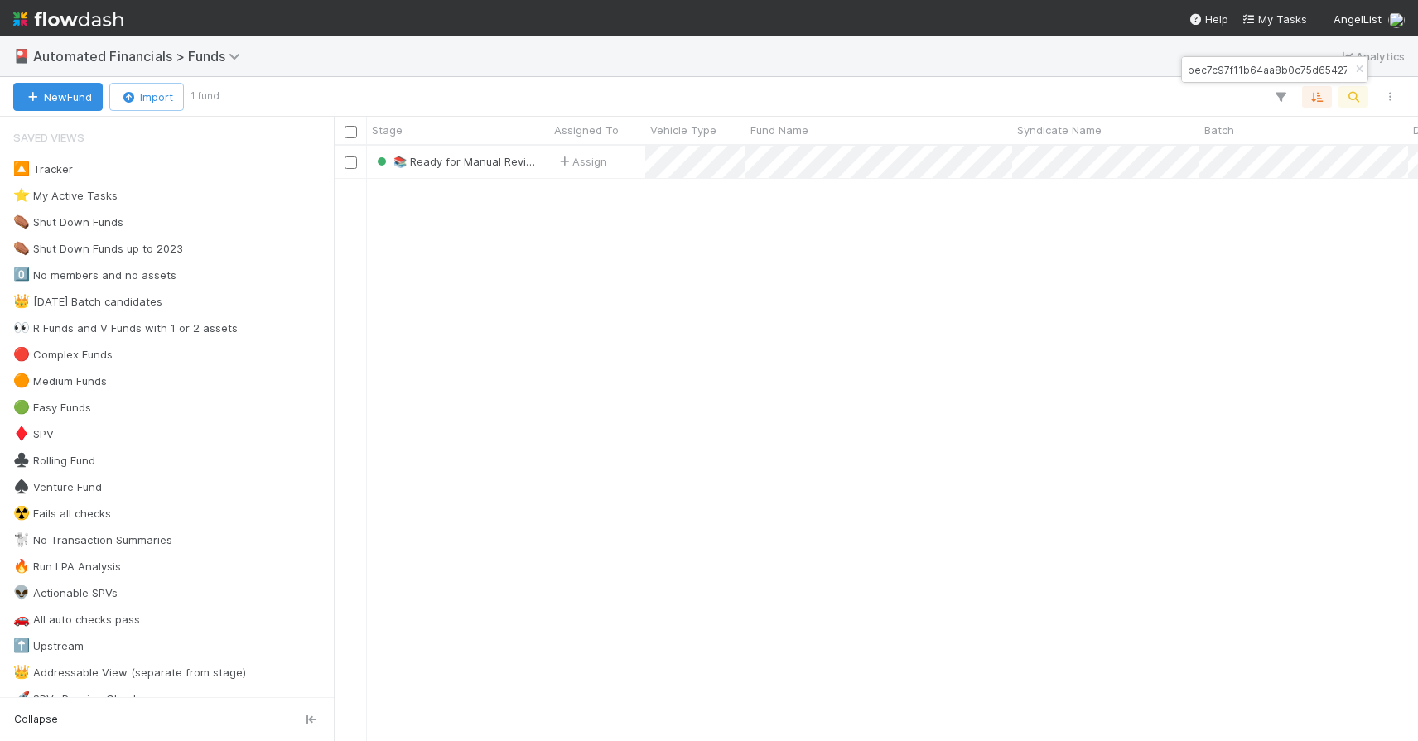
scroll to position [583, 1072]
click at [1357, 69] on icon "button" at bounding box center [1359, 70] width 17 height 10
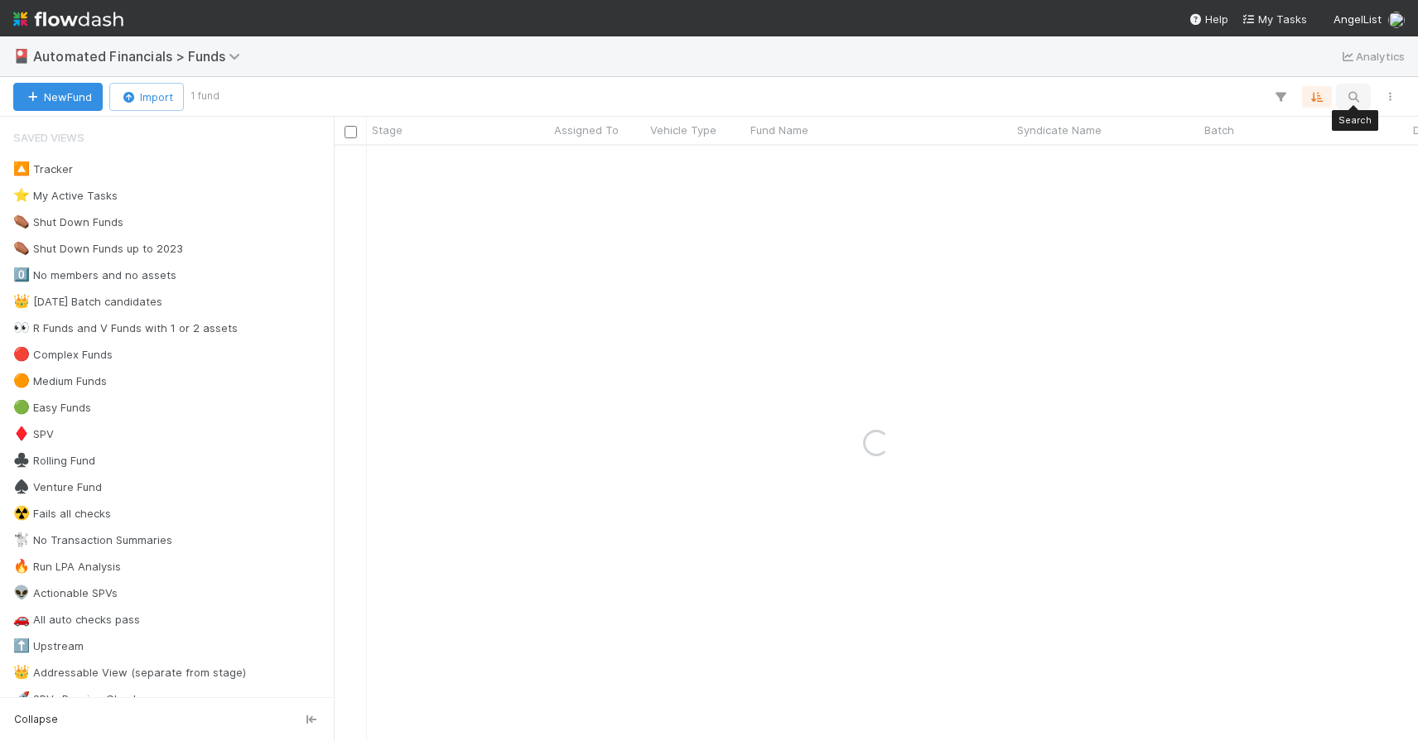
click at [1354, 94] on icon "button" at bounding box center [1353, 96] width 17 height 15
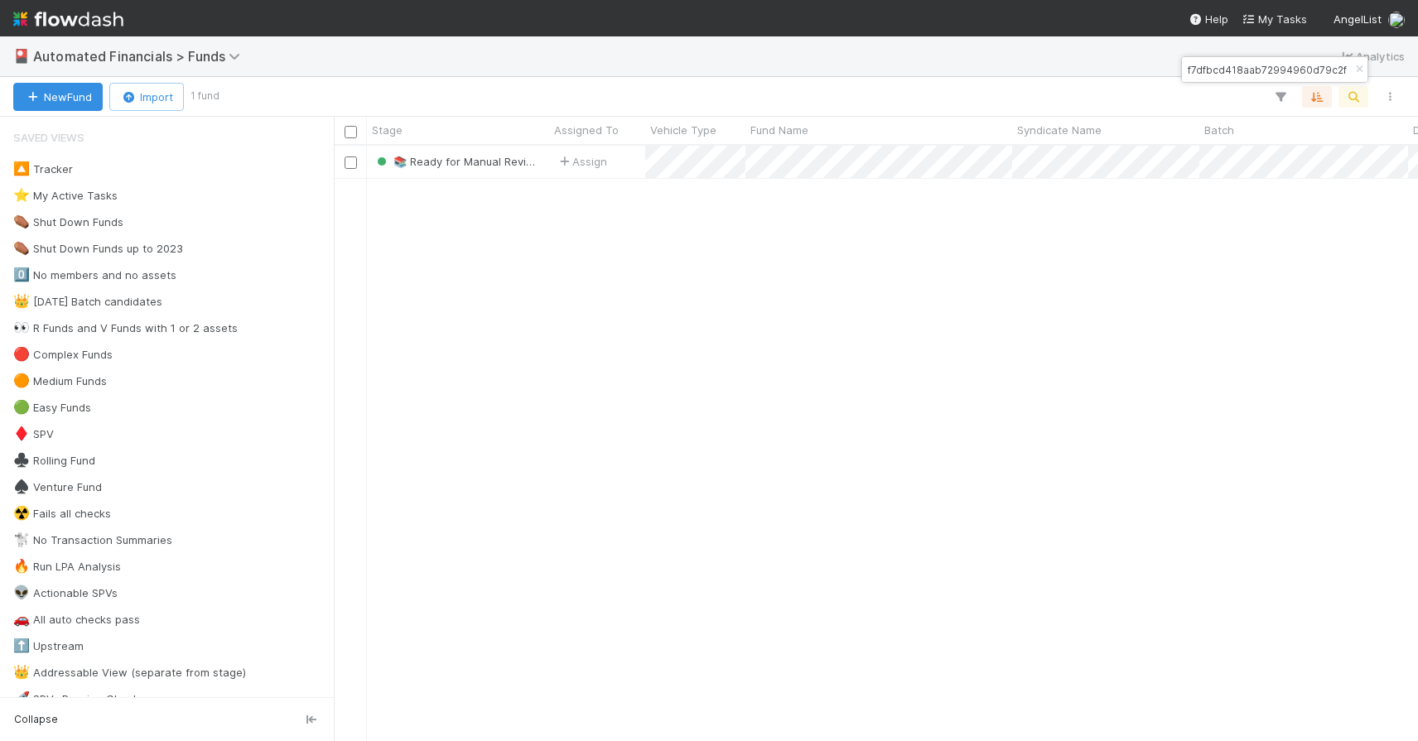
type input "110d5f7dfbcd418aab72994960d79c2f"
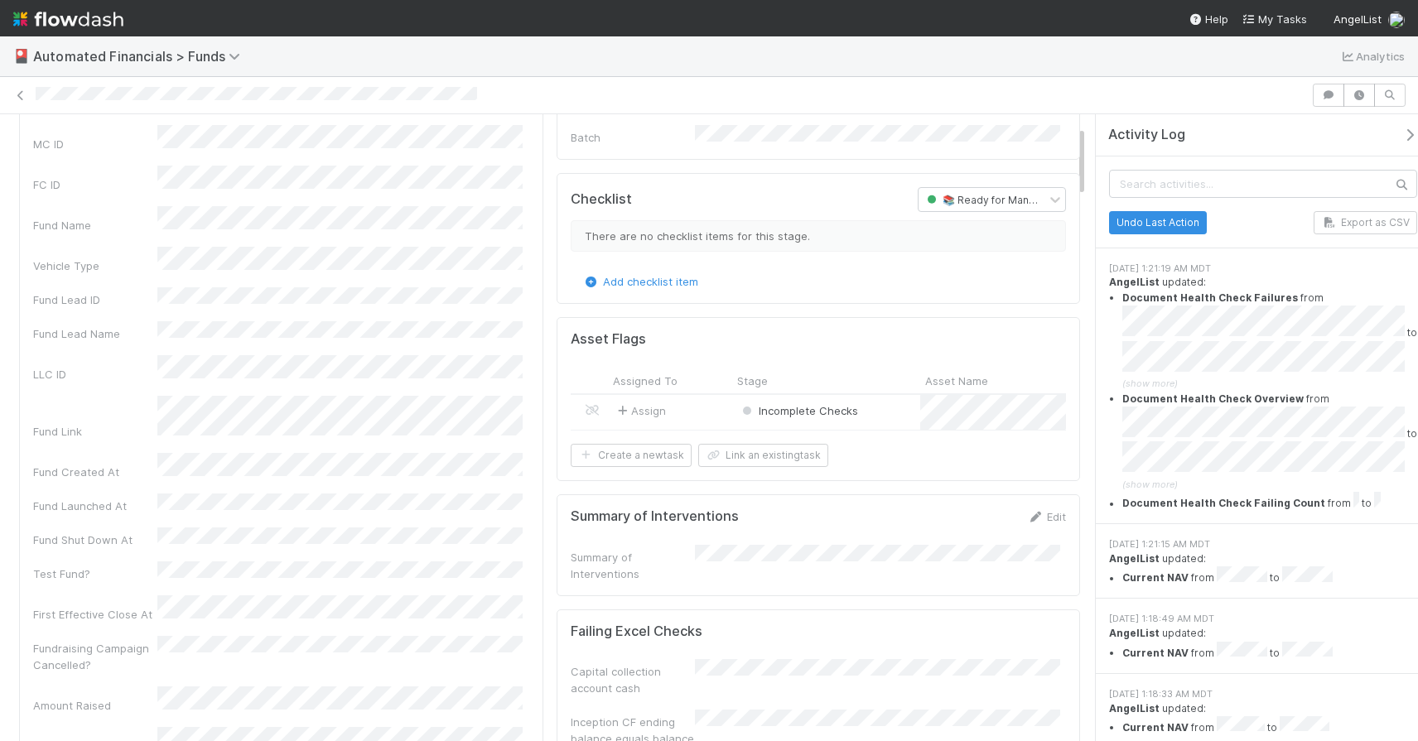
scroll to position [106, 0]
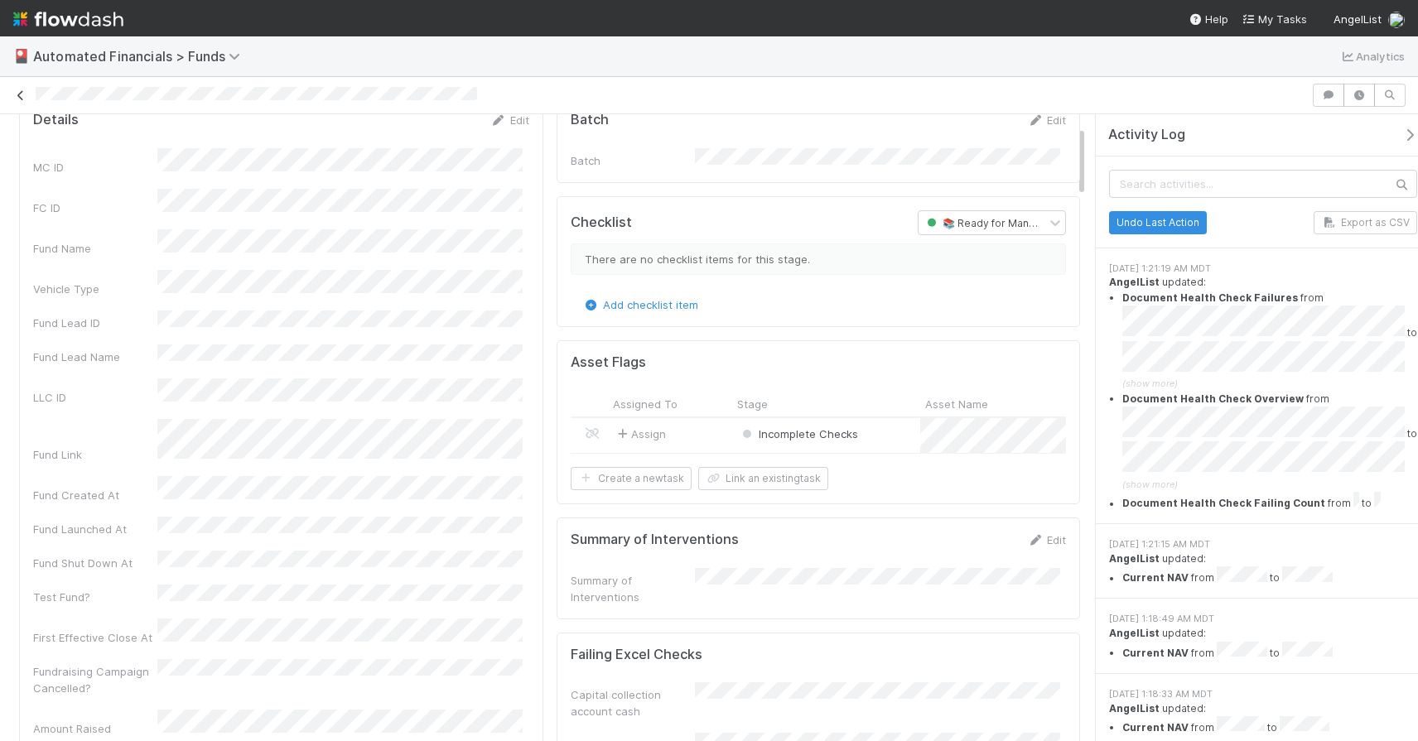
click at [21, 99] on icon at bounding box center [20, 95] width 17 height 11
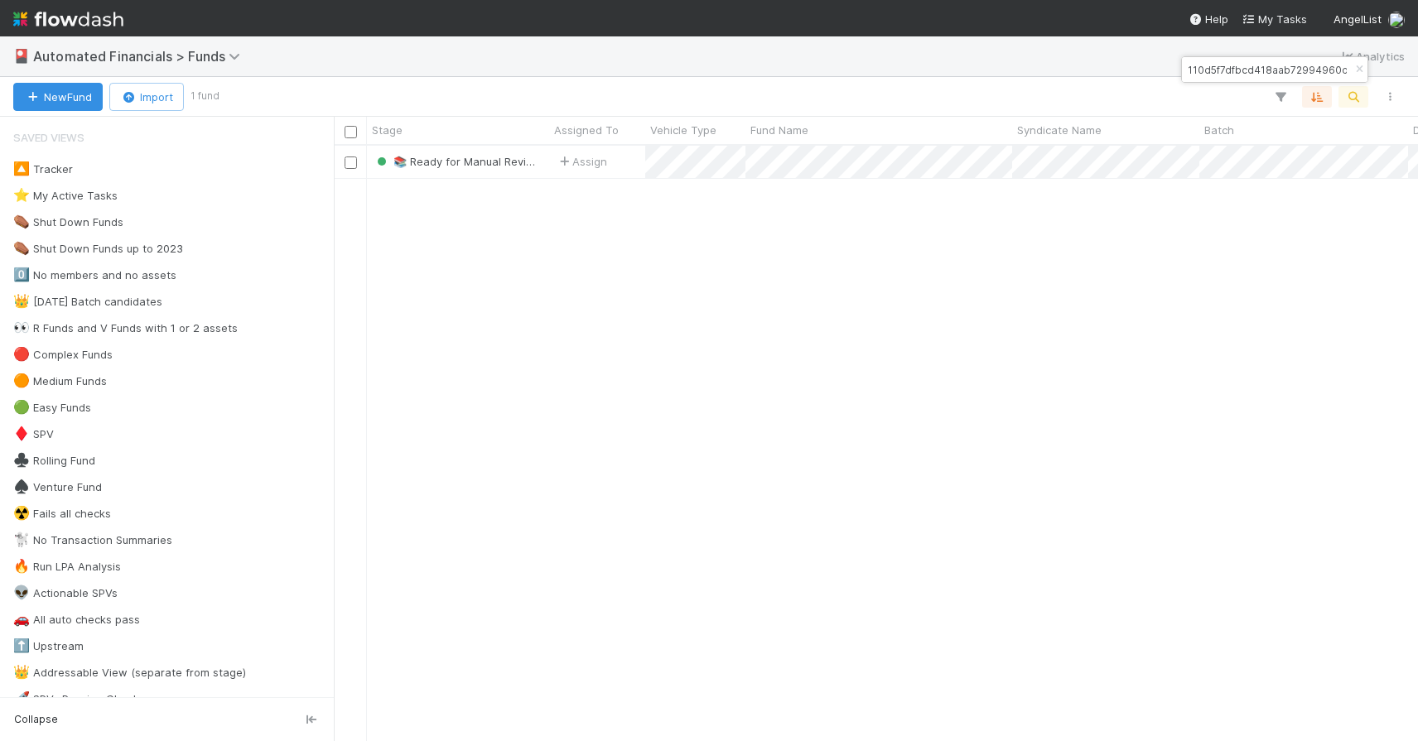
scroll to position [583, 1072]
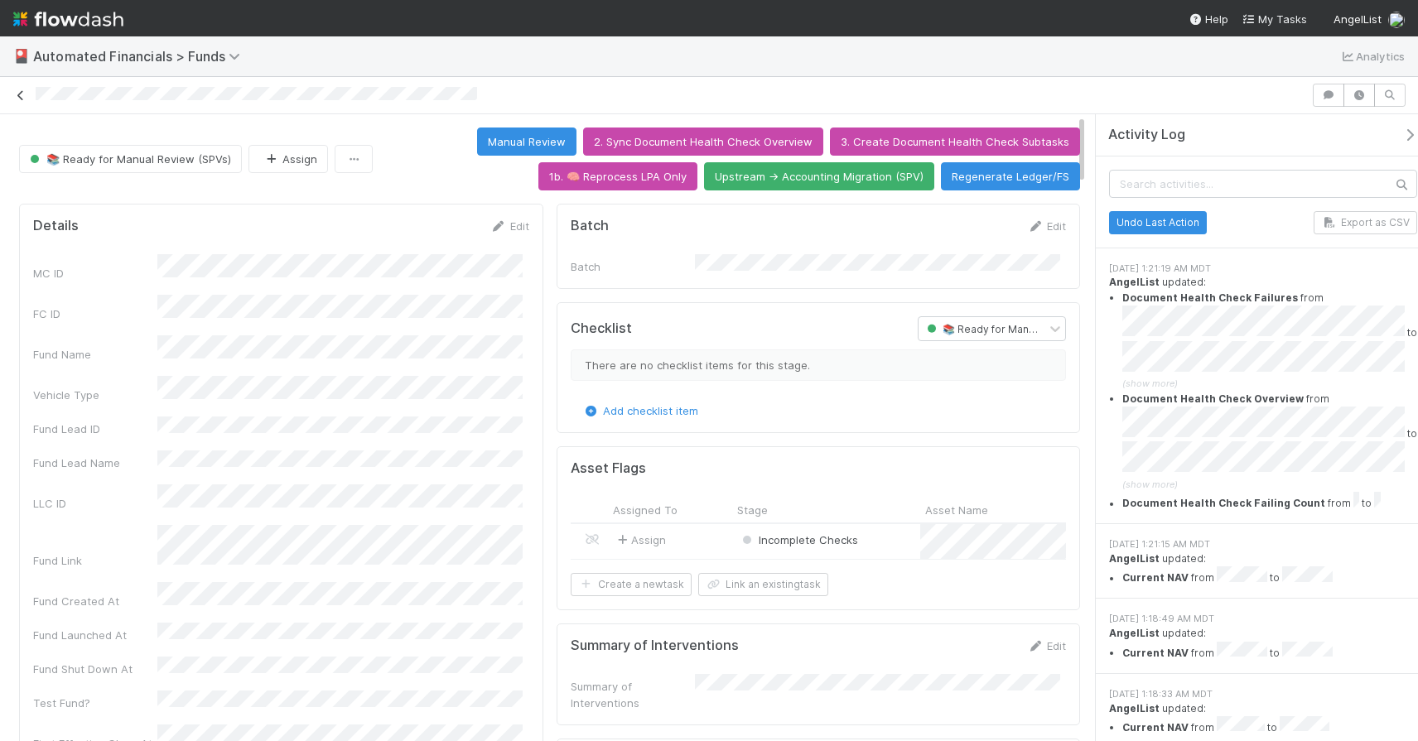
click at [22, 94] on icon at bounding box center [20, 95] width 17 height 11
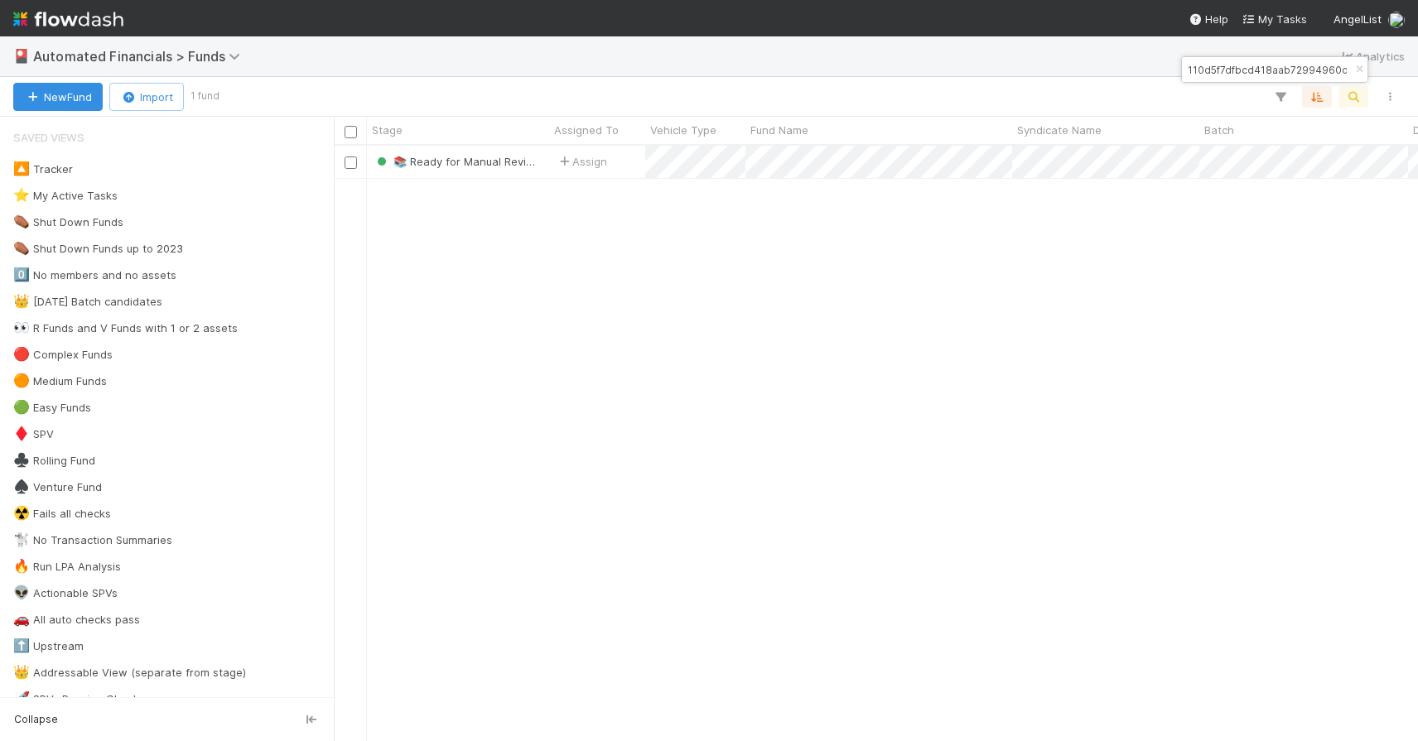
scroll to position [583, 1072]
click at [1357, 70] on icon "button" at bounding box center [1359, 70] width 17 height 10
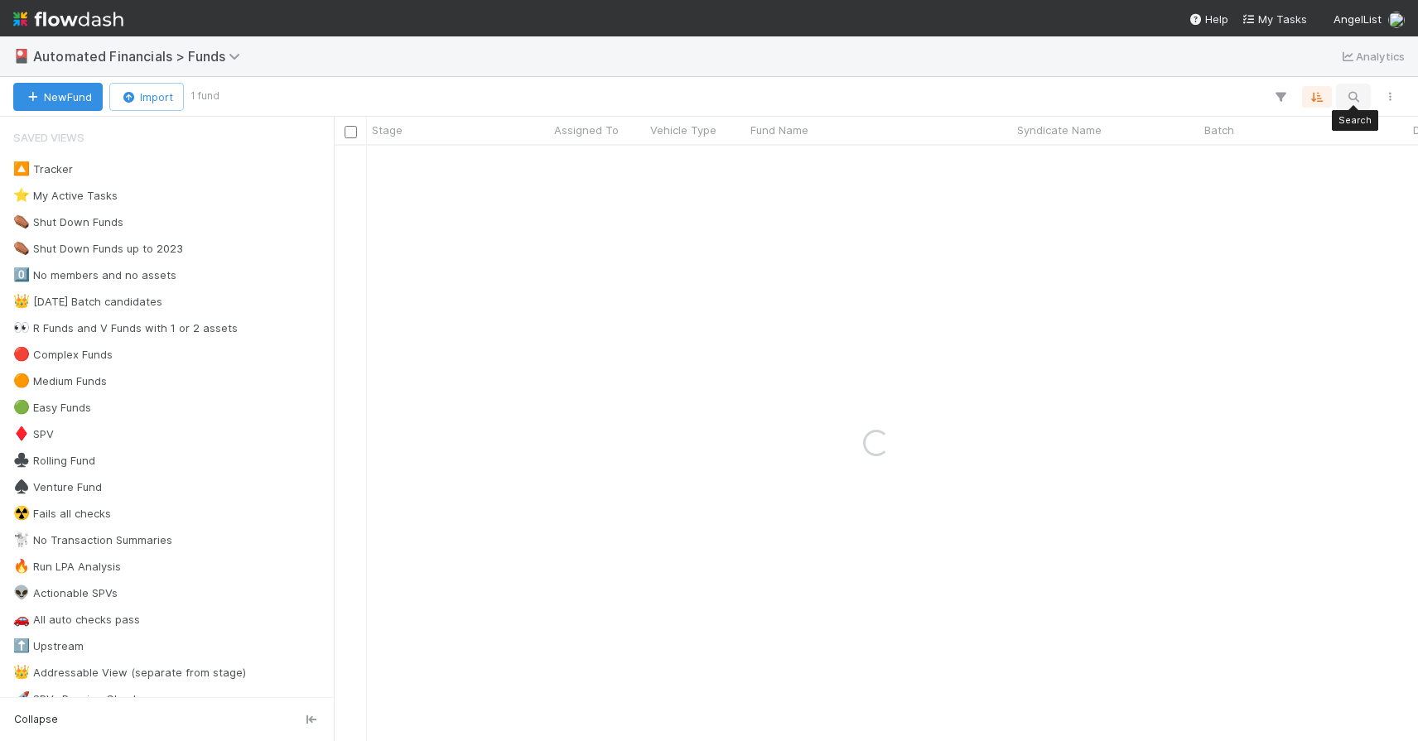
click at [1352, 93] on icon "button" at bounding box center [1353, 96] width 17 height 15
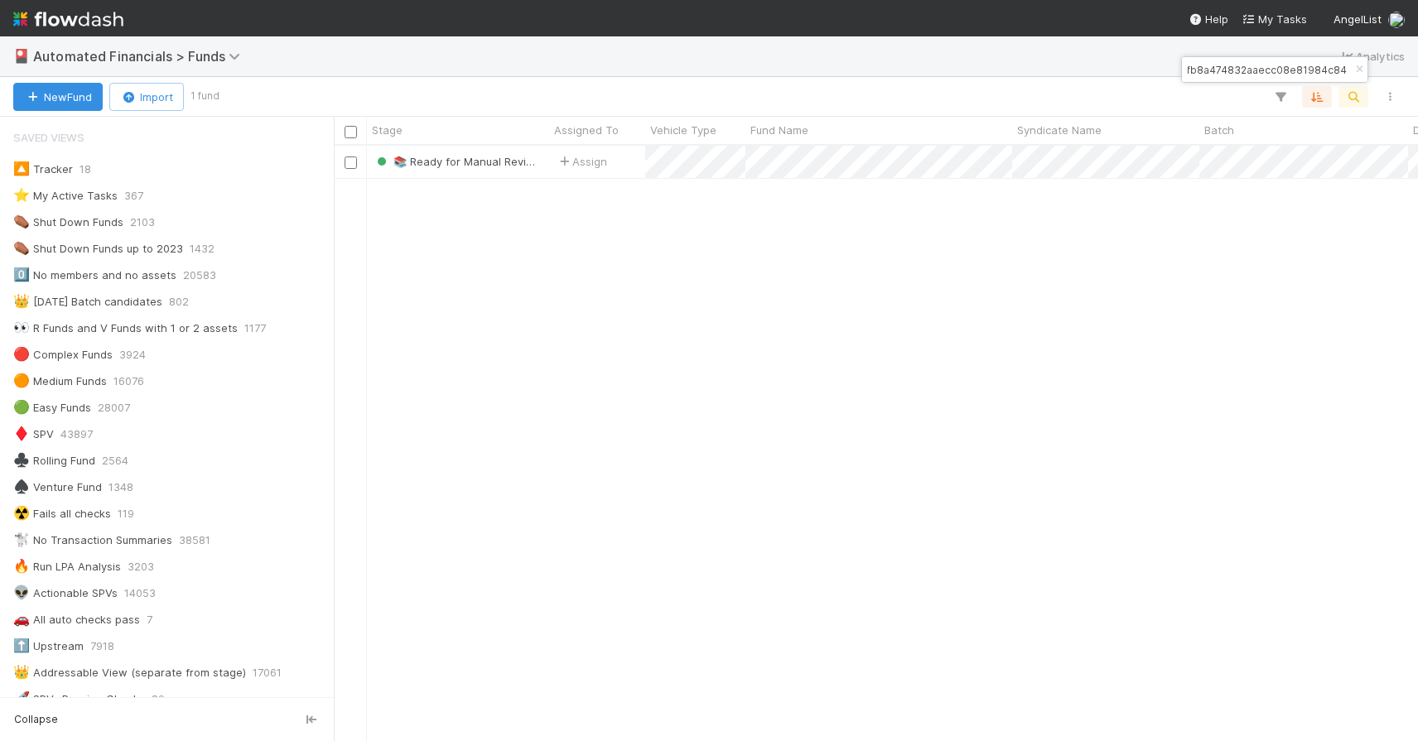
type input "1a2459fb8a474832aaecc08e81984c84"
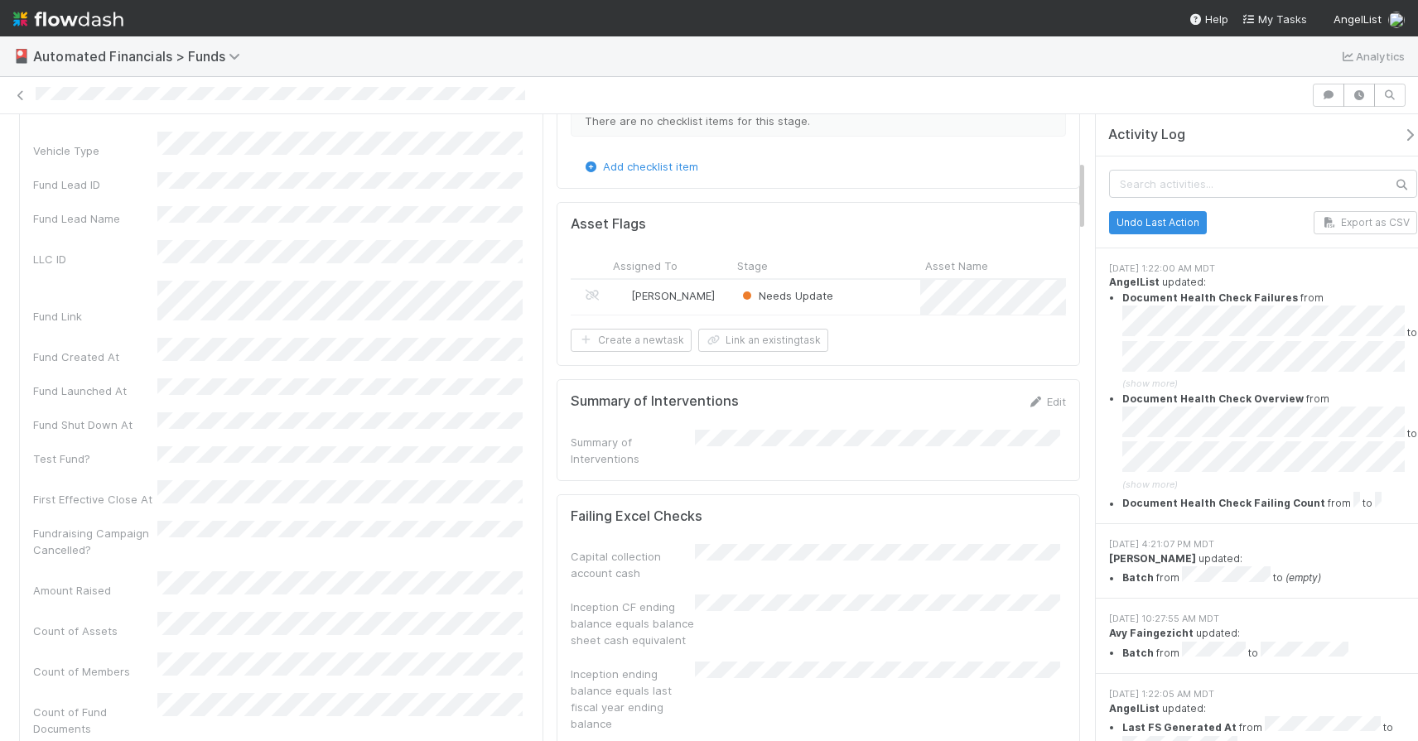
scroll to position [60, 0]
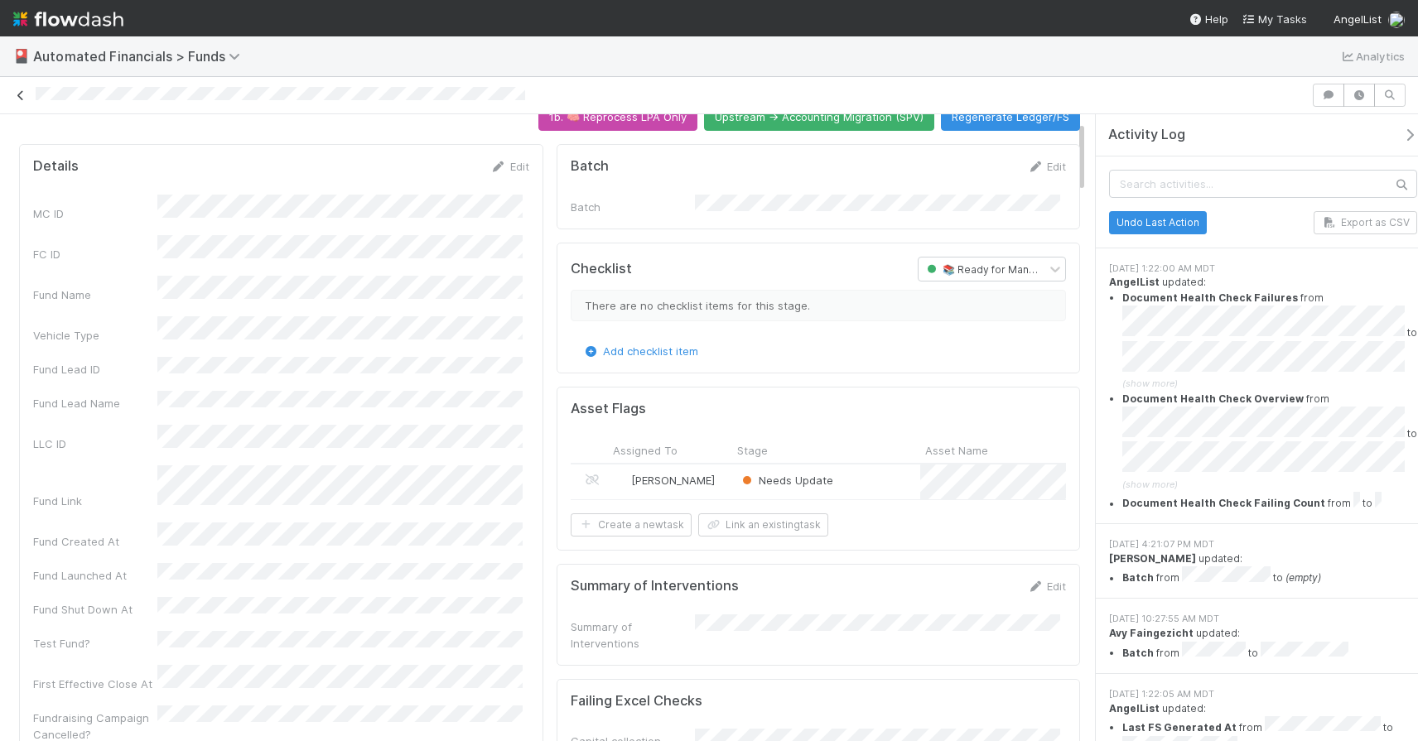
click at [22, 100] on icon at bounding box center [20, 95] width 17 height 11
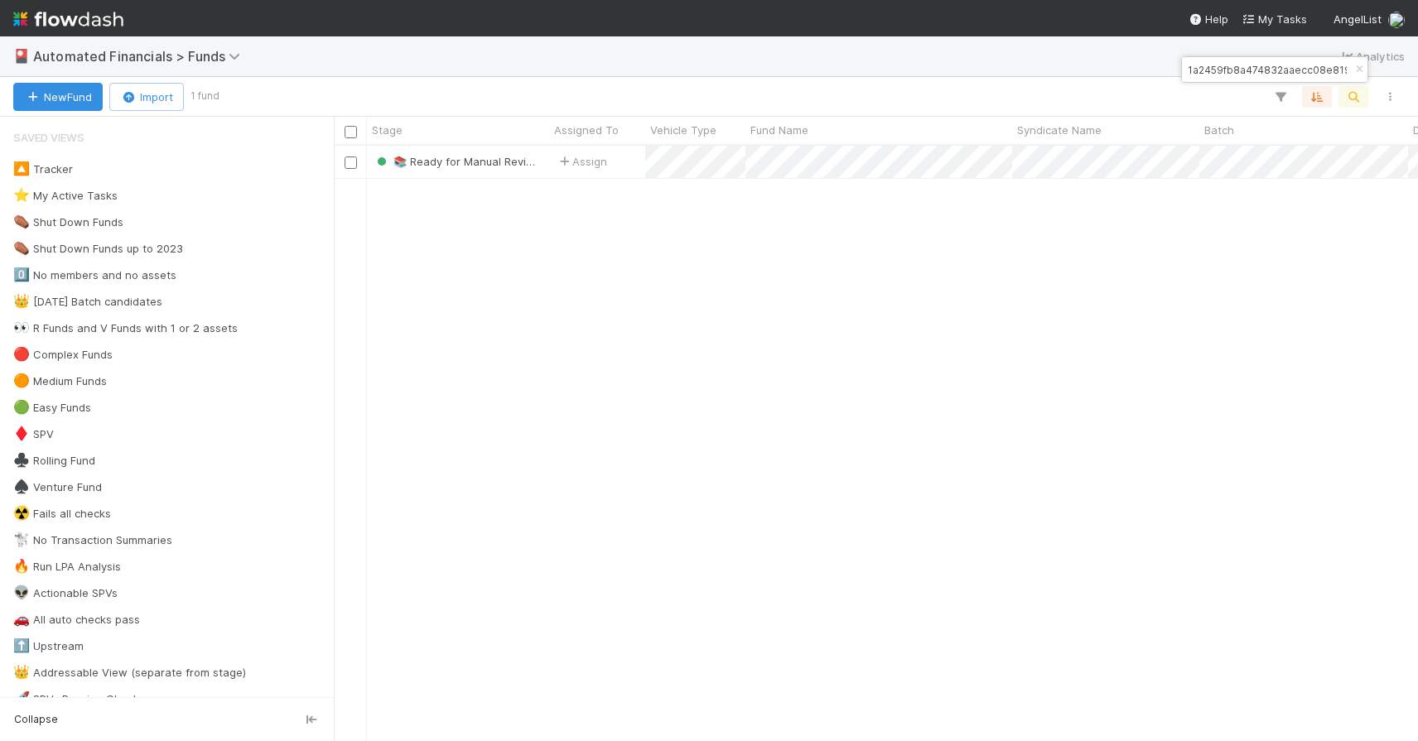
scroll to position [583, 1072]
click at [1356, 67] on icon "button" at bounding box center [1359, 70] width 17 height 10
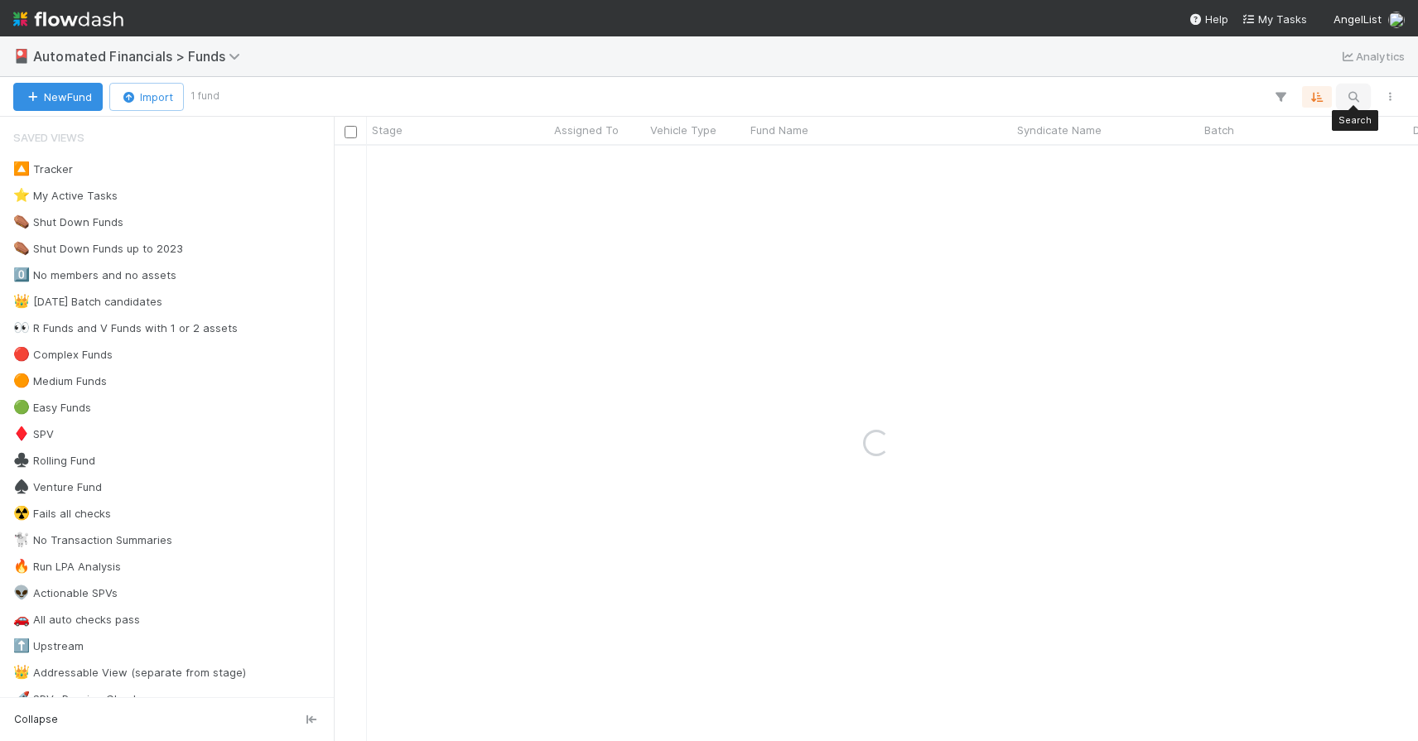
click at [1352, 100] on icon "button" at bounding box center [1353, 96] width 17 height 15
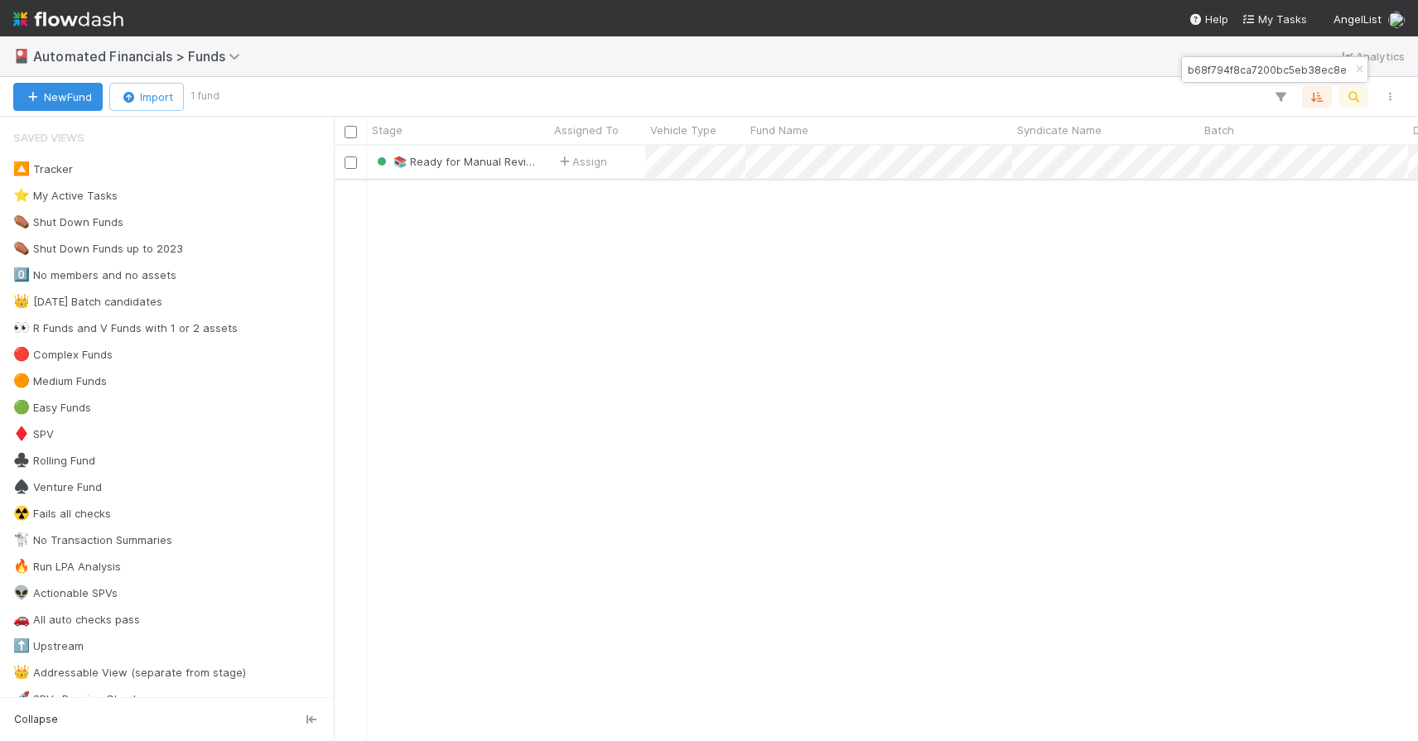
type input "d28efdb68f794f8ca7200bc5eb38ec8e"
